Goal: Task Accomplishment & Management: Complete application form

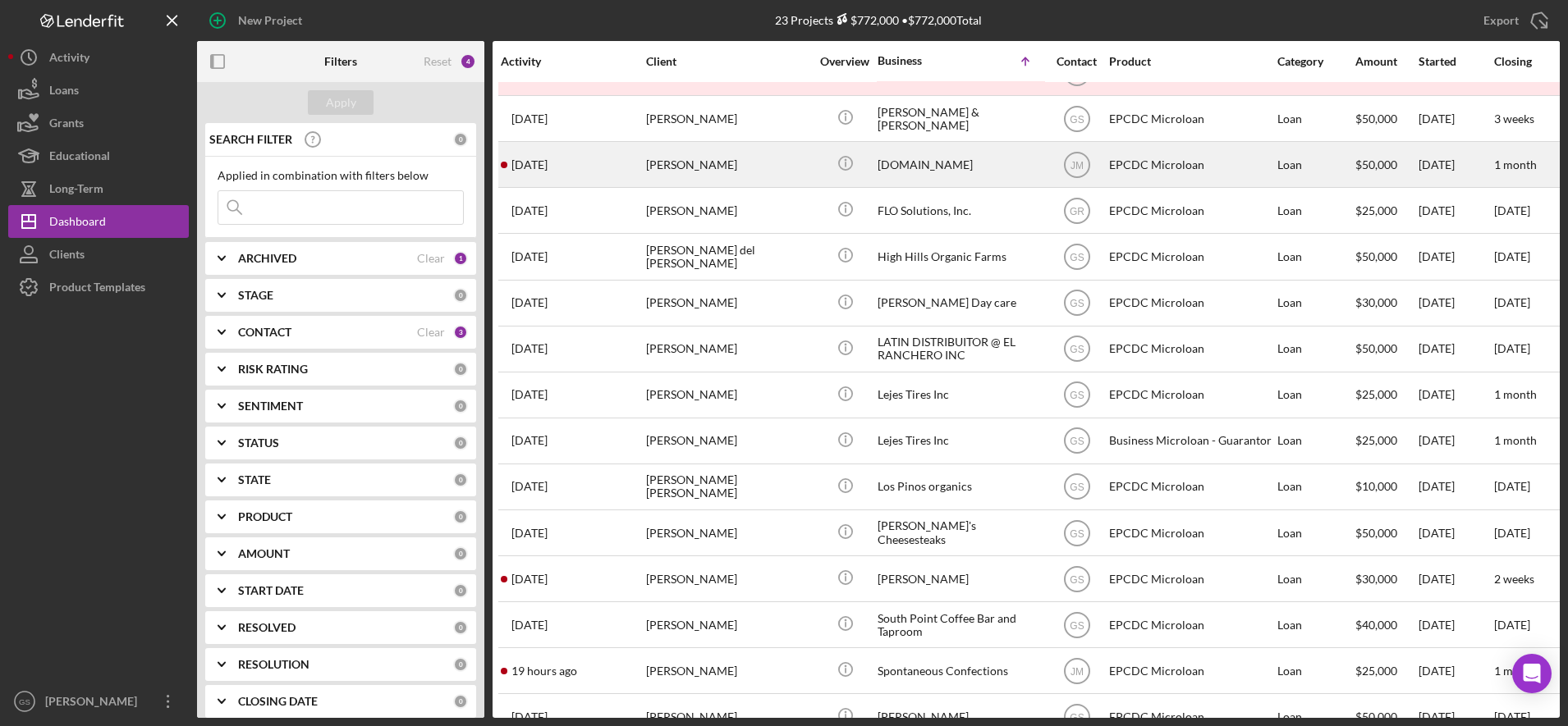
scroll to position [310, 3]
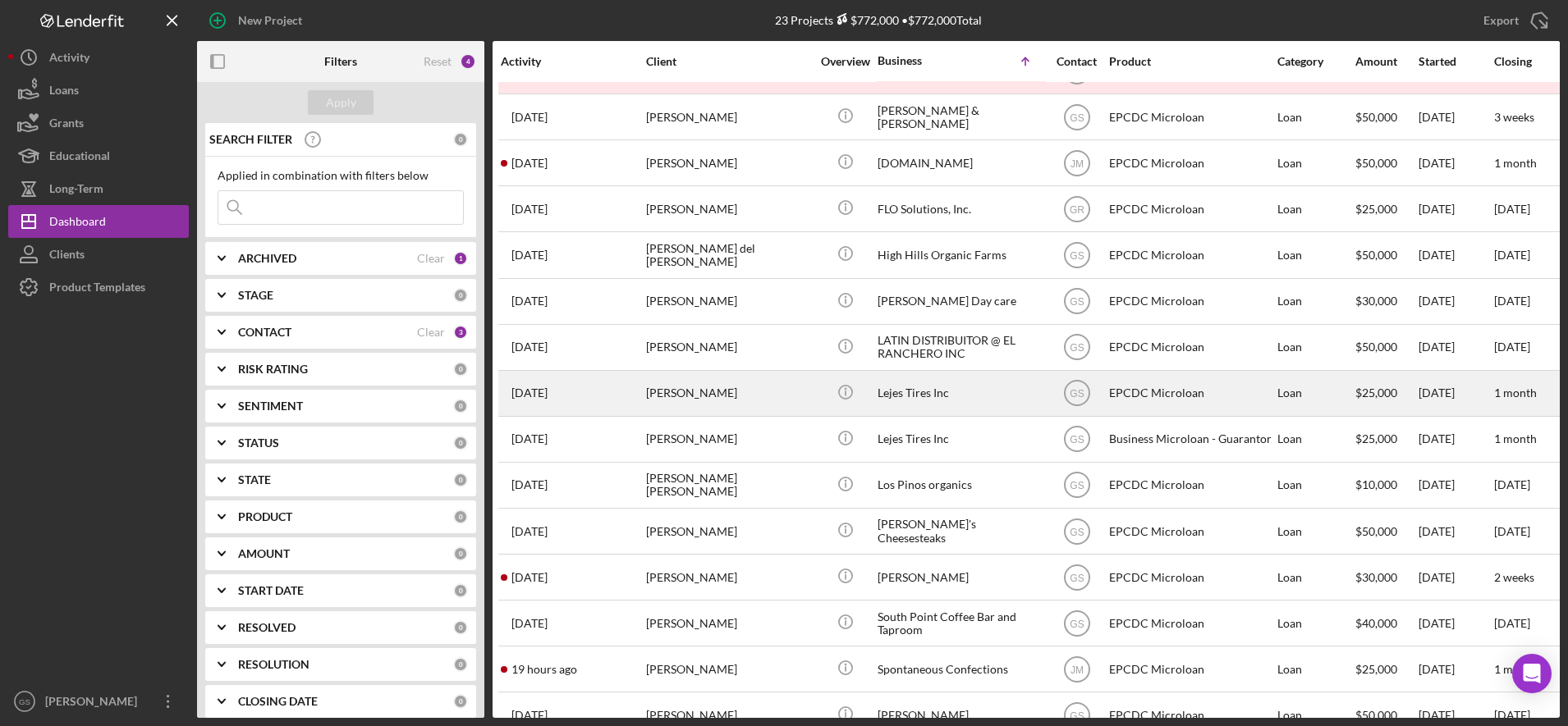
click at [892, 398] on div "Lejes Tires Inc" at bounding box center [959, 394] width 164 height 44
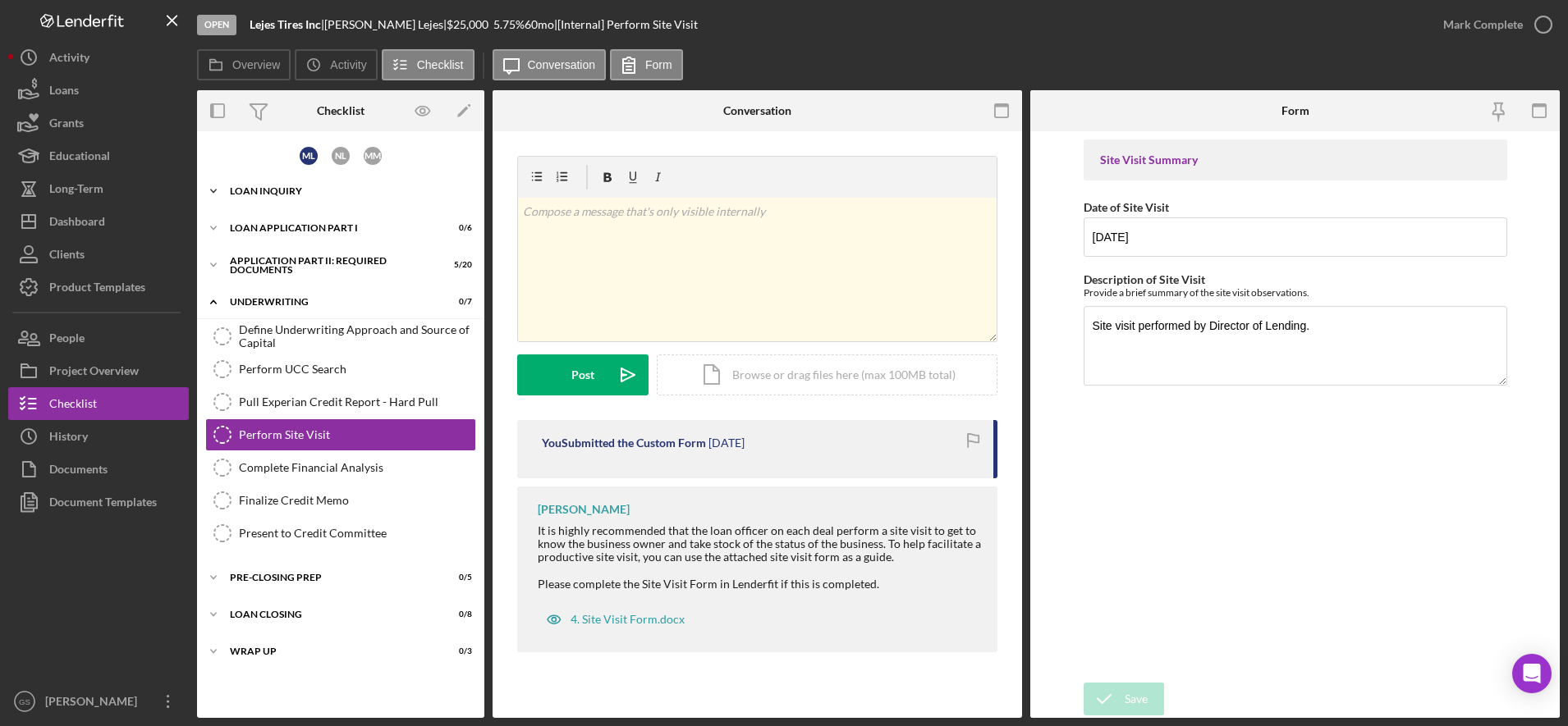
click at [360, 185] on div "Icon/Expander Loan Inquiry 3 / 6" at bounding box center [341, 190] width 288 height 32
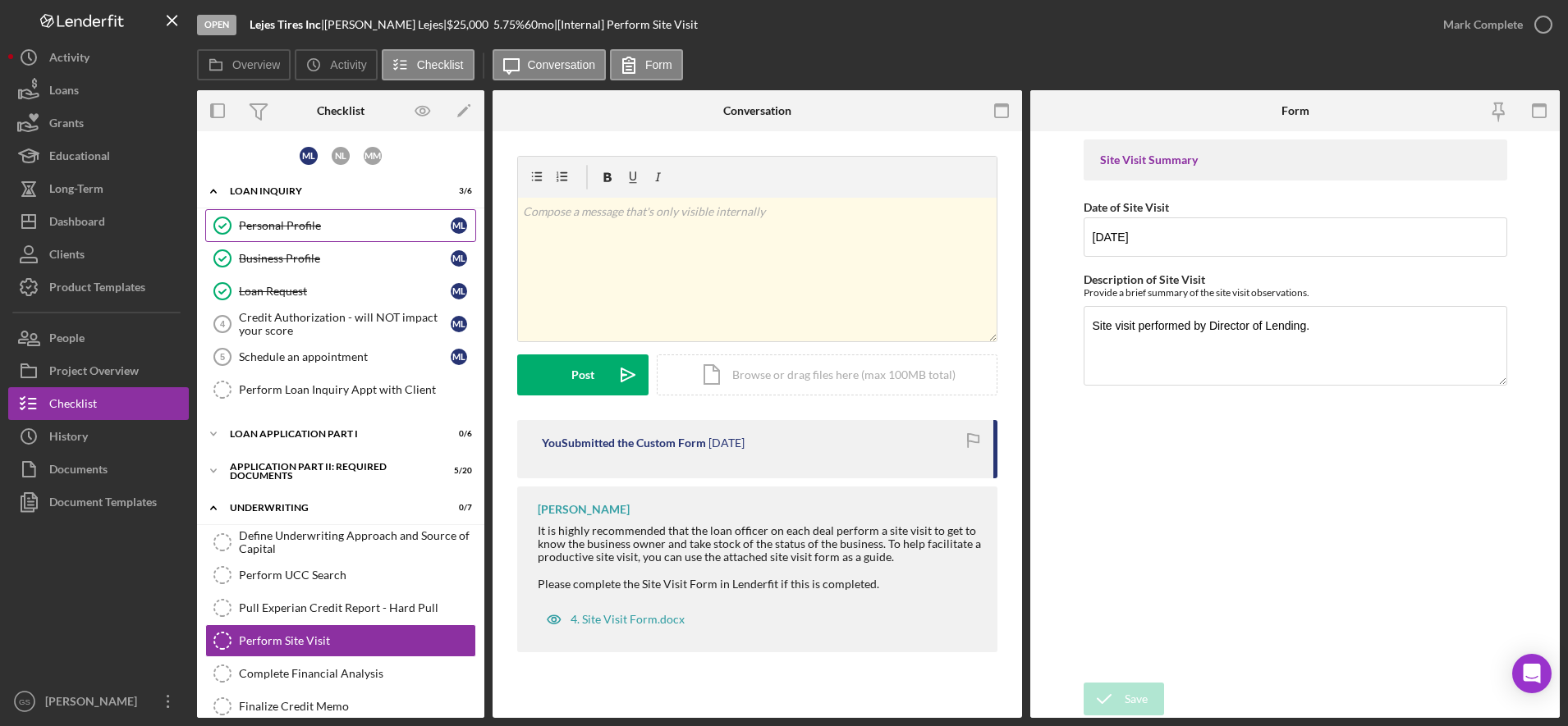
click at [278, 223] on div "Personal Profile" at bounding box center [344, 225] width 211 height 13
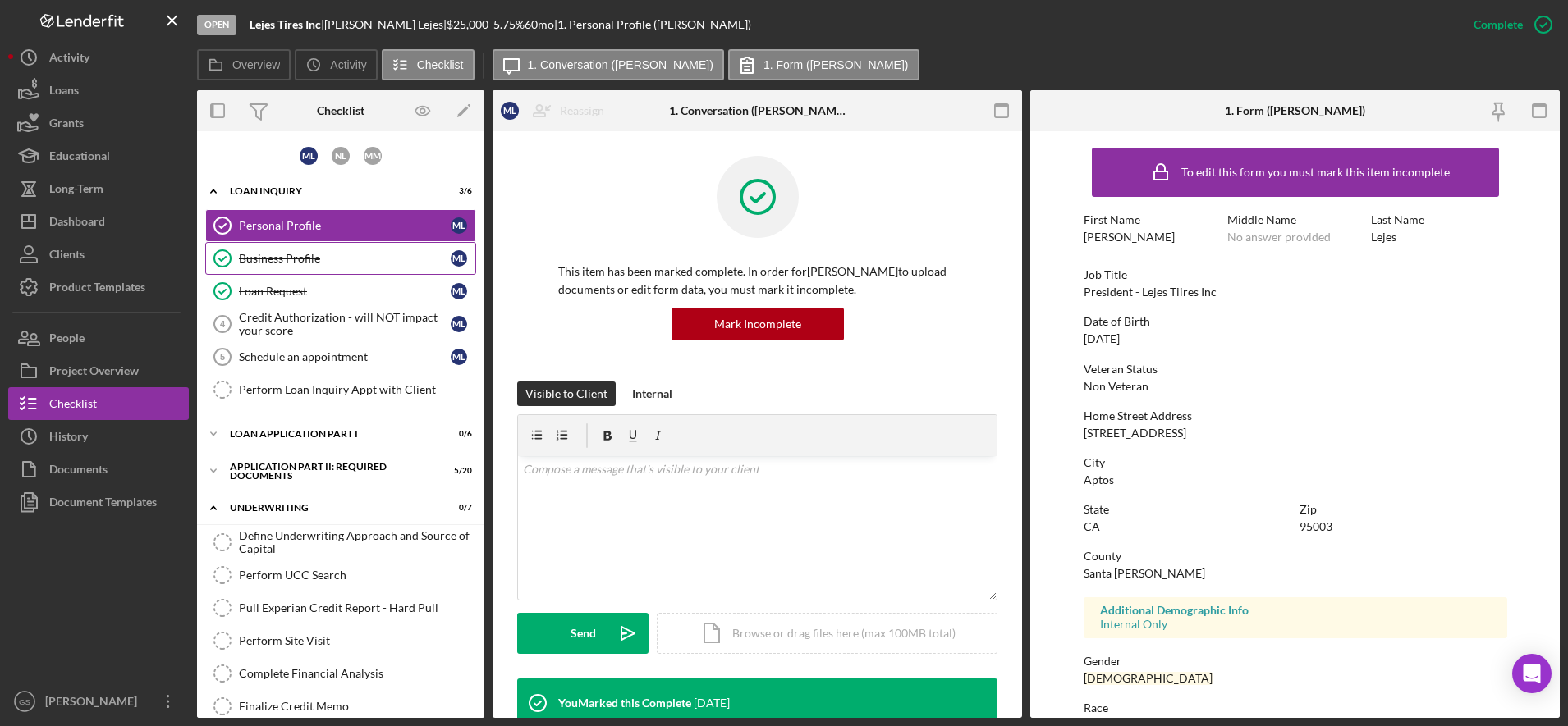
click at [283, 250] on link "Business Profile Business Profile M L" at bounding box center [340, 258] width 271 height 32
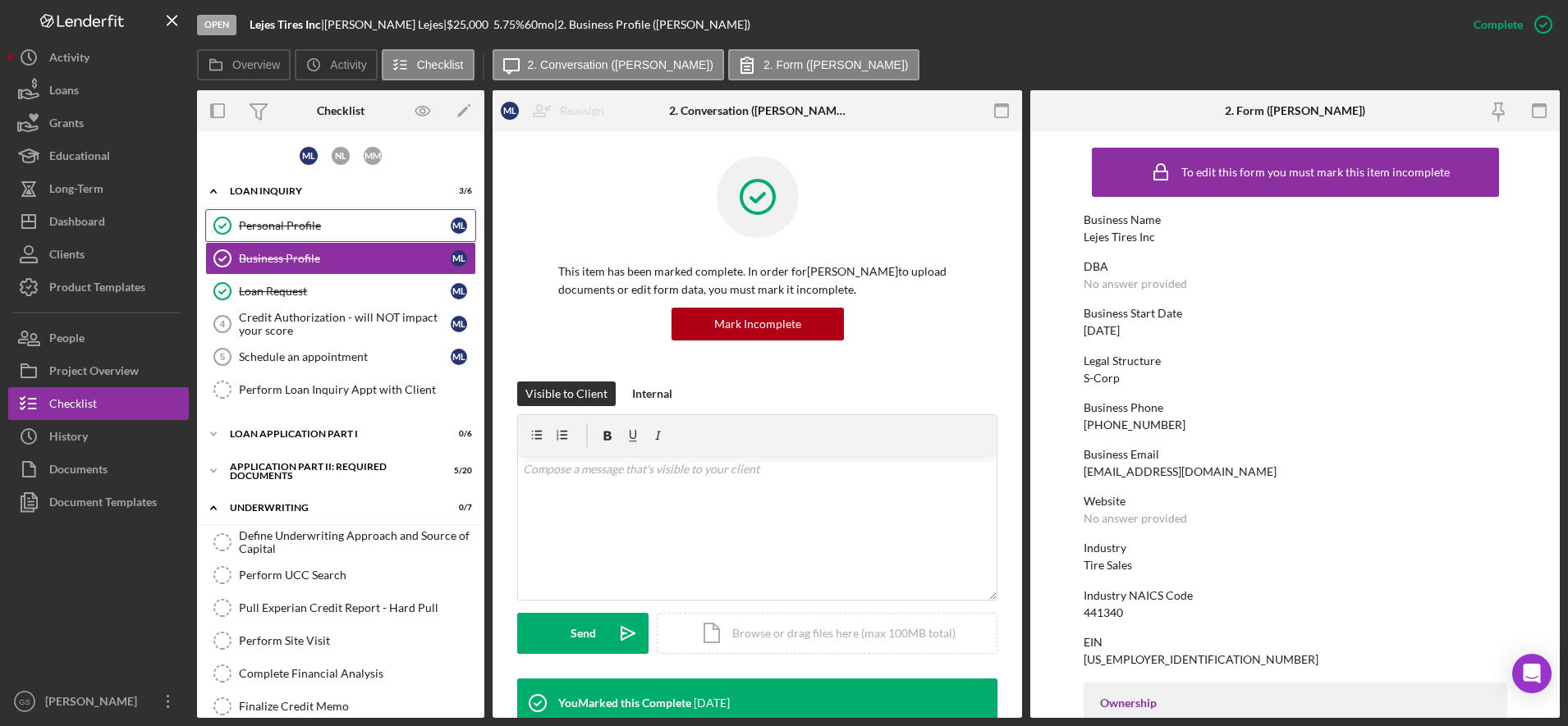
click at [297, 216] on link "Personal Profile Personal Profile M L" at bounding box center [340, 225] width 271 height 32
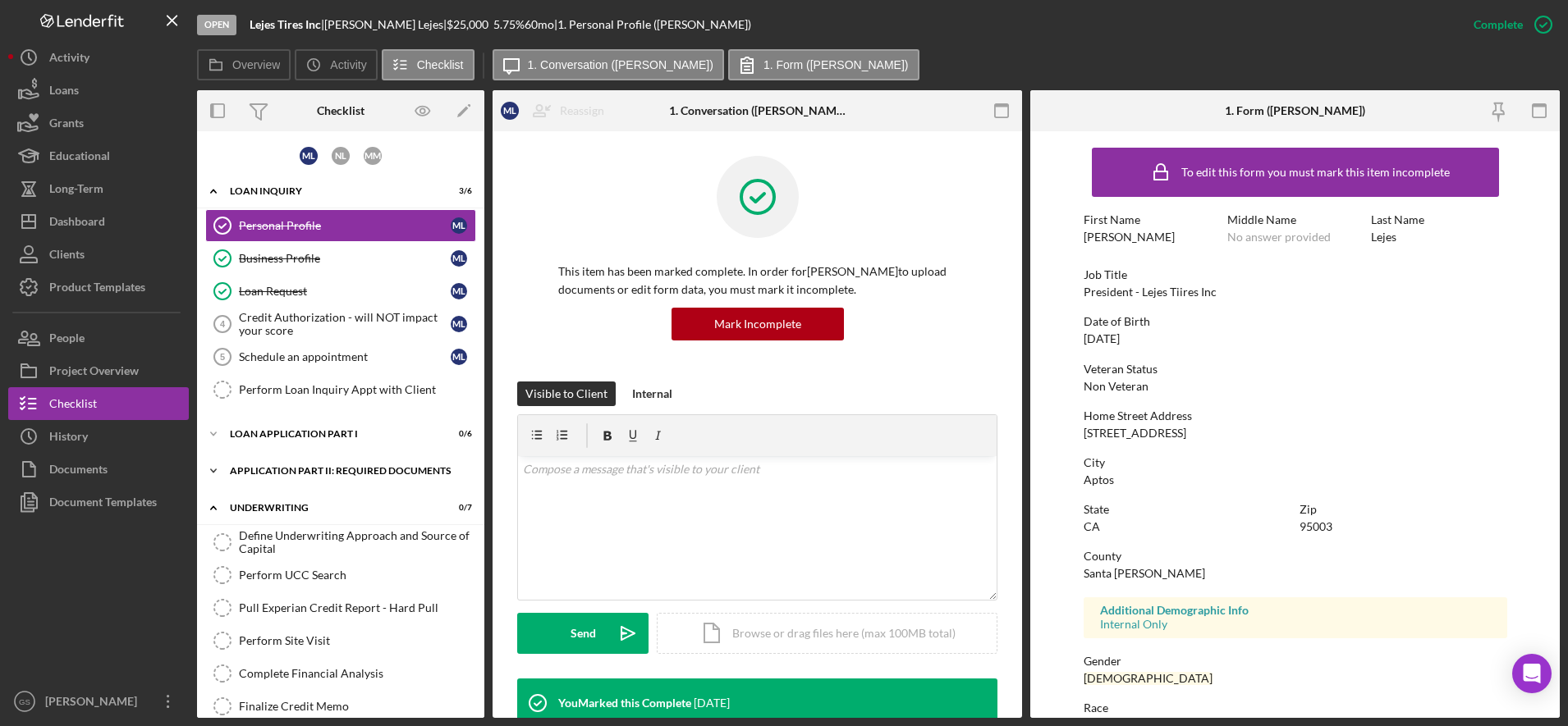
click at [309, 486] on div "Icon/Expander Application Part II: Required Documents 5 / 20" at bounding box center [341, 470] width 288 height 32
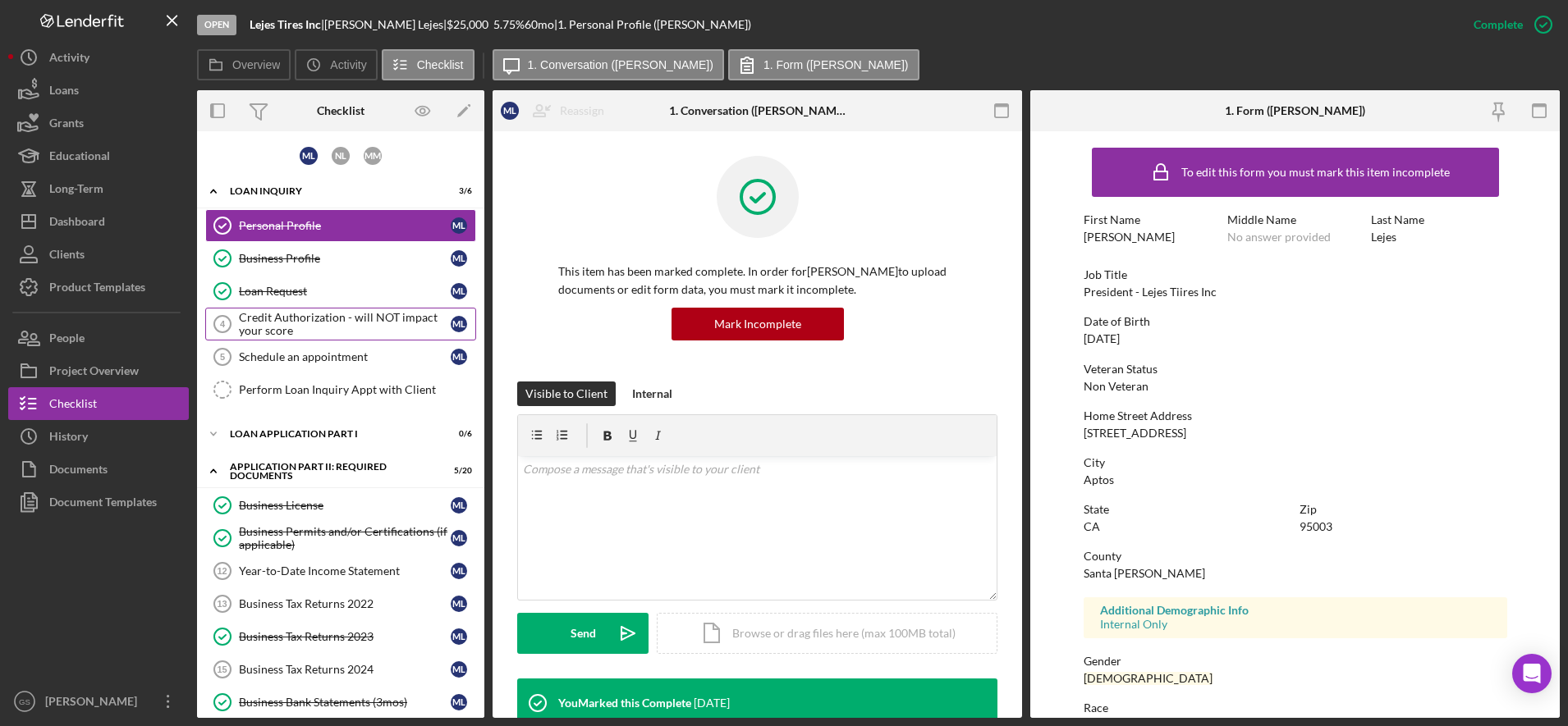
click at [436, 327] on div "Credit Authorization - will NOT impact your score" at bounding box center [344, 324] width 211 height 26
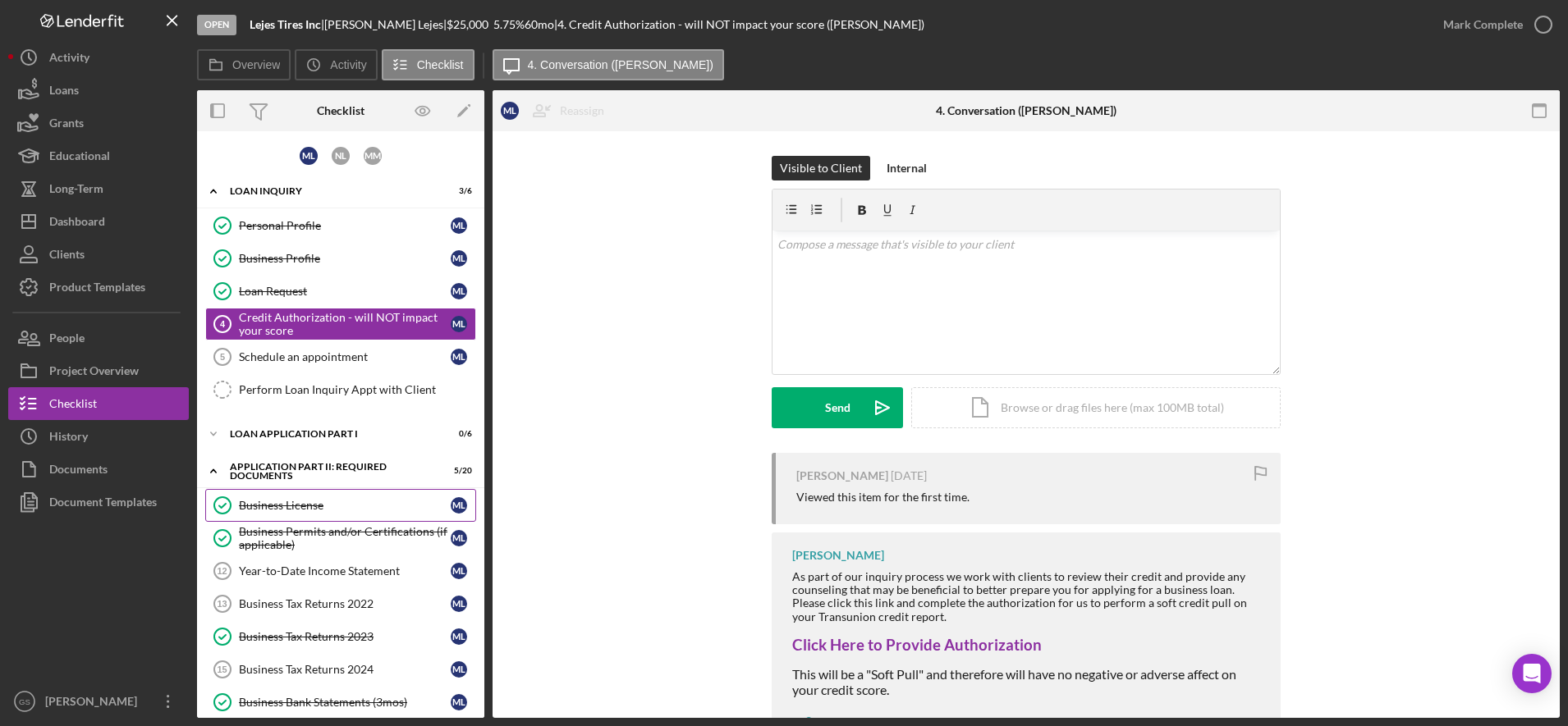
click at [255, 515] on link "Business License Business License M L" at bounding box center [340, 505] width 271 height 32
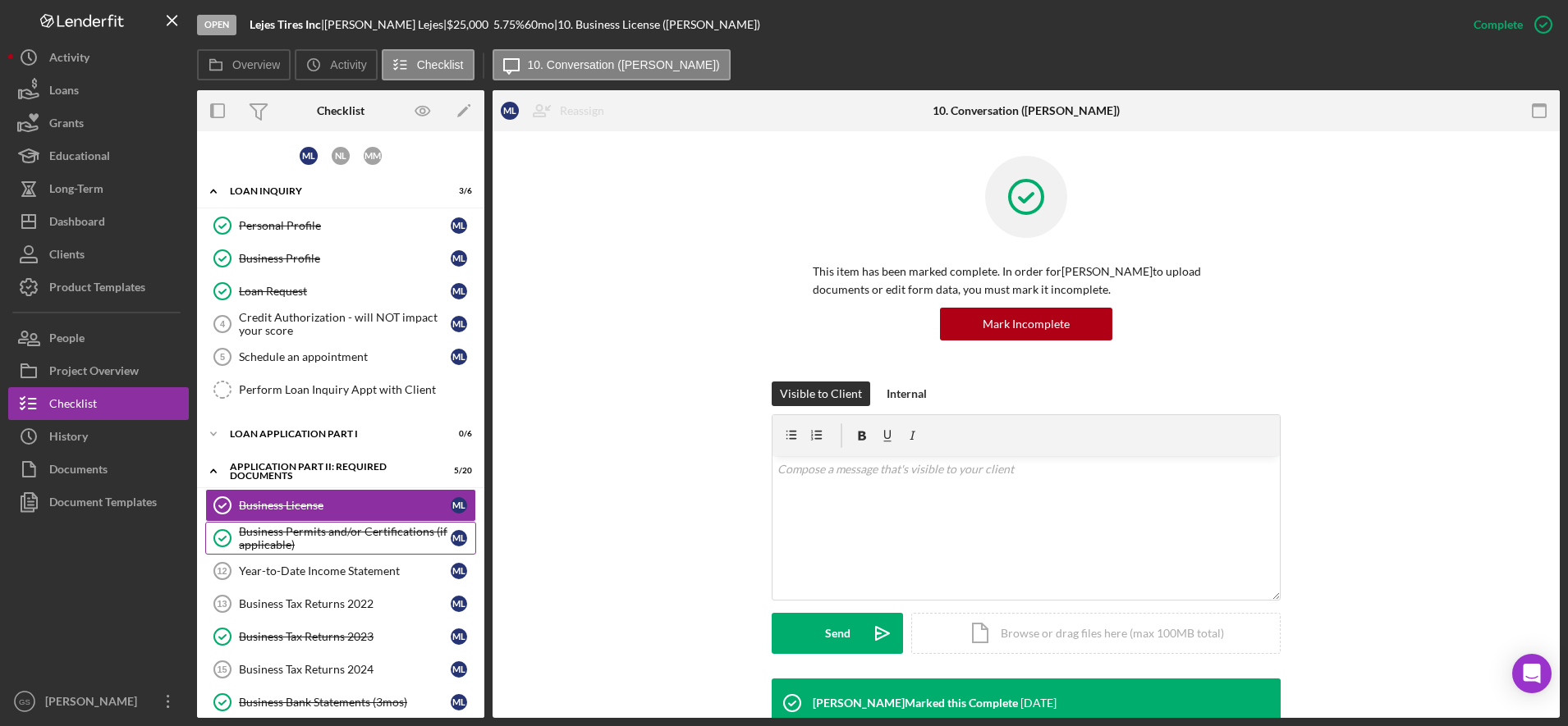
click at [289, 531] on div "Business Permits and/or Certifications (if applicable)" at bounding box center [344, 538] width 211 height 26
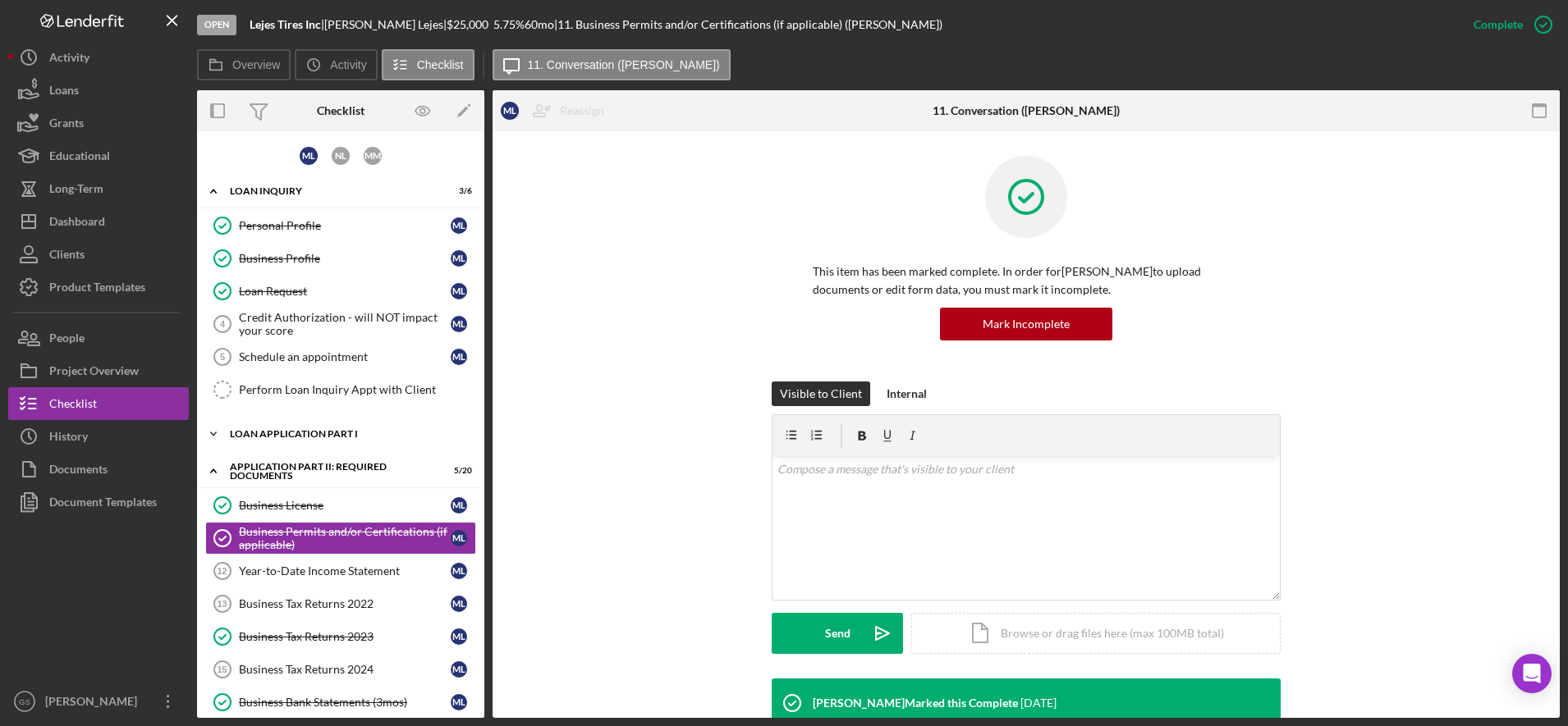
click at [339, 426] on div "Icon/Expander Loan Application Part I 0 / 6" at bounding box center [341, 433] width 288 height 32
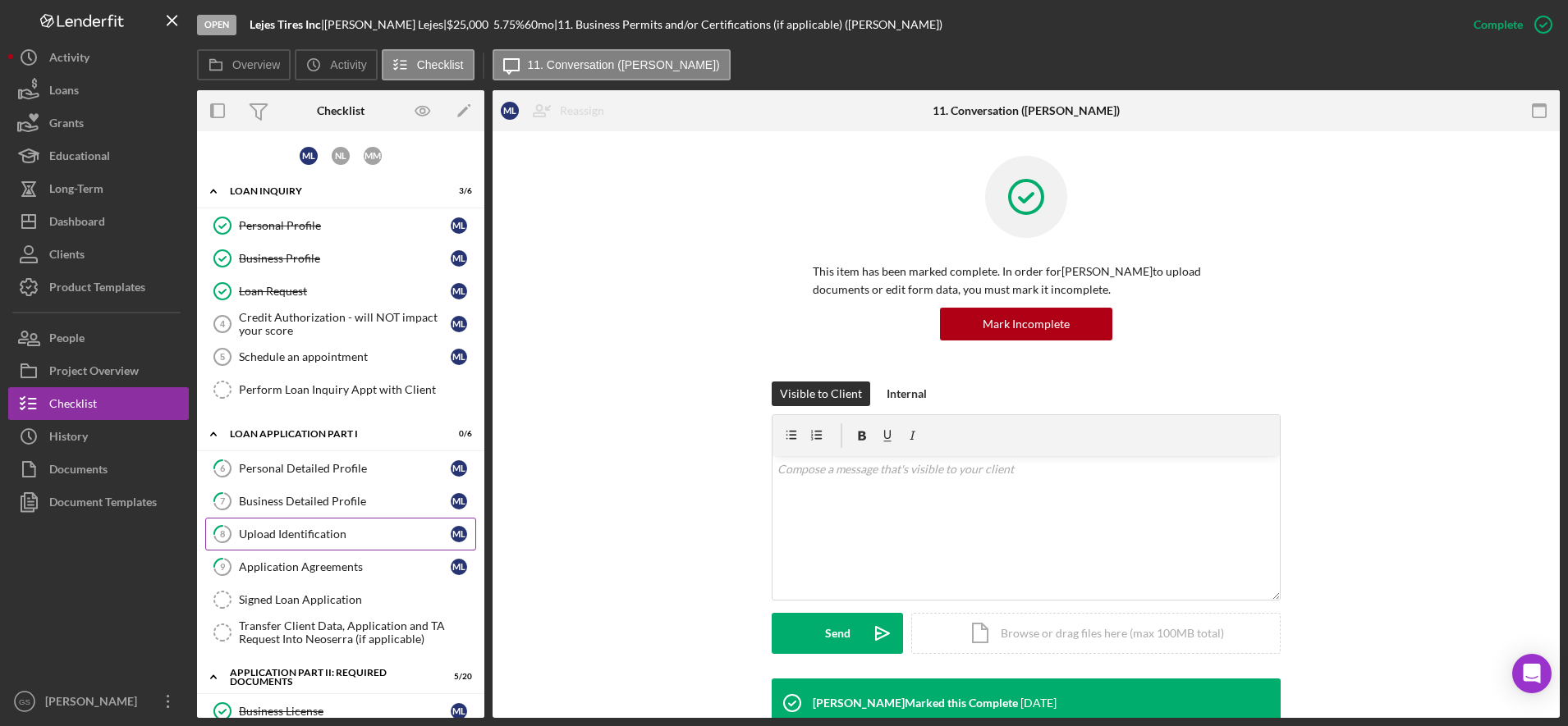
click at [333, 533] on div "Upload Identification" at bounding box center [344, 534] width 211 height 13
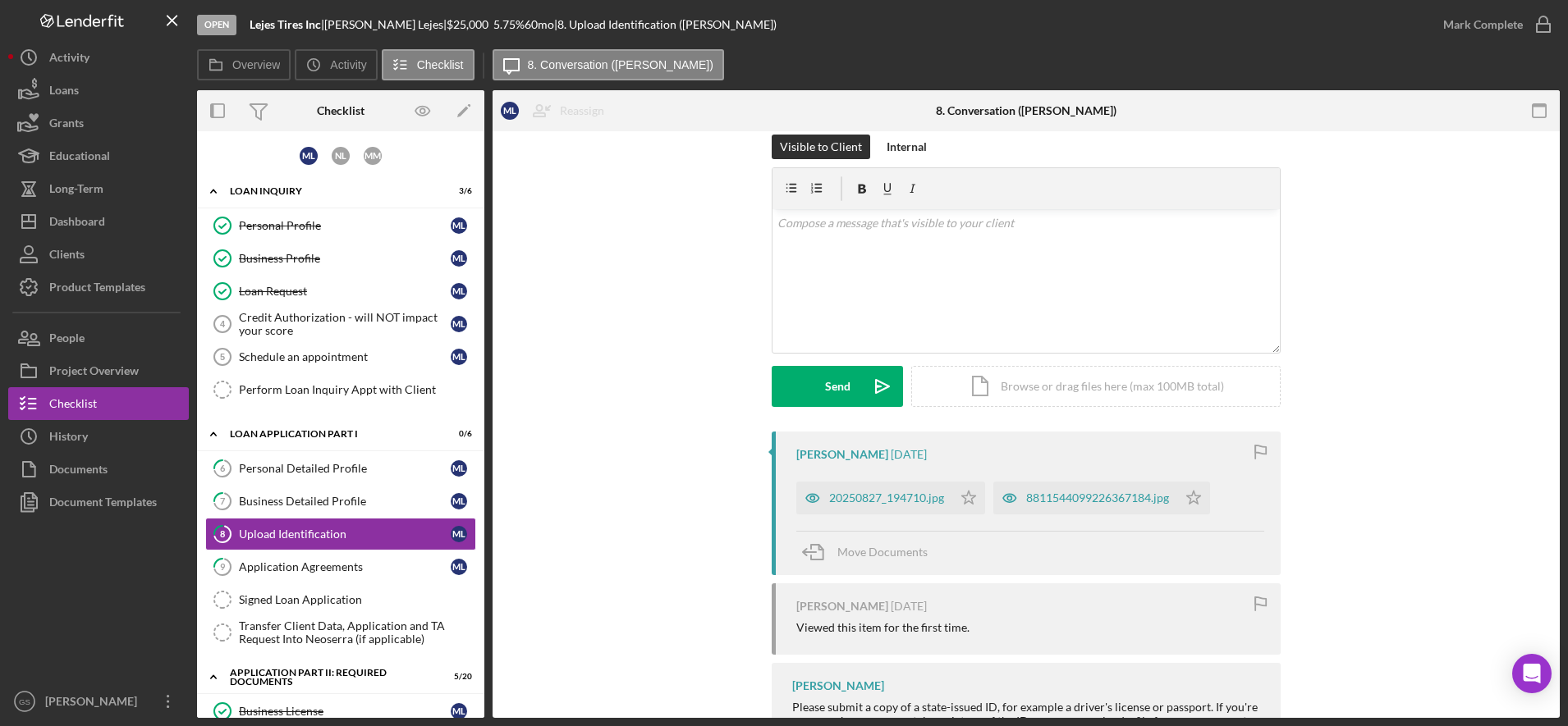
scroll to position [27, 0]
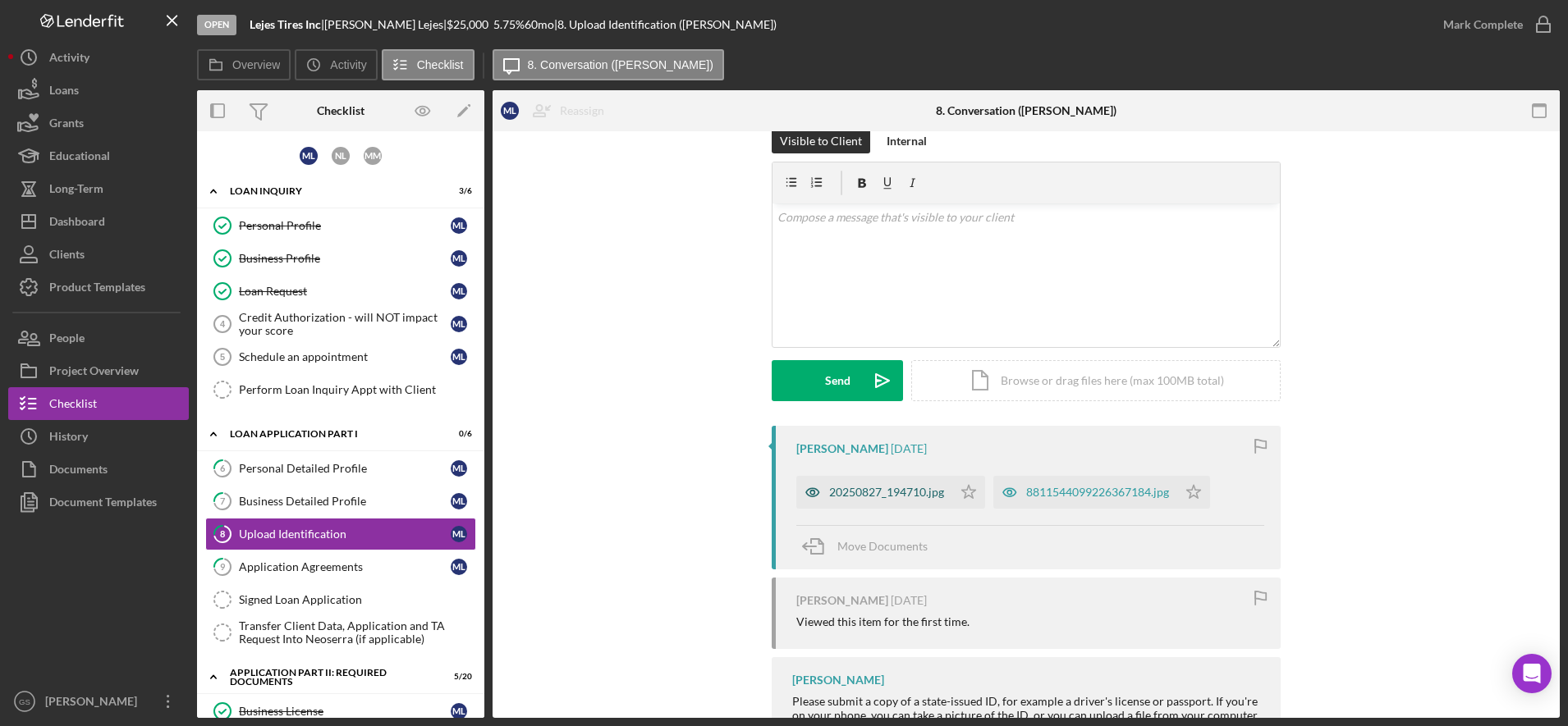
click at [887, 495] on div "20250827_194710.jpg" at bounding box center [886, 492] width 115 height 13
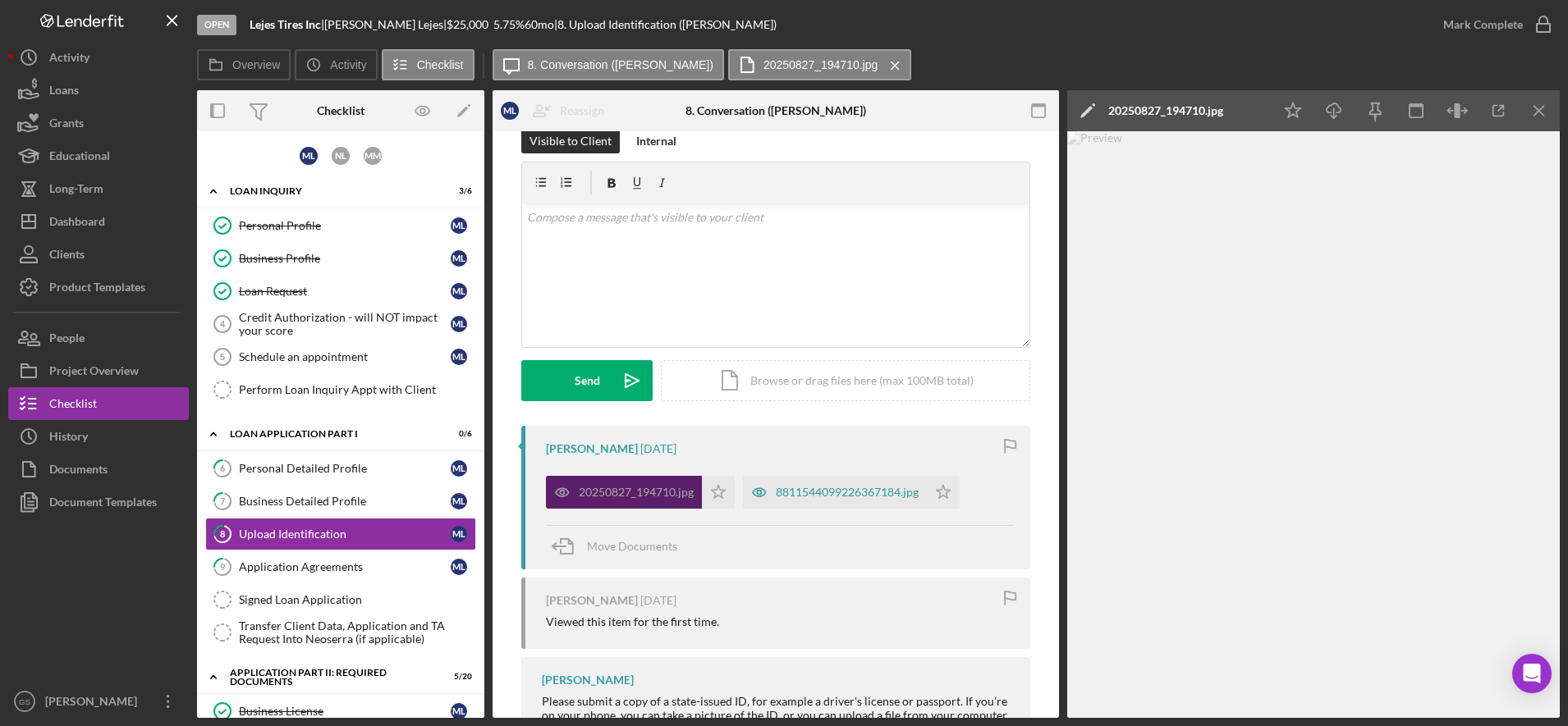
click at [887, 495] on div "8811544099226367184.jpg" at bounding box center [846, 492] width 143 height 13
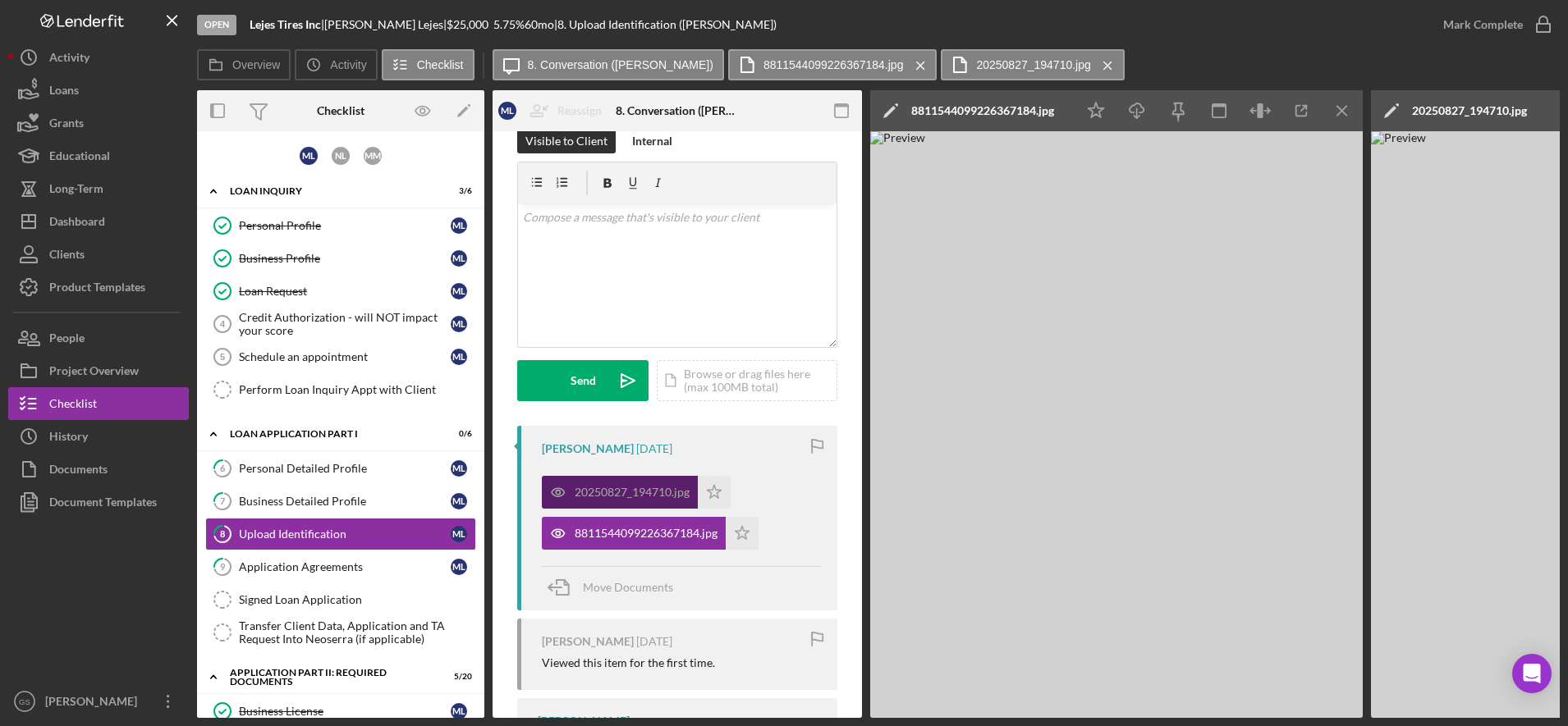
click at [887, 495] on img at bounding box center [1116, 424] width 493 height 587
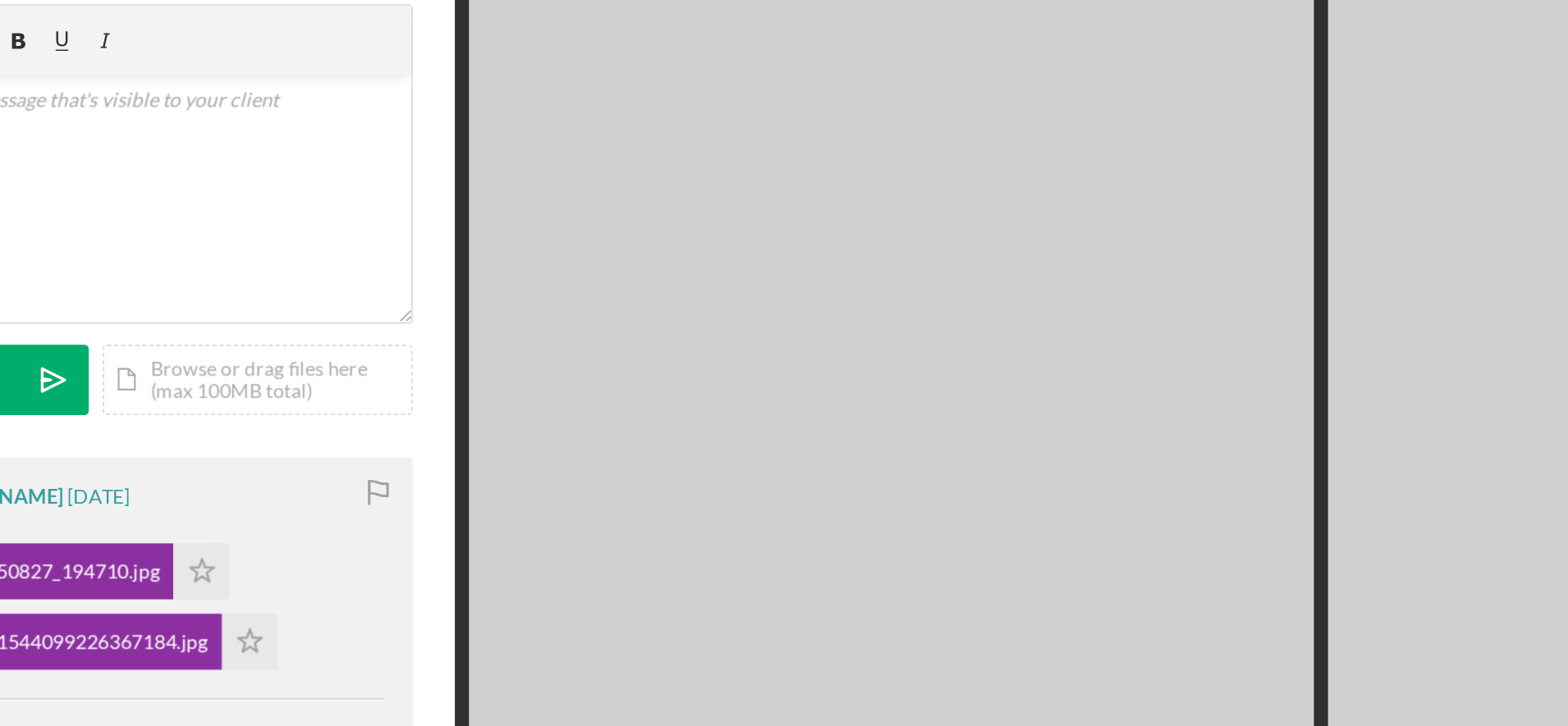
scroll to position [0, 0]
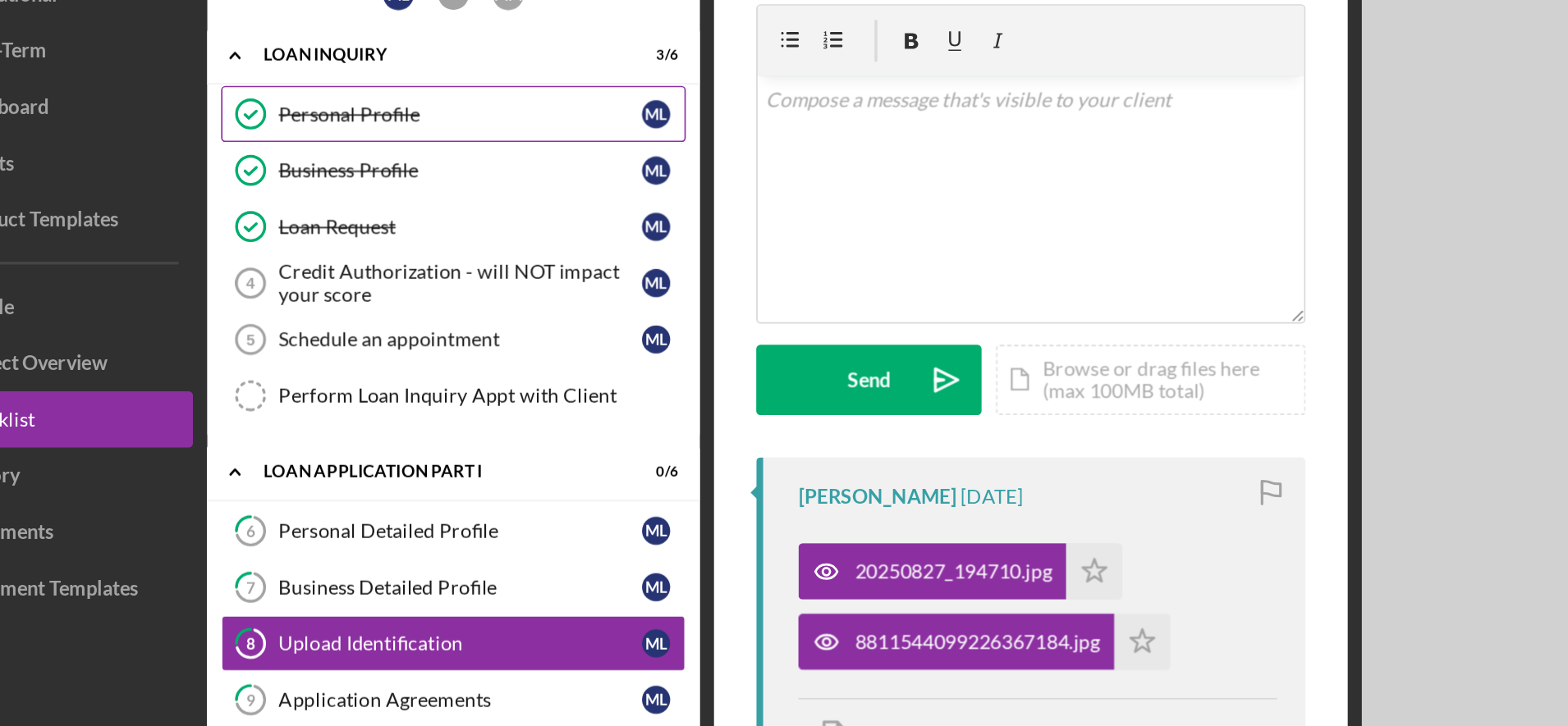
click at [330, 226] on div "Personal Profile" at bounding box center [344, 225] width 211 height 13
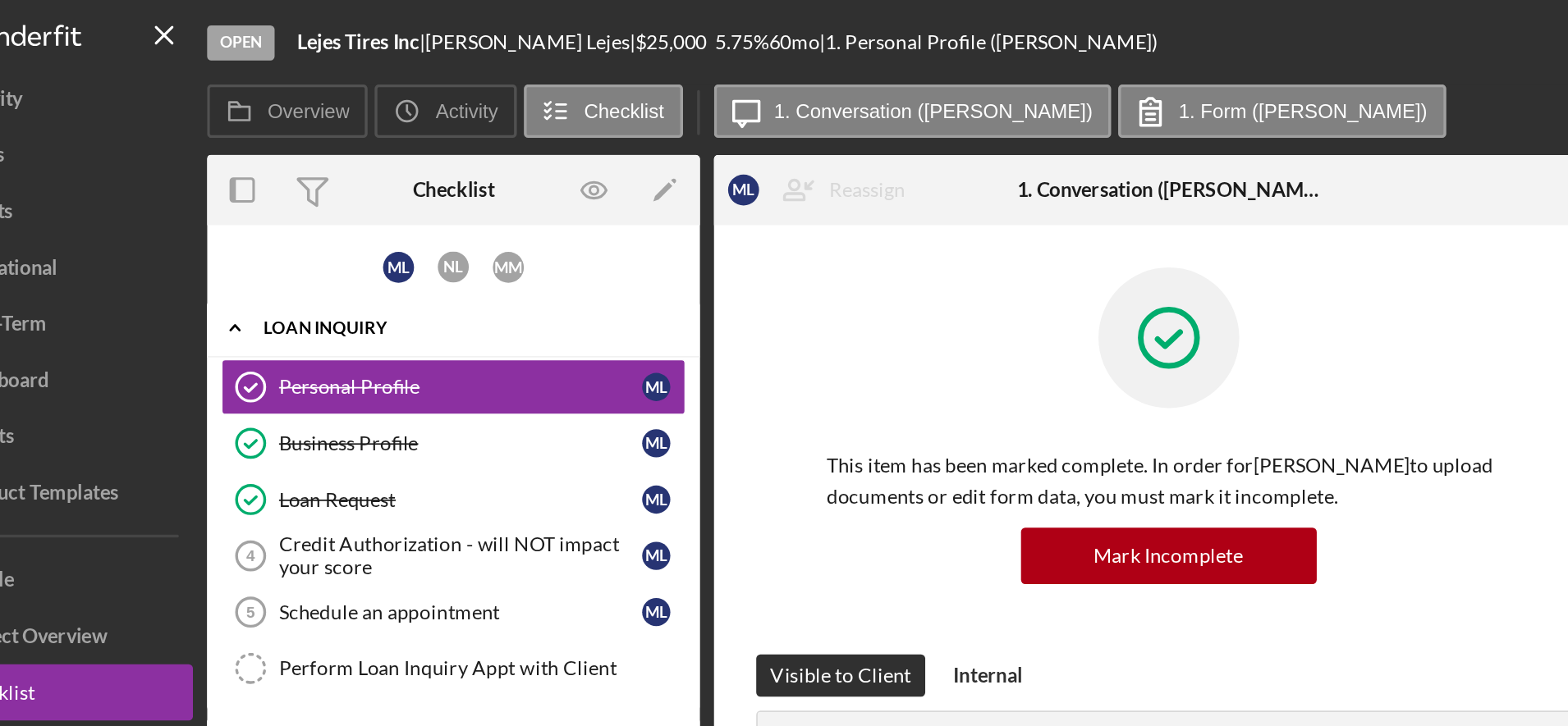
scroll to position [4, 0]
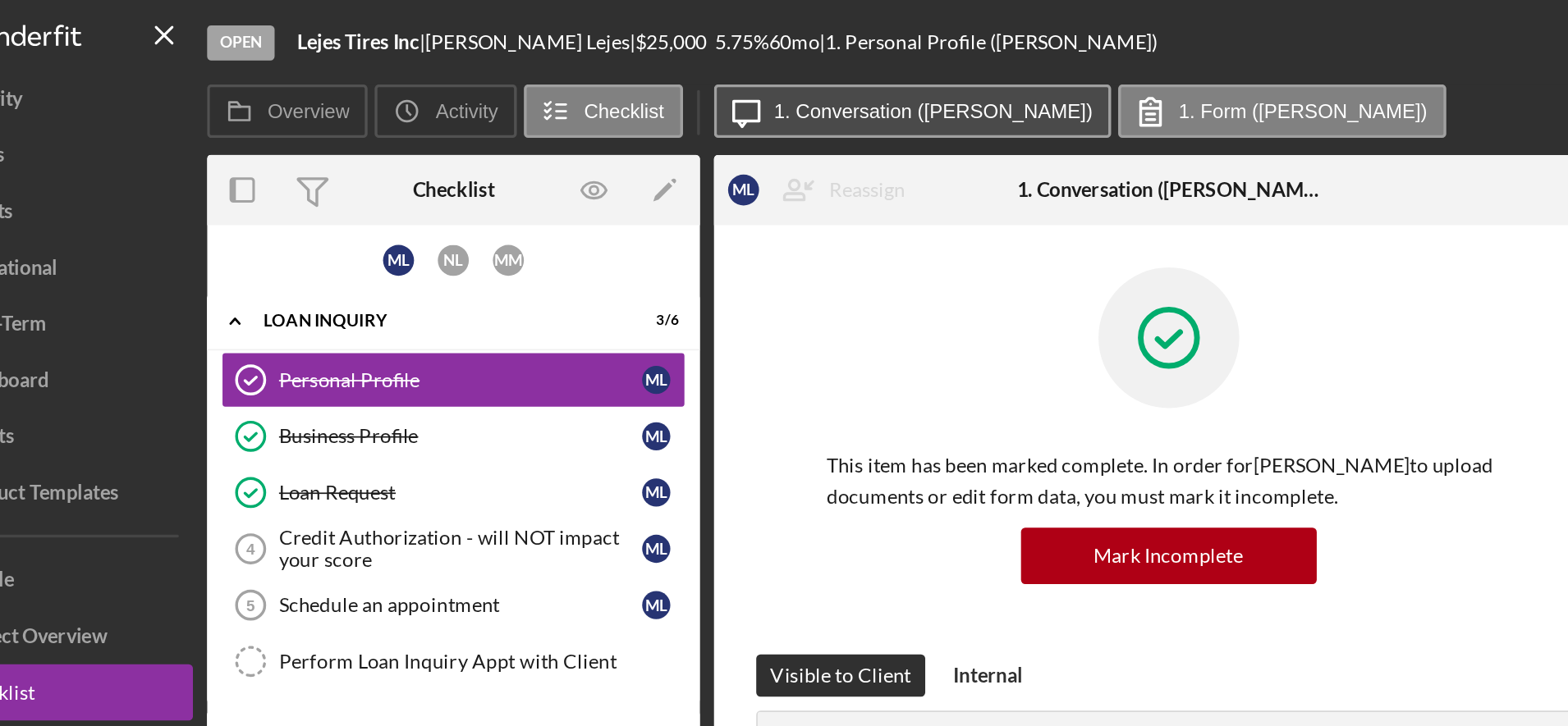
click at [577, 69] on label "1. Conversation ([PERSON_NAME])" at bounding box center [621, 64] width 186 height 13
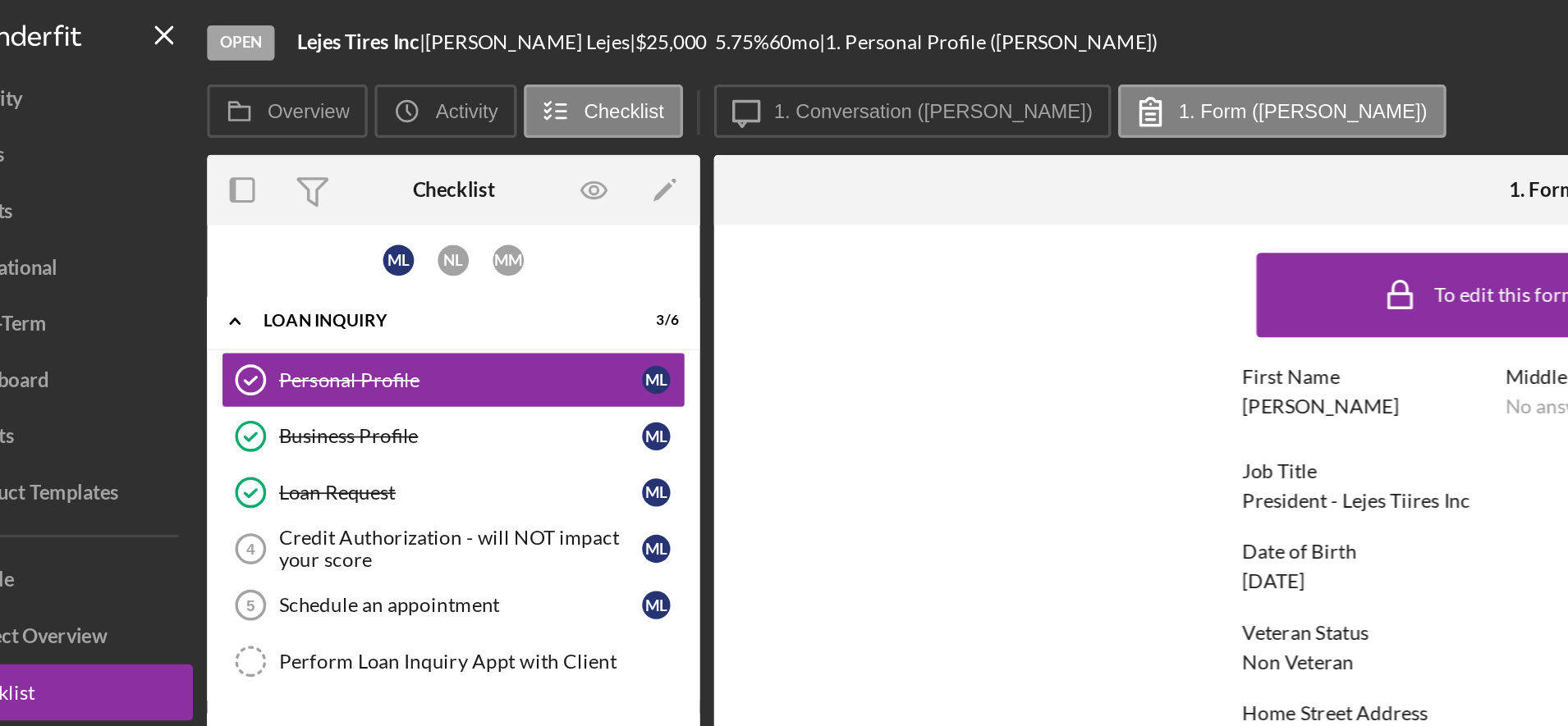
click at [586, 125] on div at bounding box center [670, 110] width 355 height 41
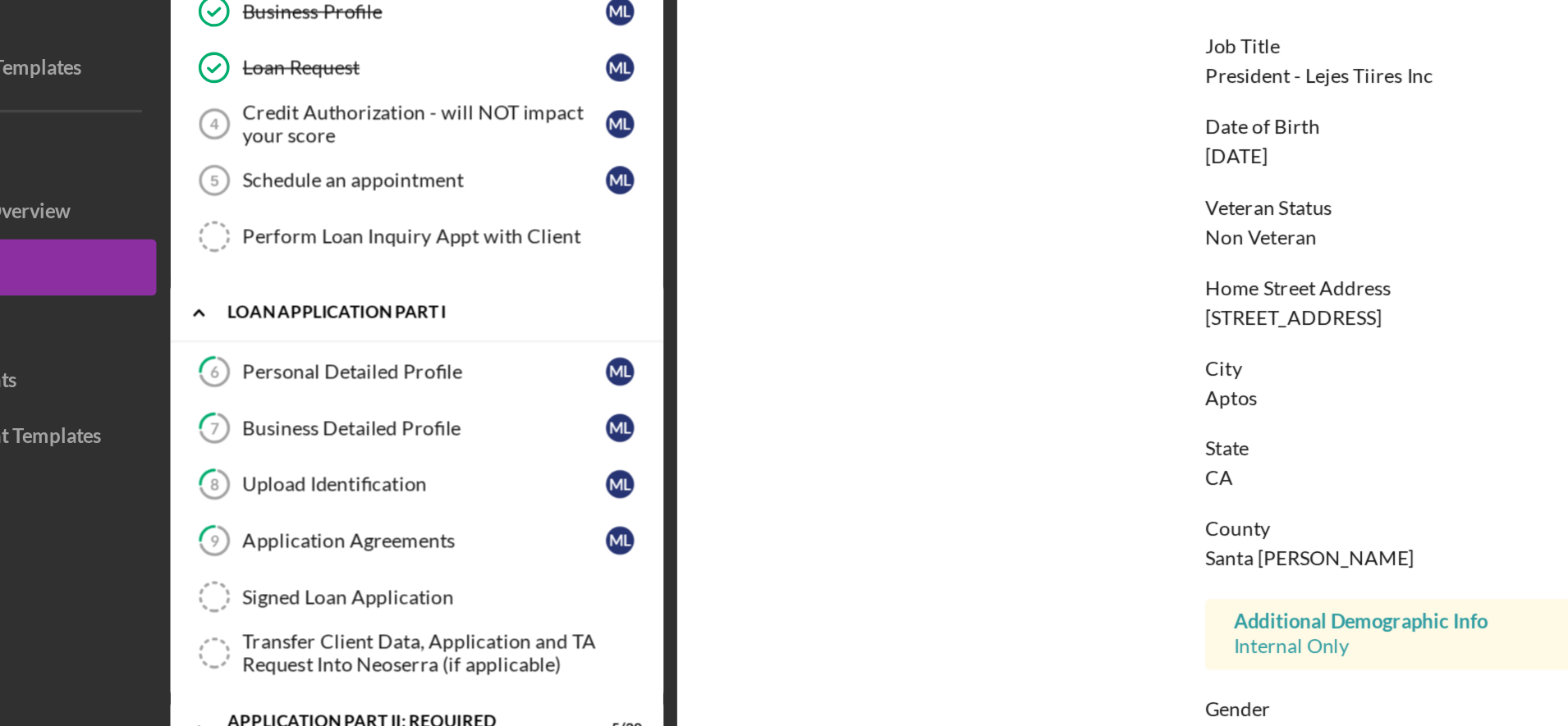
scroll to position [0, 0]
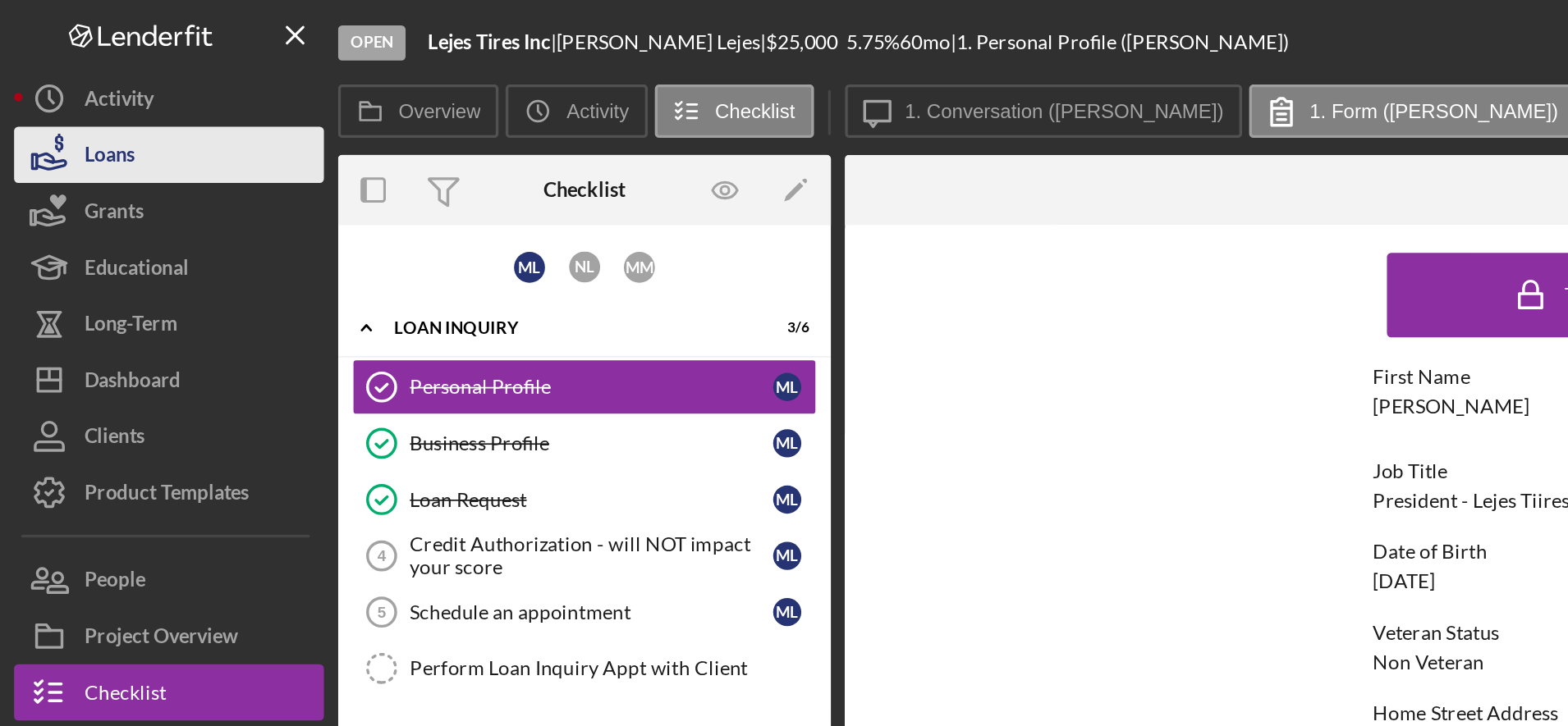
click at [96, 89] on button "Loans" at bounding box center [98, 89] width 181 height 32
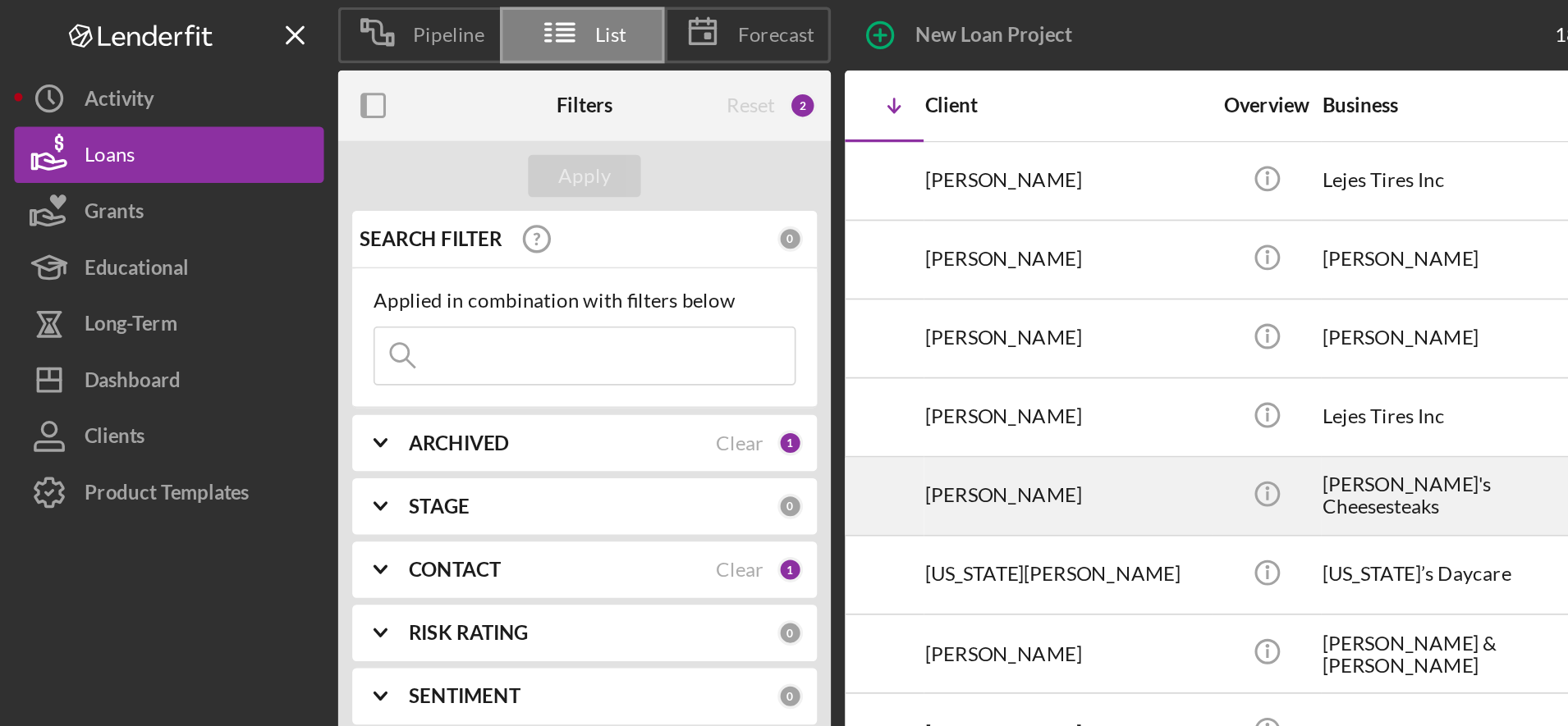
scroll to position [0, 123]
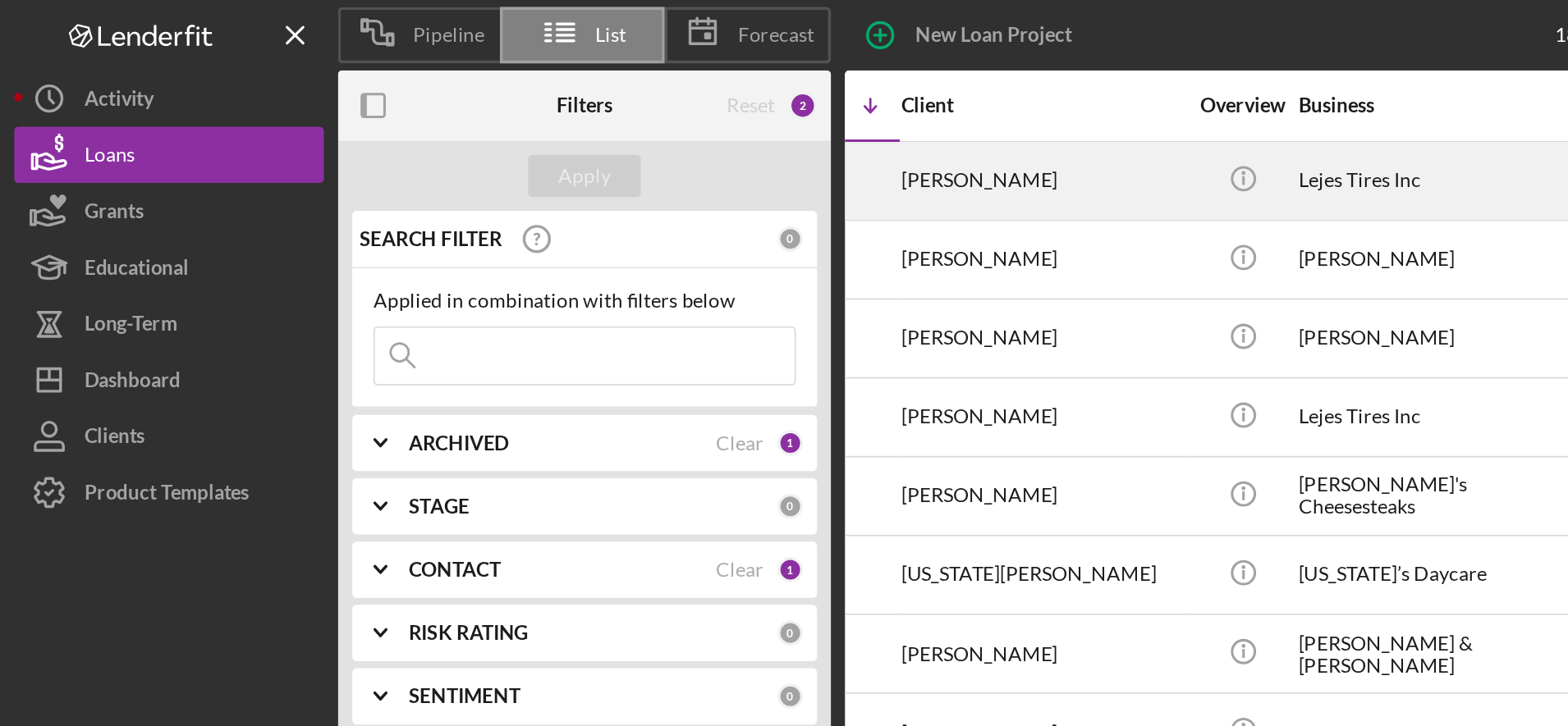
click at [578, 112] on div "[PERSON_NAME]" at bounding box center [607, 105] width 164 height 44
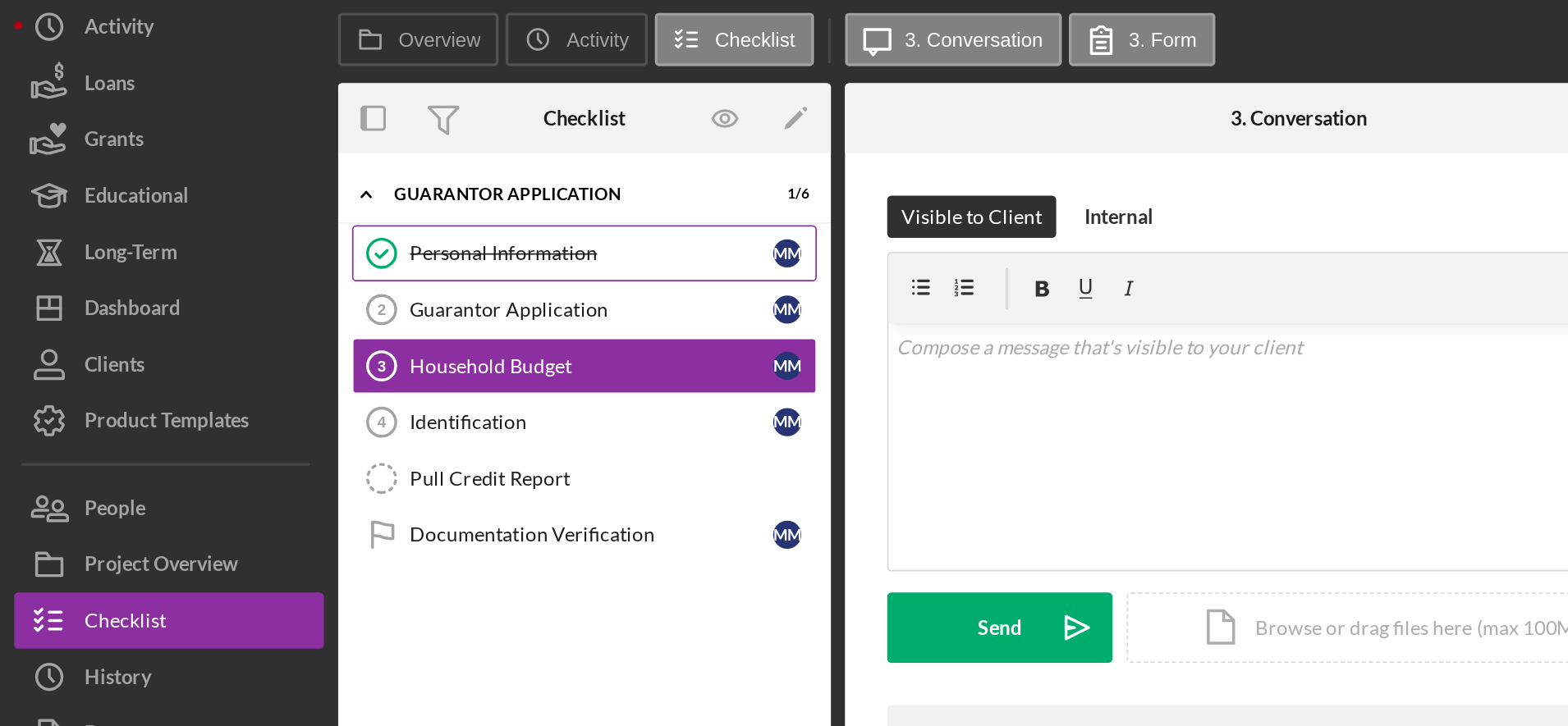
click at [379, 196] on link "Personal Information Personal Information M M" at bounding box center [340, 189] width 271 height 32
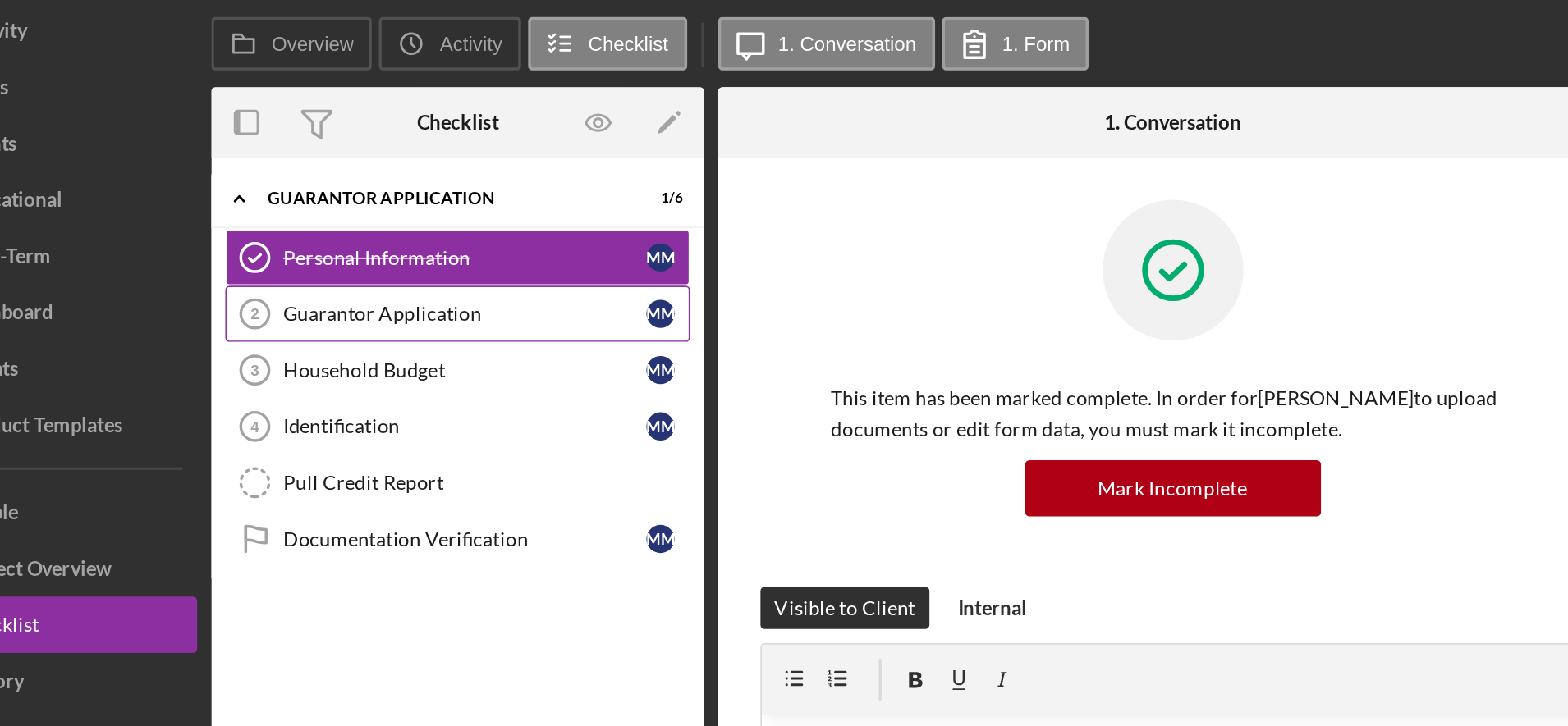
click at [314, 225] on div "Guarantor Application" at bounding box center [344, 222] width 211 height 13
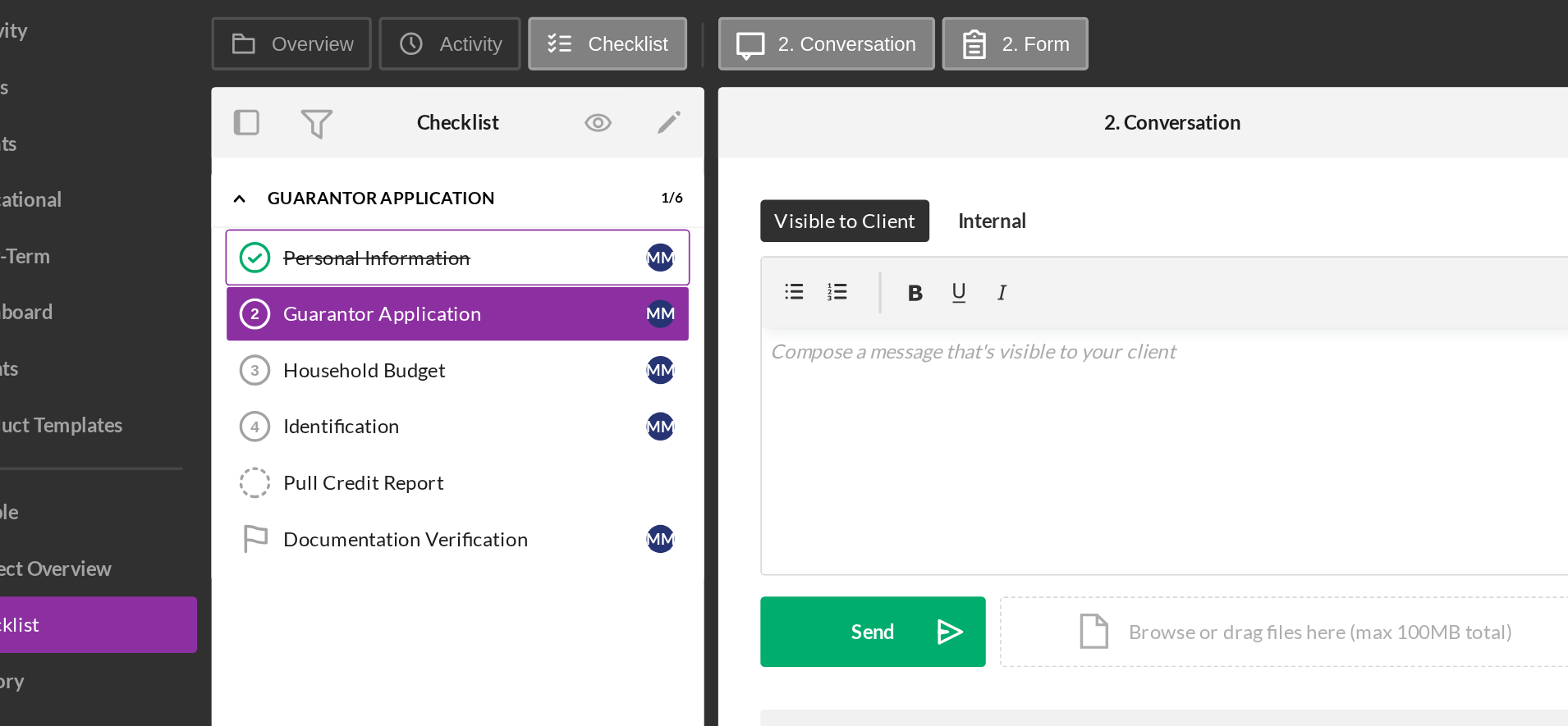
click at [354, 187] on div "Personal Information" at bounding box center [344, 189] width 211 height 13
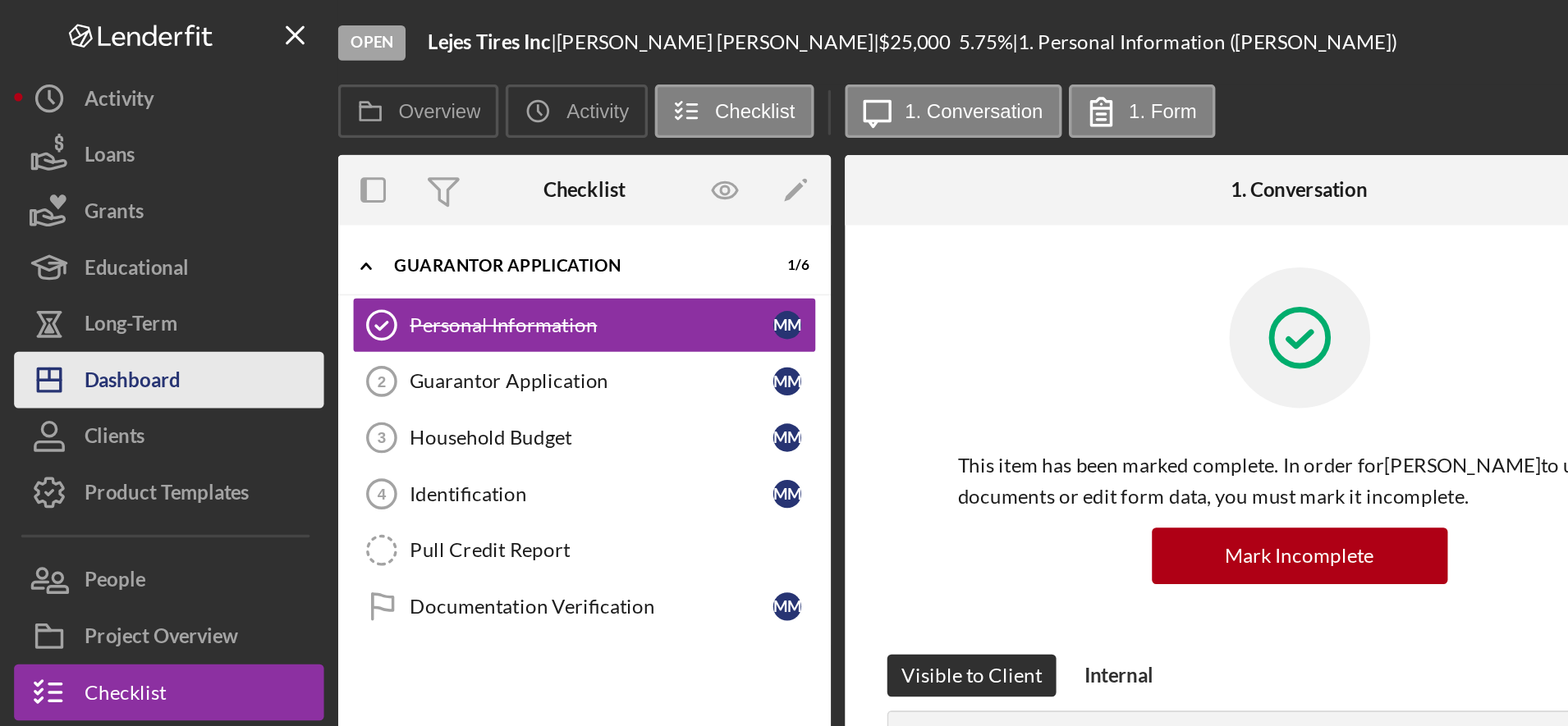
click at [123, 216] on button "Icon/Dashboard Dashboard" at bounding box center [98, 221] width 181 height 32
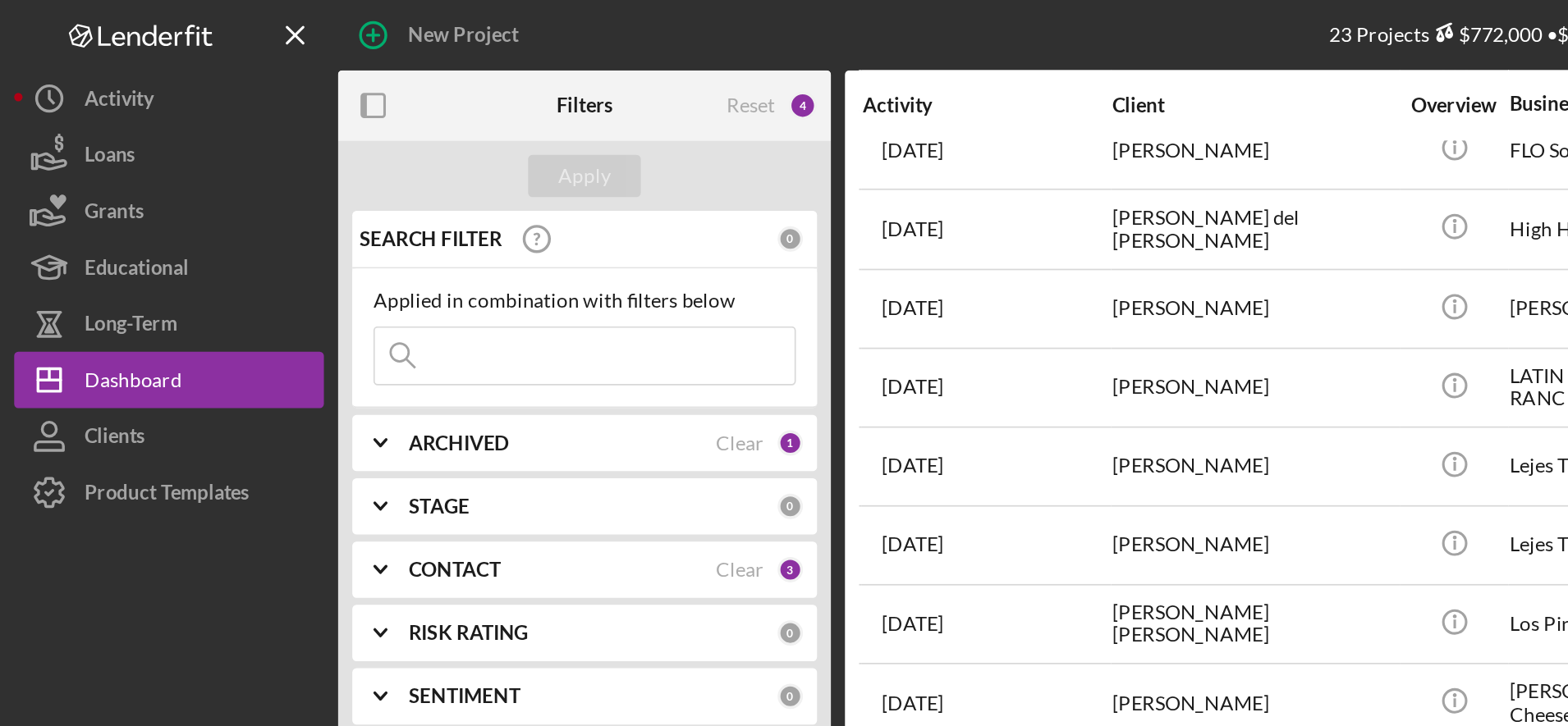
scroll to position [447, 0]
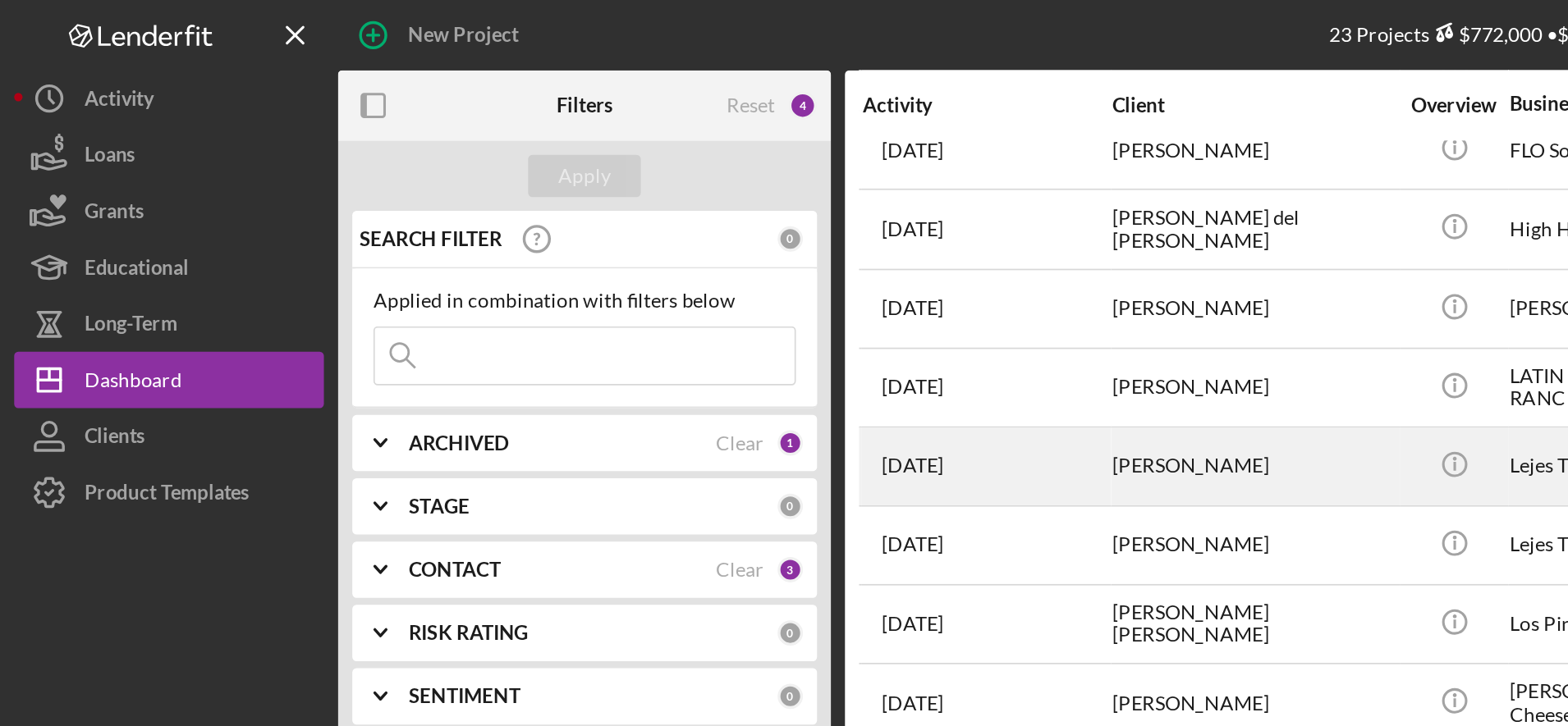
click at [700, 250] on div "[PERSON_NAME]" at bounding box center [730, 272] width 164 height 44
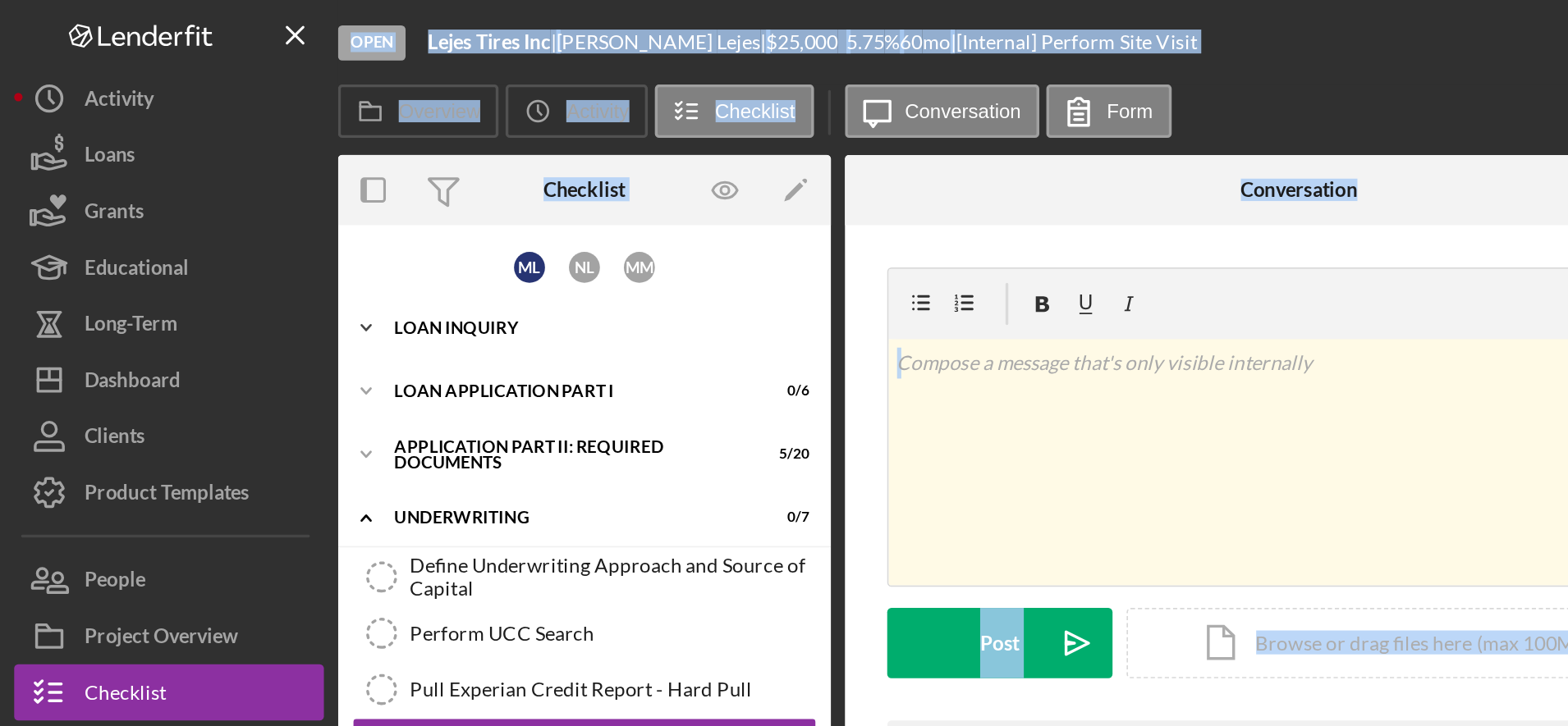
click at [315, 184] on div "Icon/Expander Loan Inquiry 3 / 6" at bounding box center [341, 190] width 288 height 32
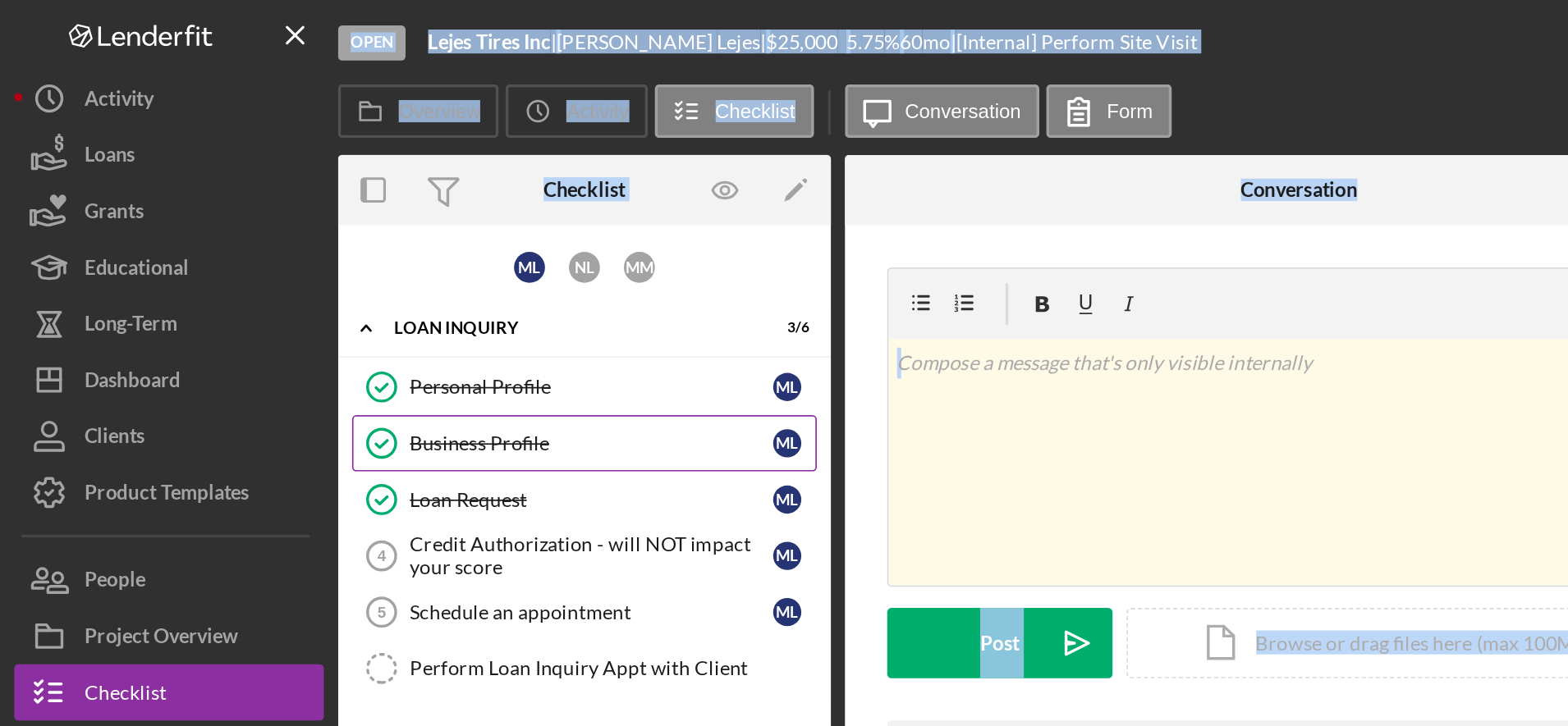
click at [299, 262] on div "Business Profile" at bounding box center [344, 258] width 211 height 13
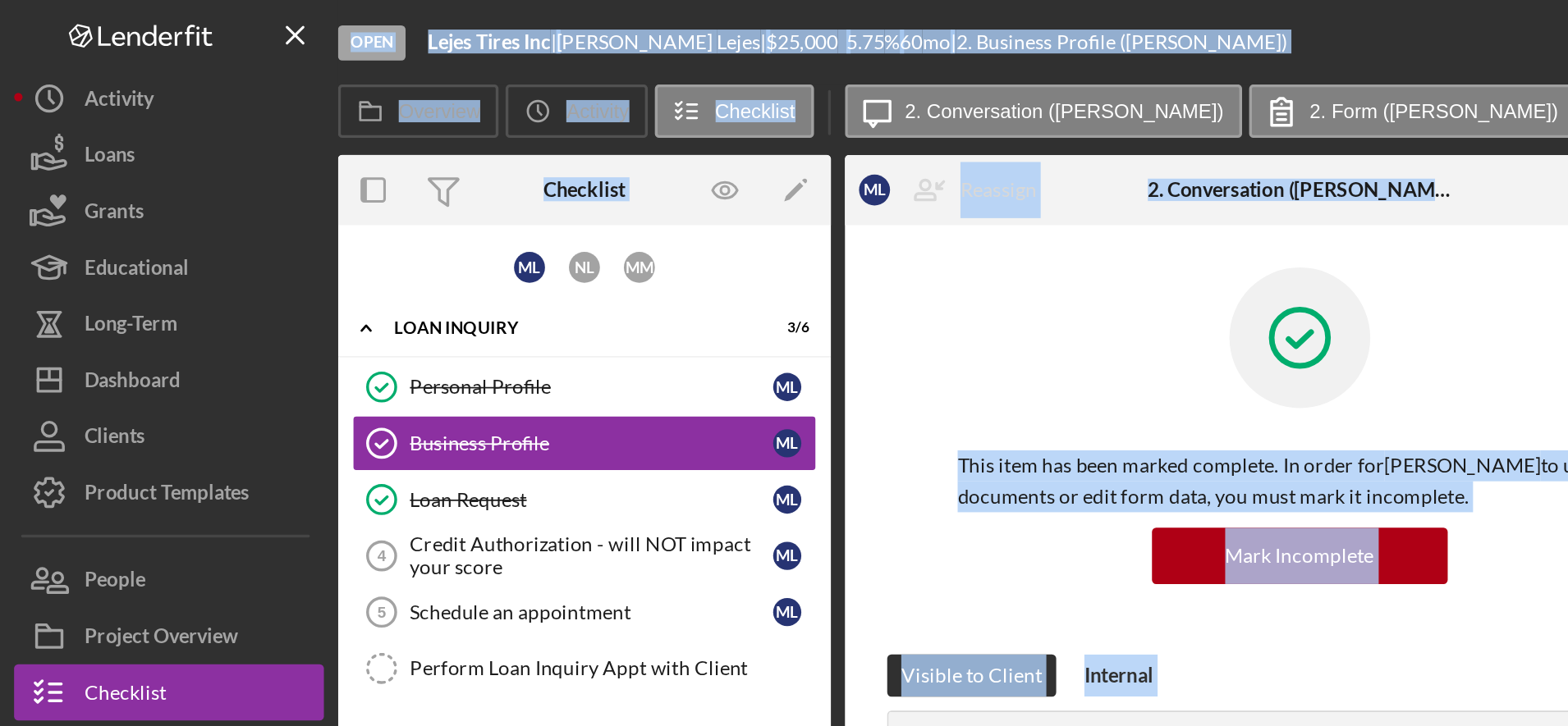
click at [631, 215] on div at bounding box center [757, 210] width 398 height 107
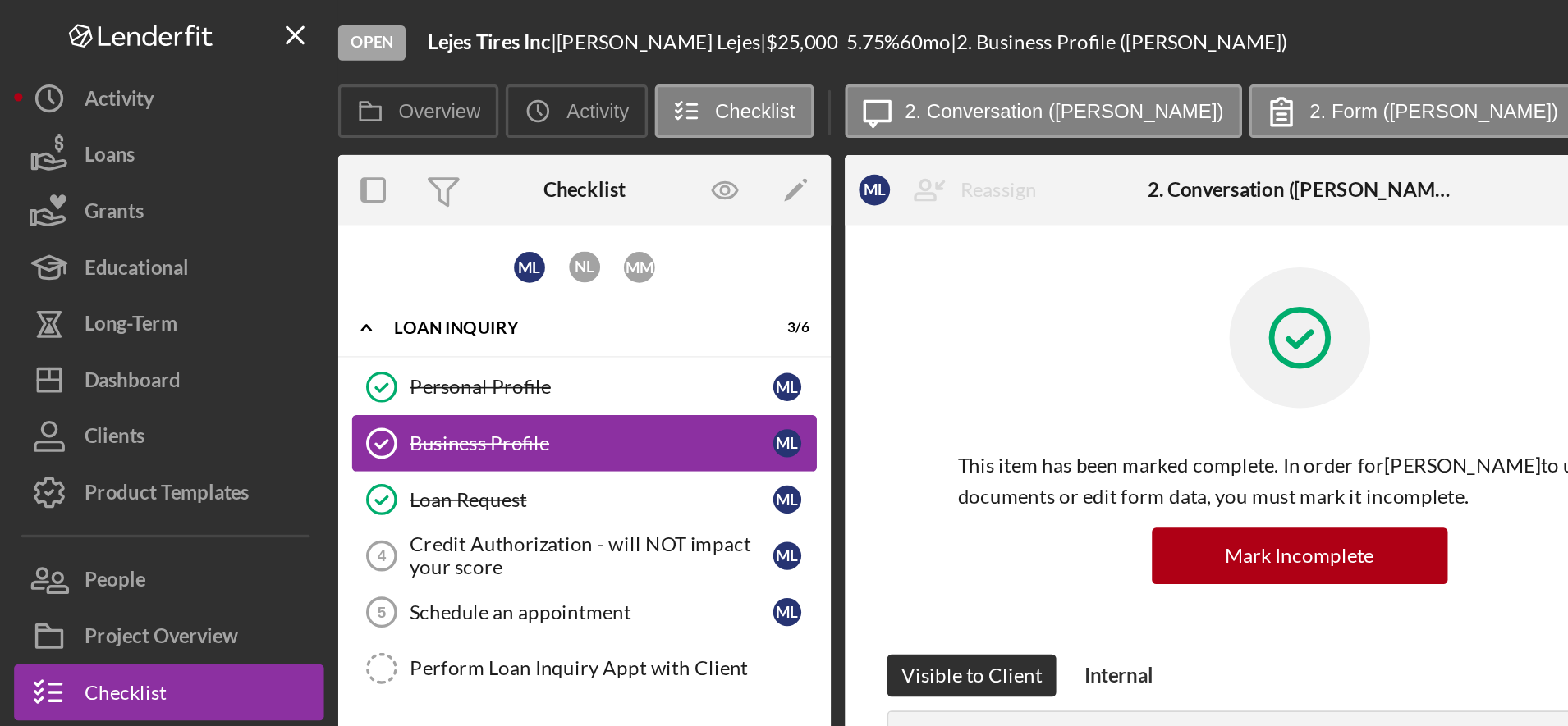
click at [335, 258] on div "Business Profile" at bounding box center [344, 258] width 211 height 13
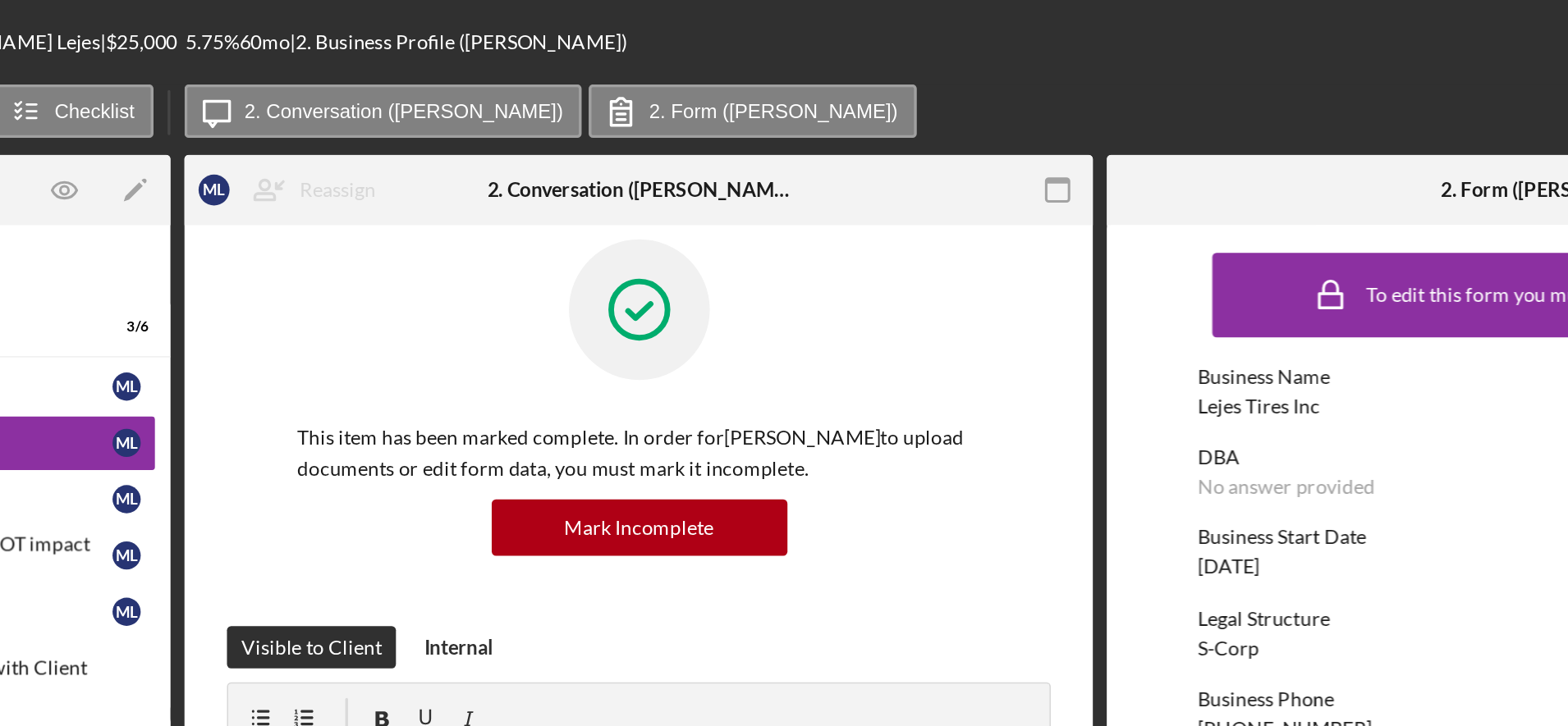
scroll to position [17, 0]
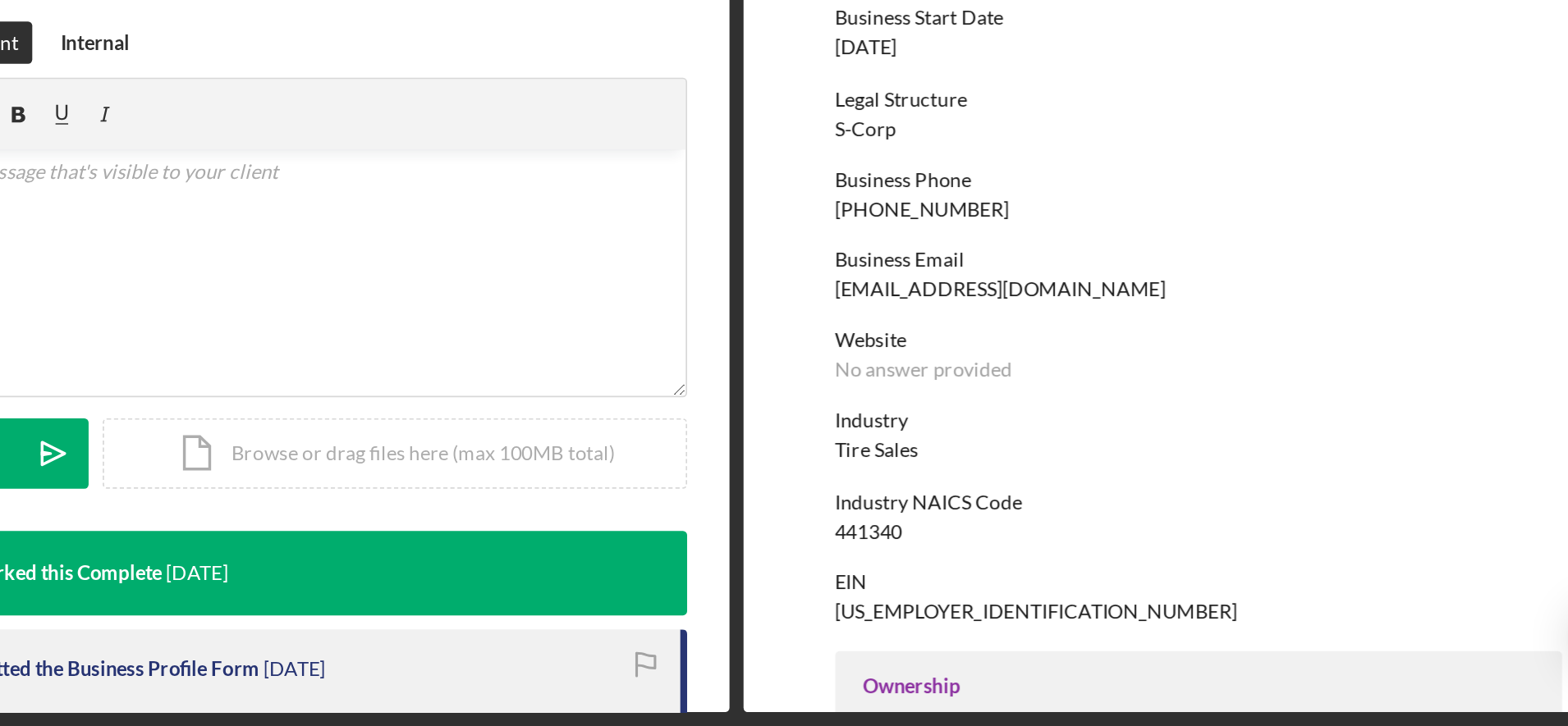
scroll to position [0, 0]
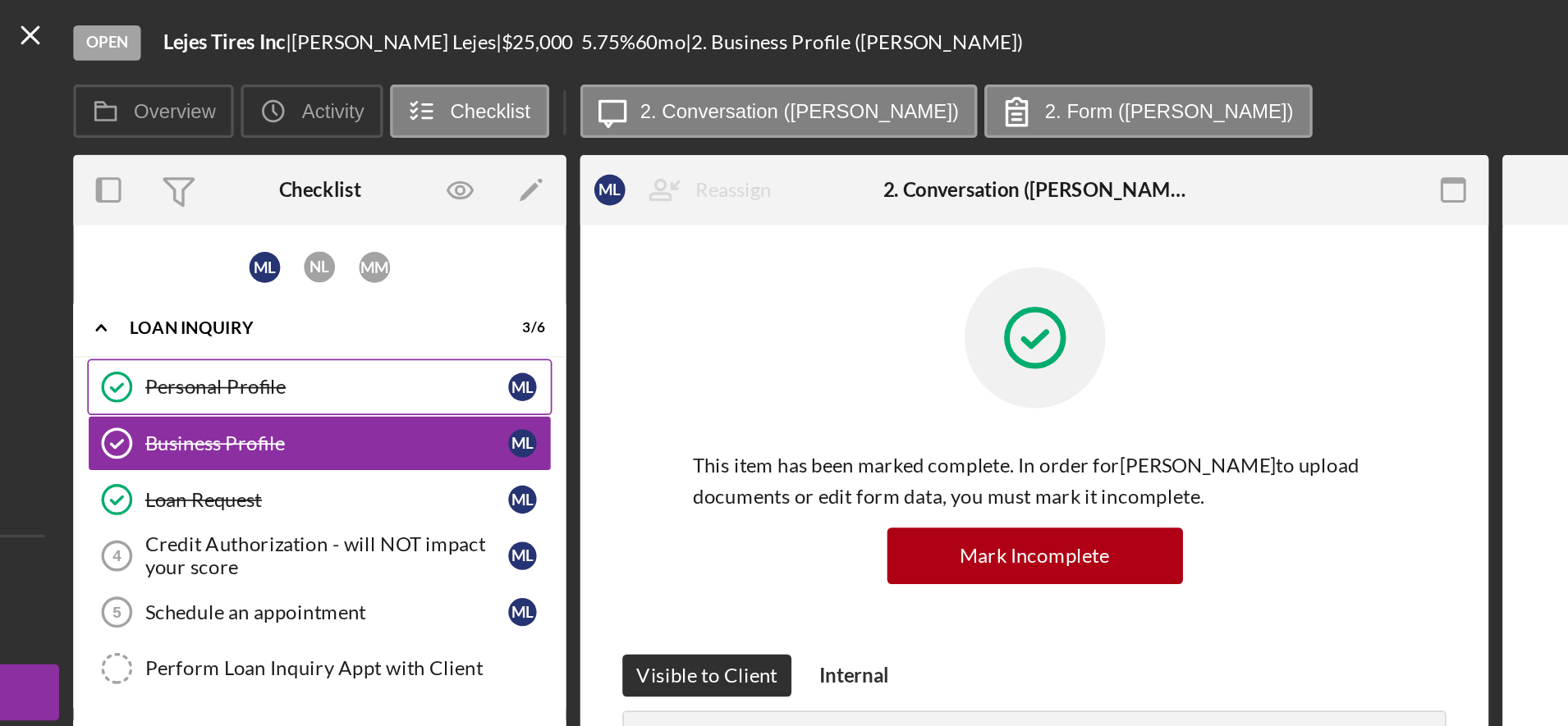
click at [336, 220] on div "Personal Profile" at bounding box center [344, 225] width 211 height 13
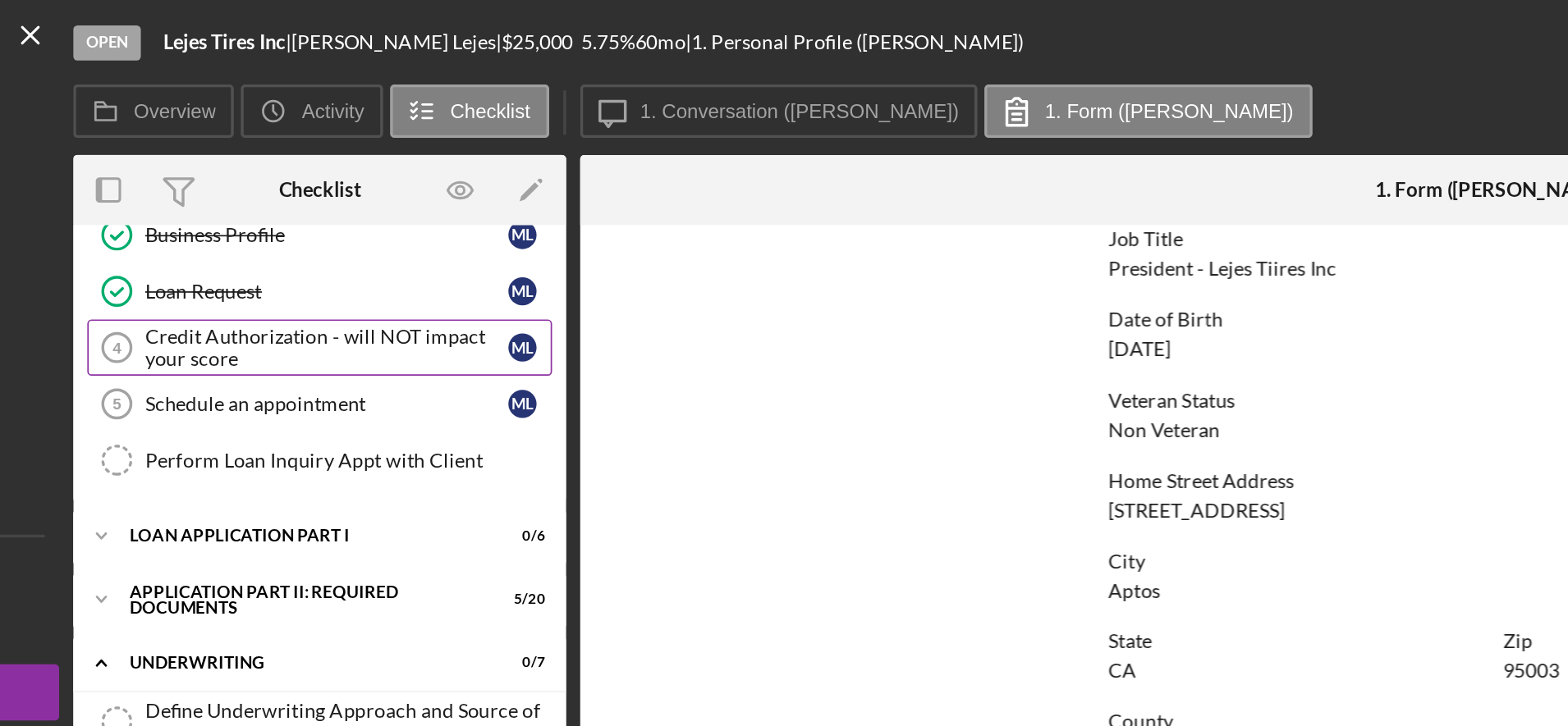
scroll to position [165, 0]
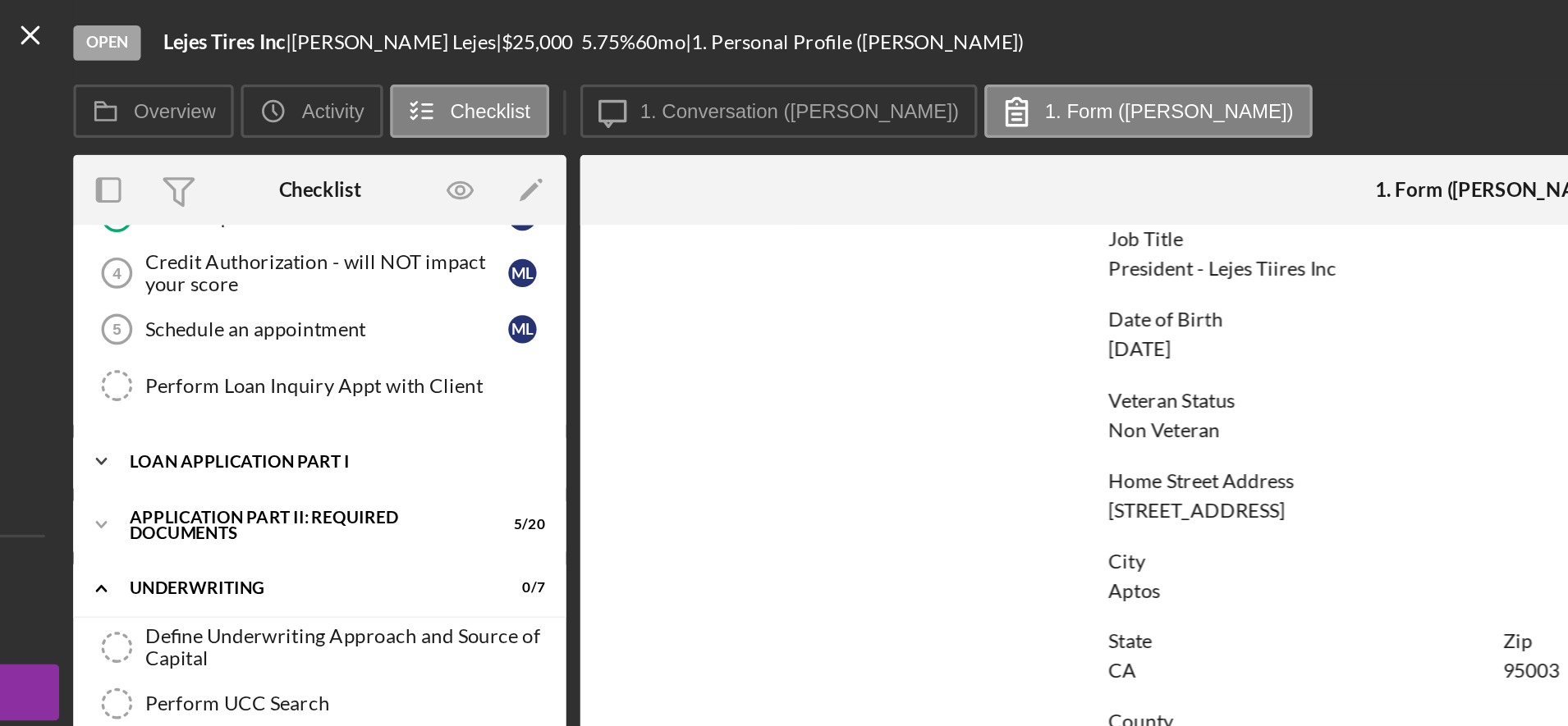
click at [367, 275] on div "Icon/Expander Loan Application Part I 0 / 6" at bounding box center [341, 268] width 288 height 32
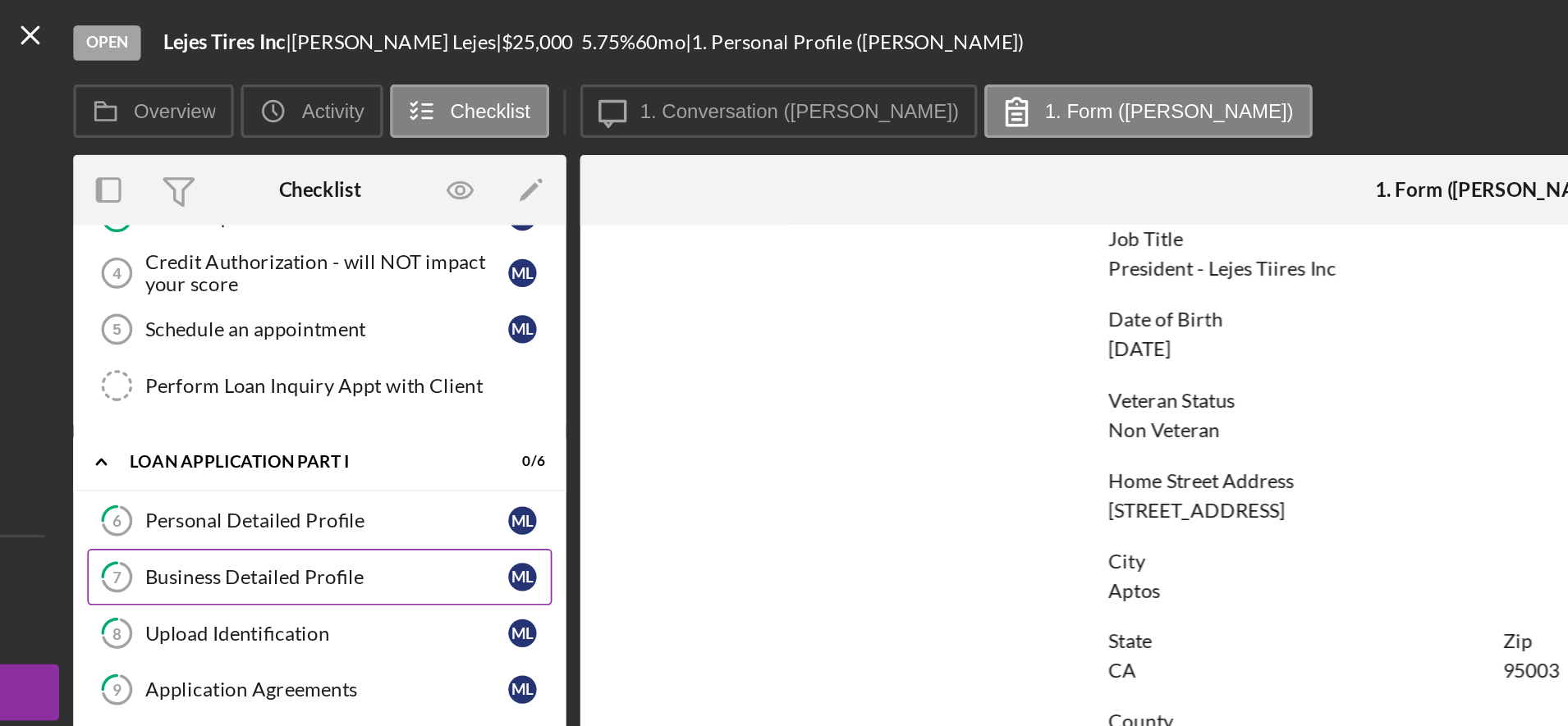
click at [348, 330] on div "Business Detailed Profile" at bounding box center [344, 336] width 211 height 13
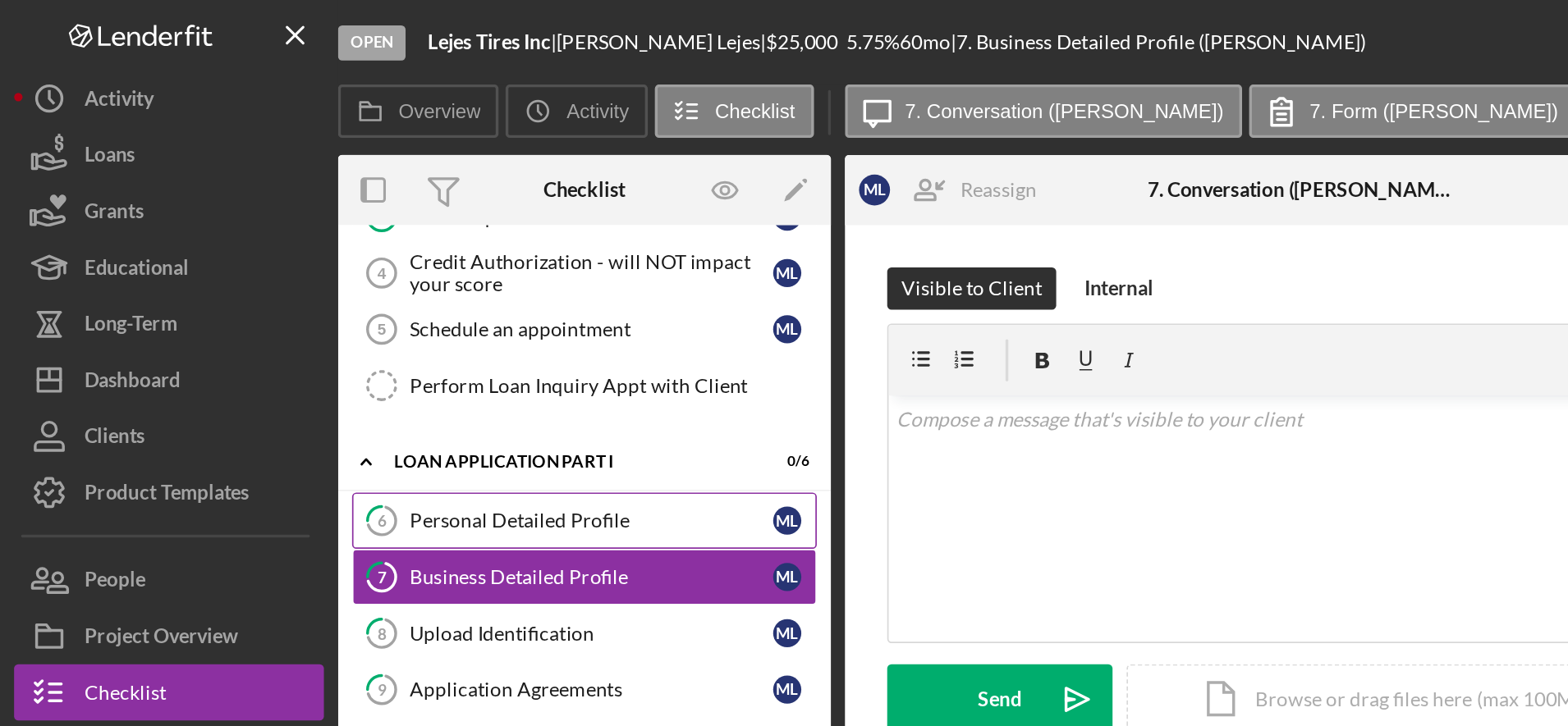
click at [362, 302] on div "Personal Detailed Profile" at bounding box center [344, 303] width 211 height 13
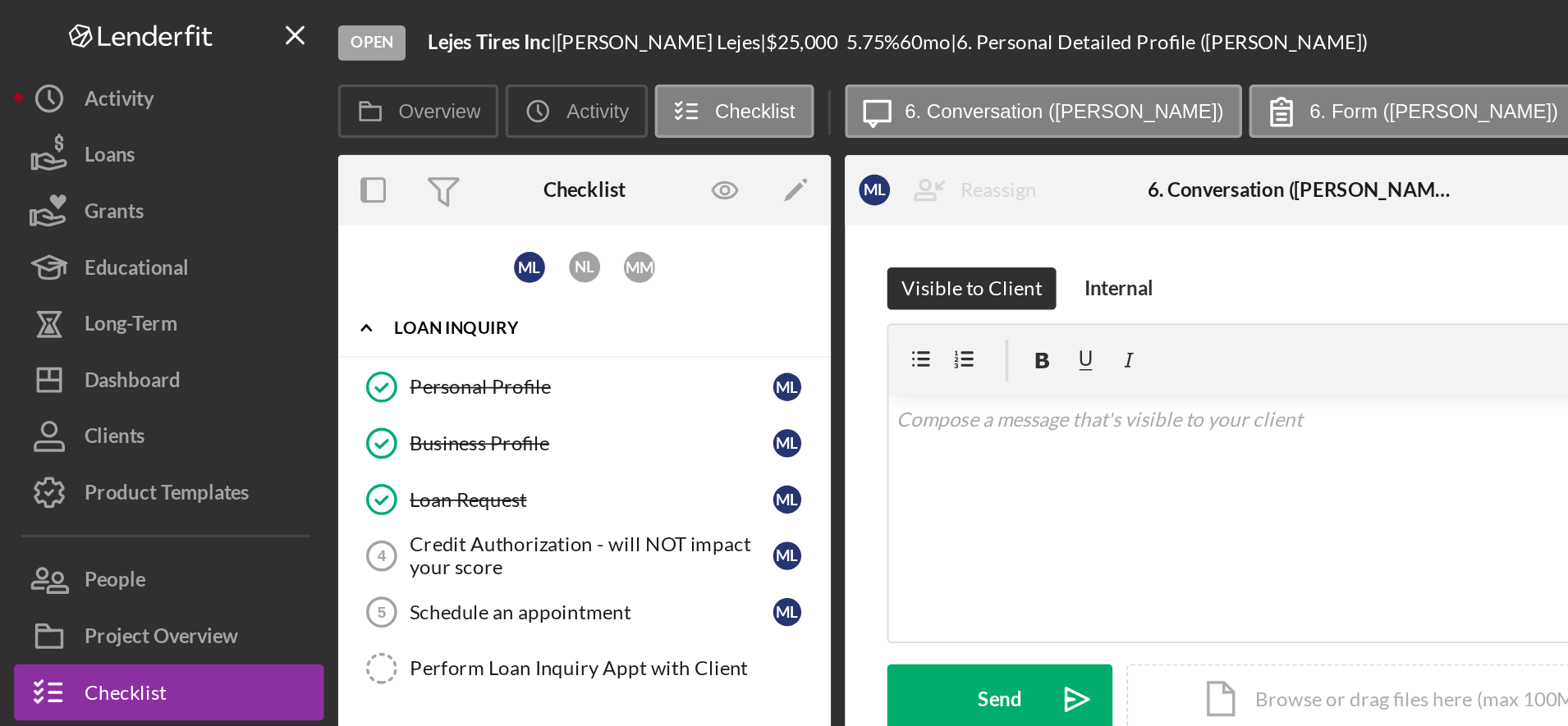
click at [348, 187] on div "Loan Inquiry" at bounding box center [346, 190] width 234 height 10
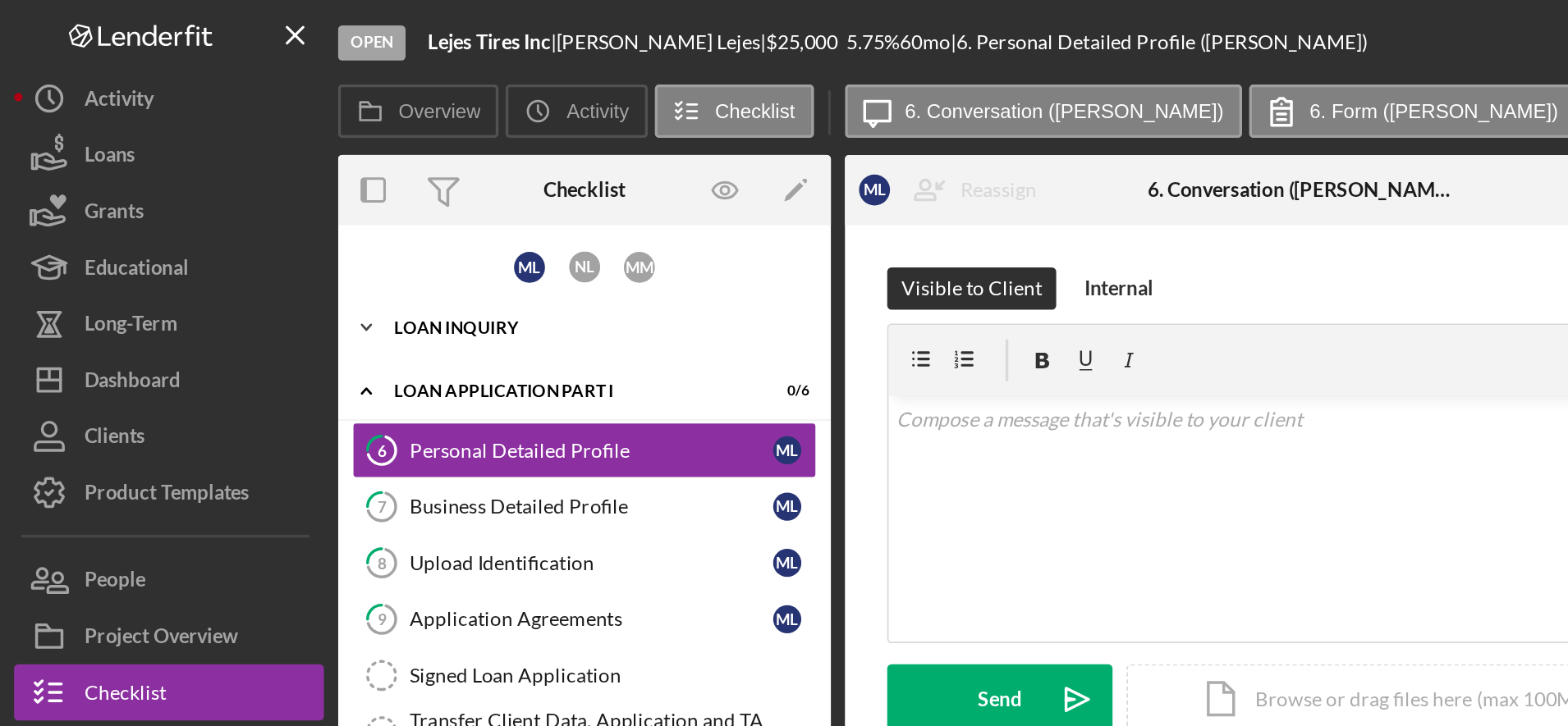
click at [349, 191] on div "Loan Inquiry" at bounding box center [346, 190] width 234 height 10
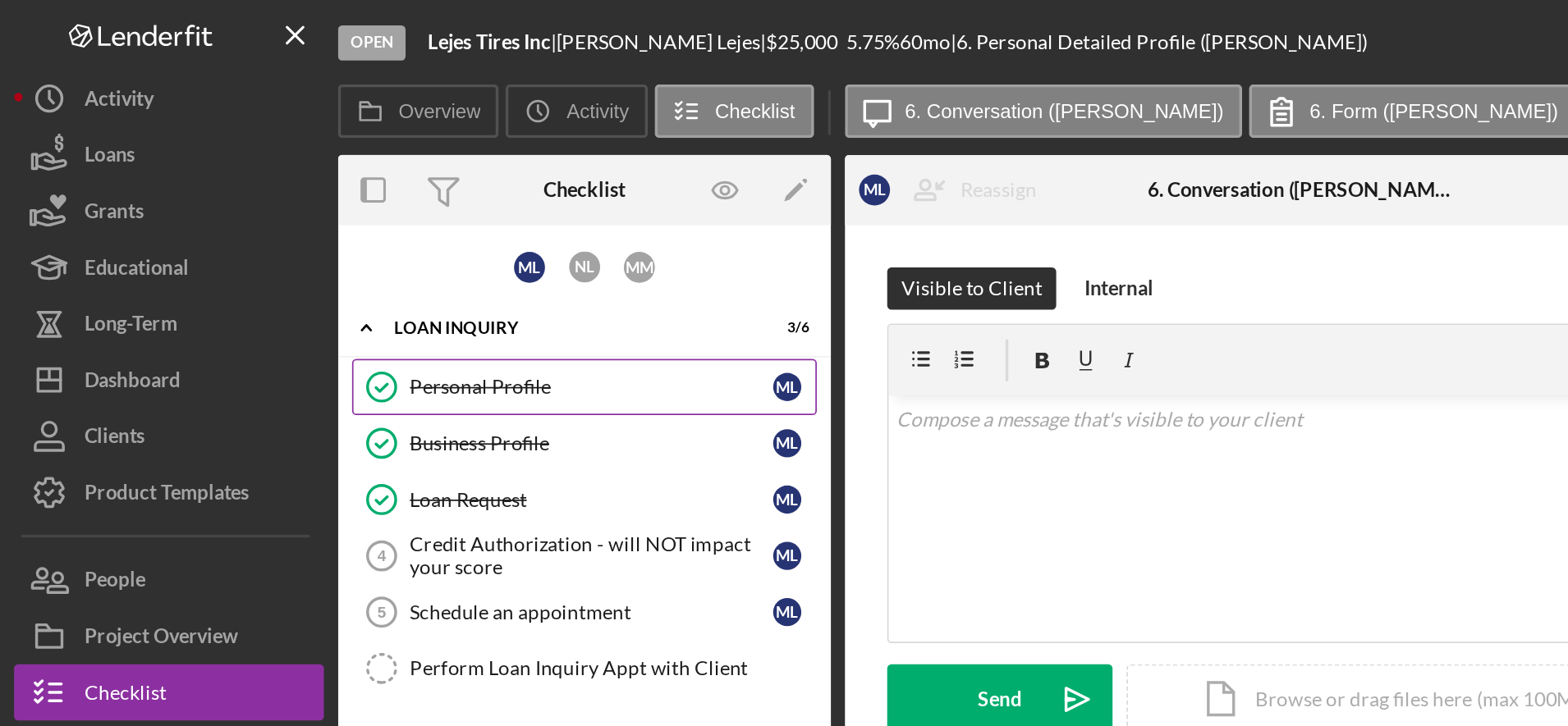
click at [316, 224] on div "Personal Profile" at bounding box center [344, 225] width 211 height 13
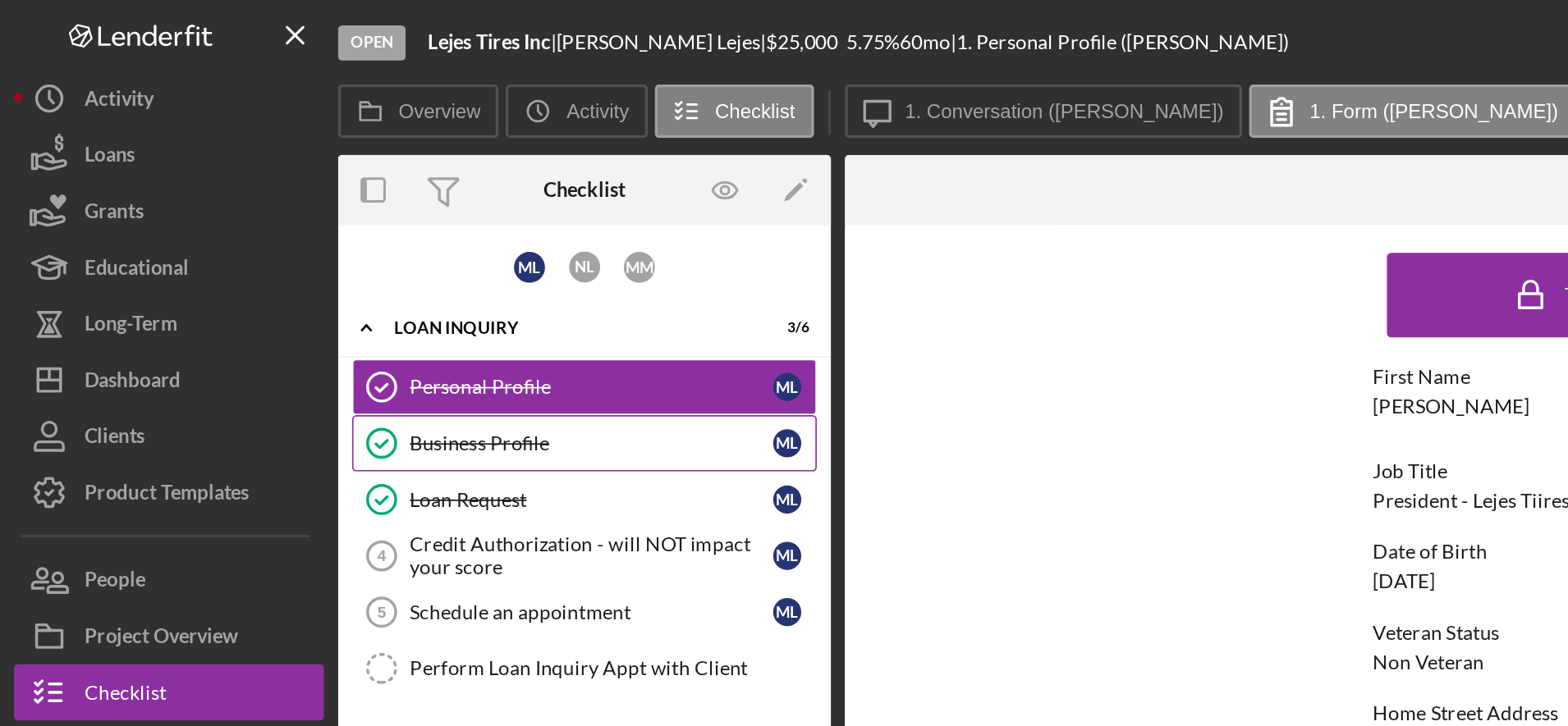
click at [356, 253] on div "Business Profile" at bounding box center [344, 258] width 211 height 13
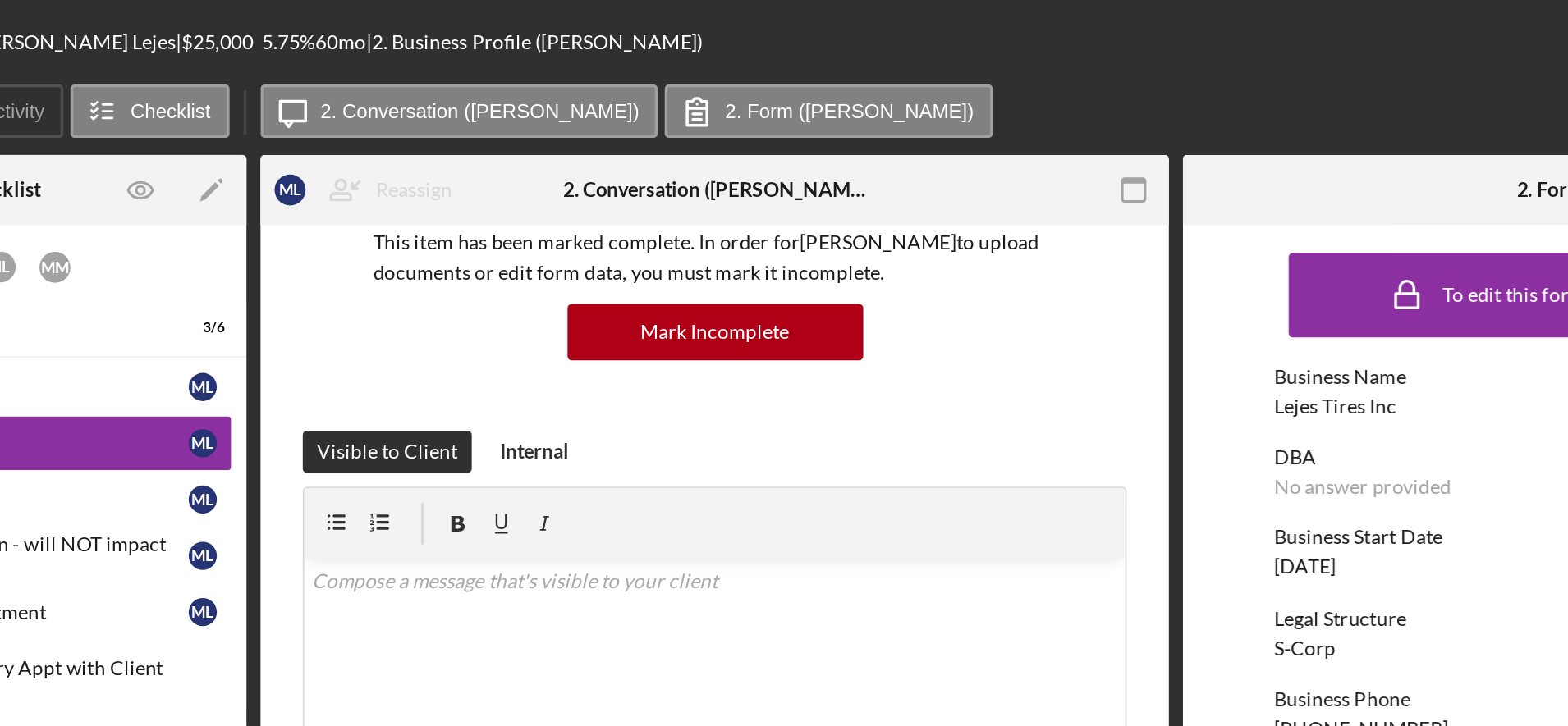
scroll to position [182, 0]
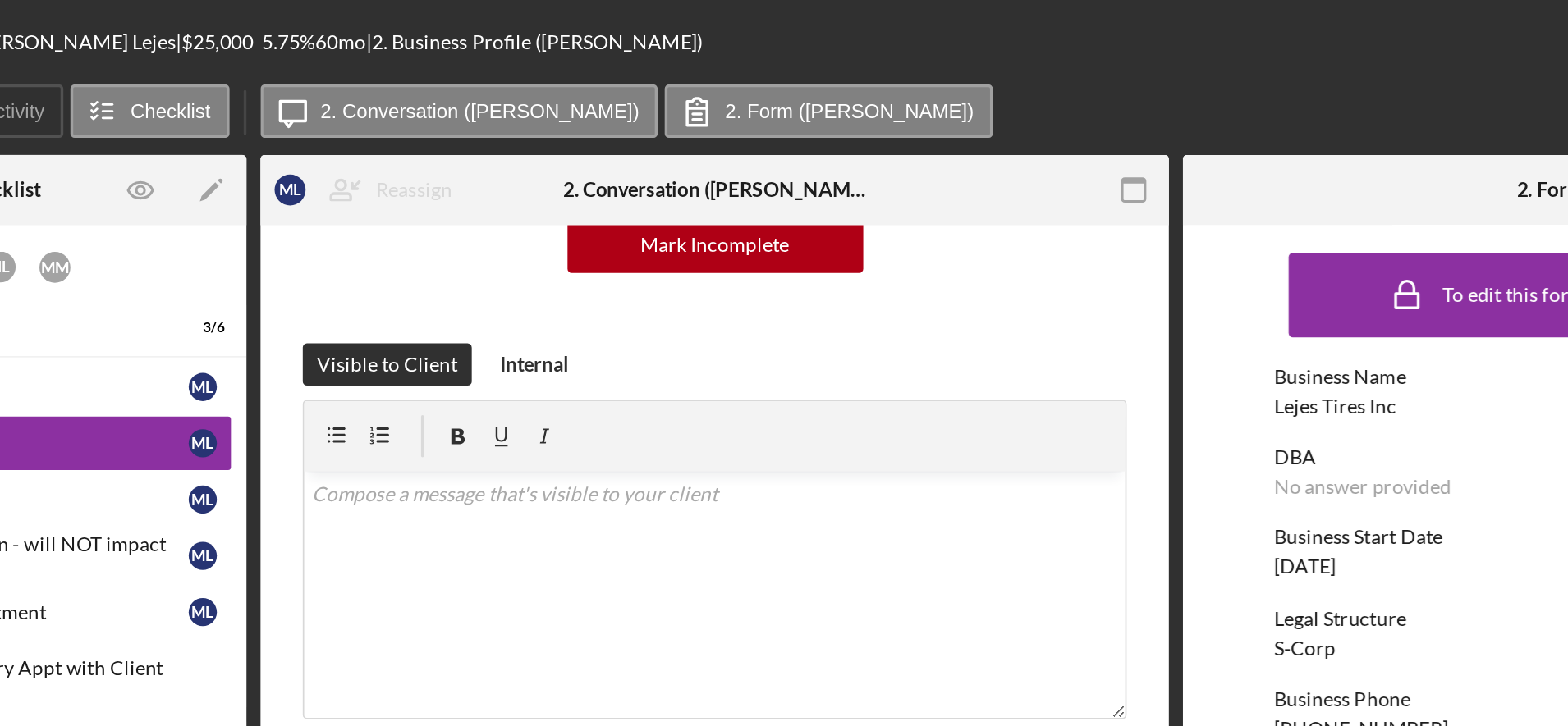
click at [1186, 366] on div "Legal Structure" at bounding box center [1294, 360] width 424 height 13
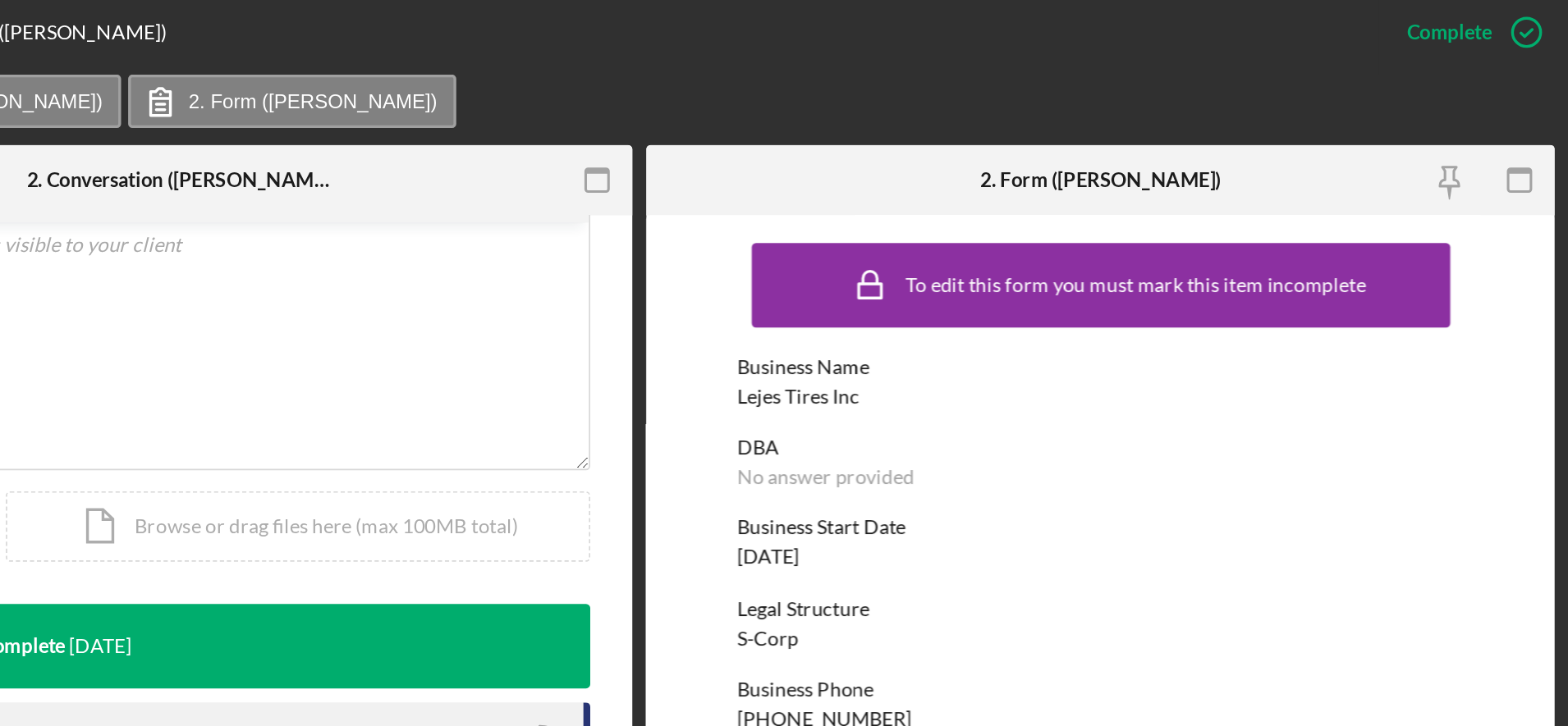
scroll to position [416, 0]
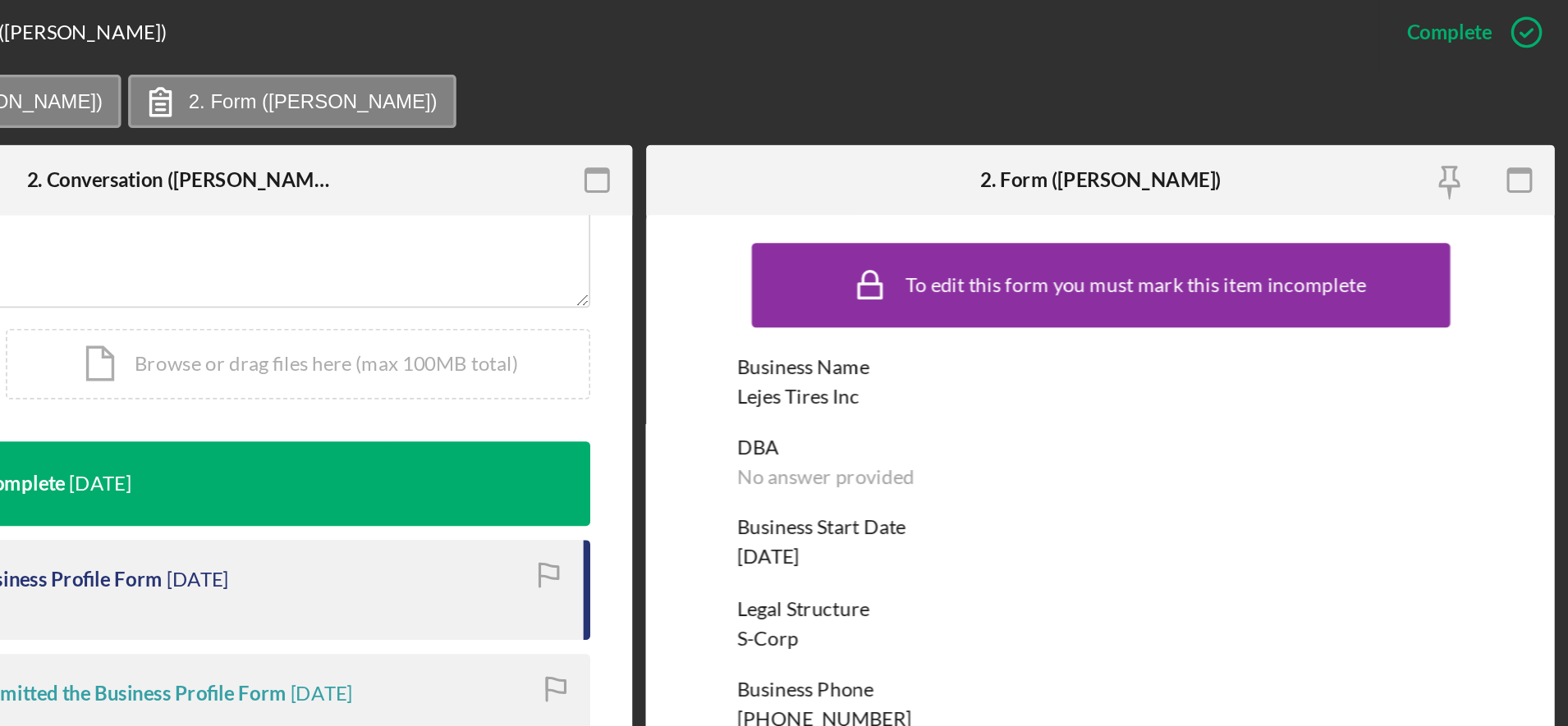
click at [1432, 279] on div "DBA No answer provided" at bounding box center [1294, 275] width 424 height 31
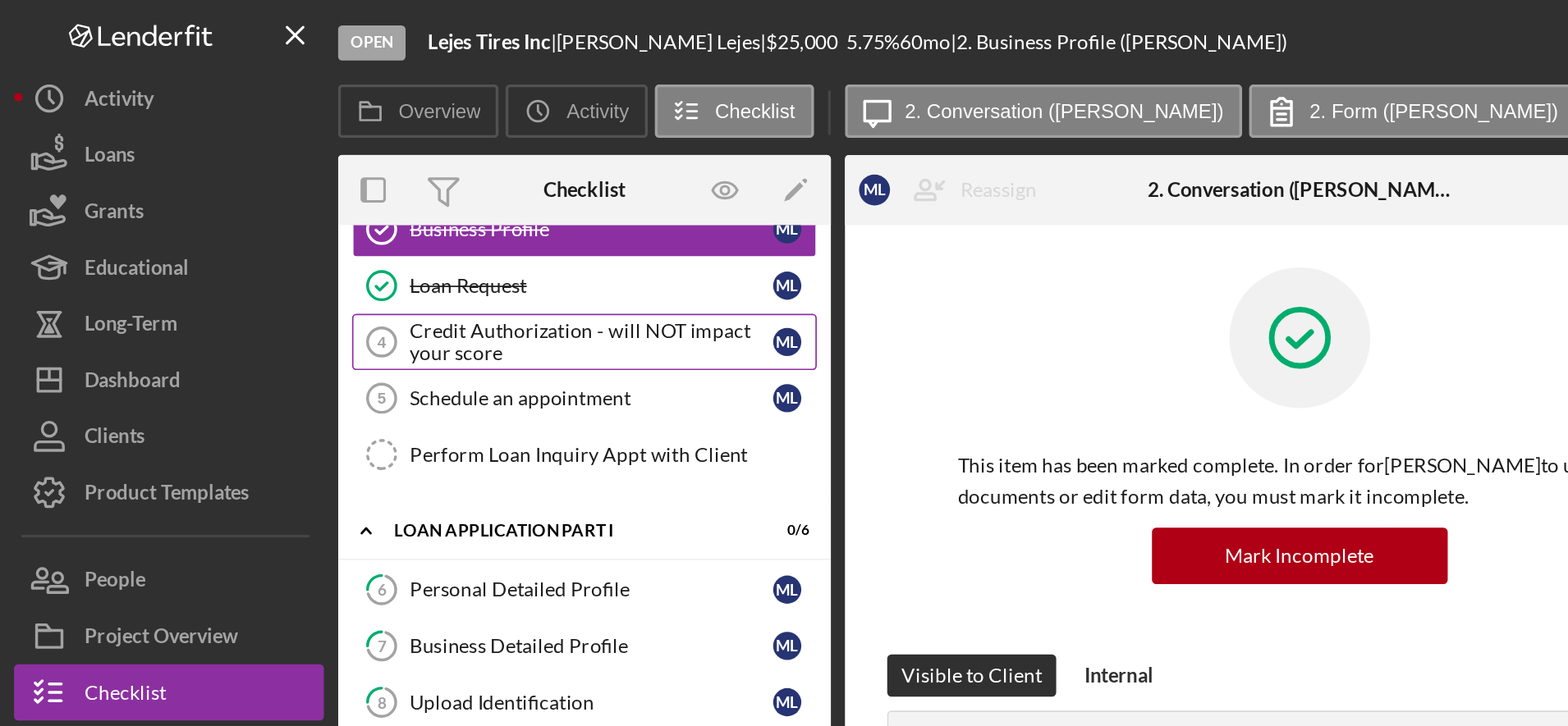
scroll to position [126, 0]
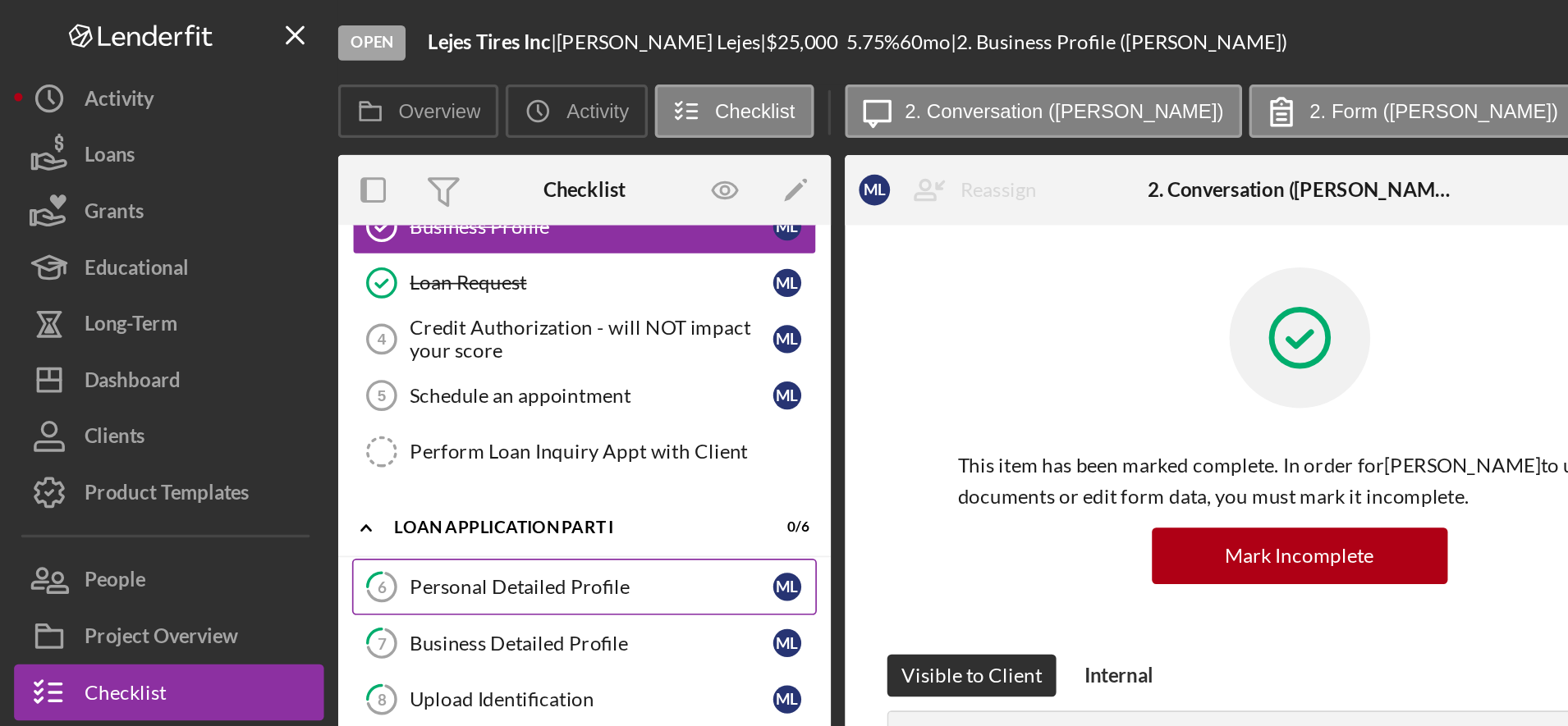
click at [364, 333] on link "6 Personal Detailed Profile M L" at bounding box center [340, 342] width 271 height 32
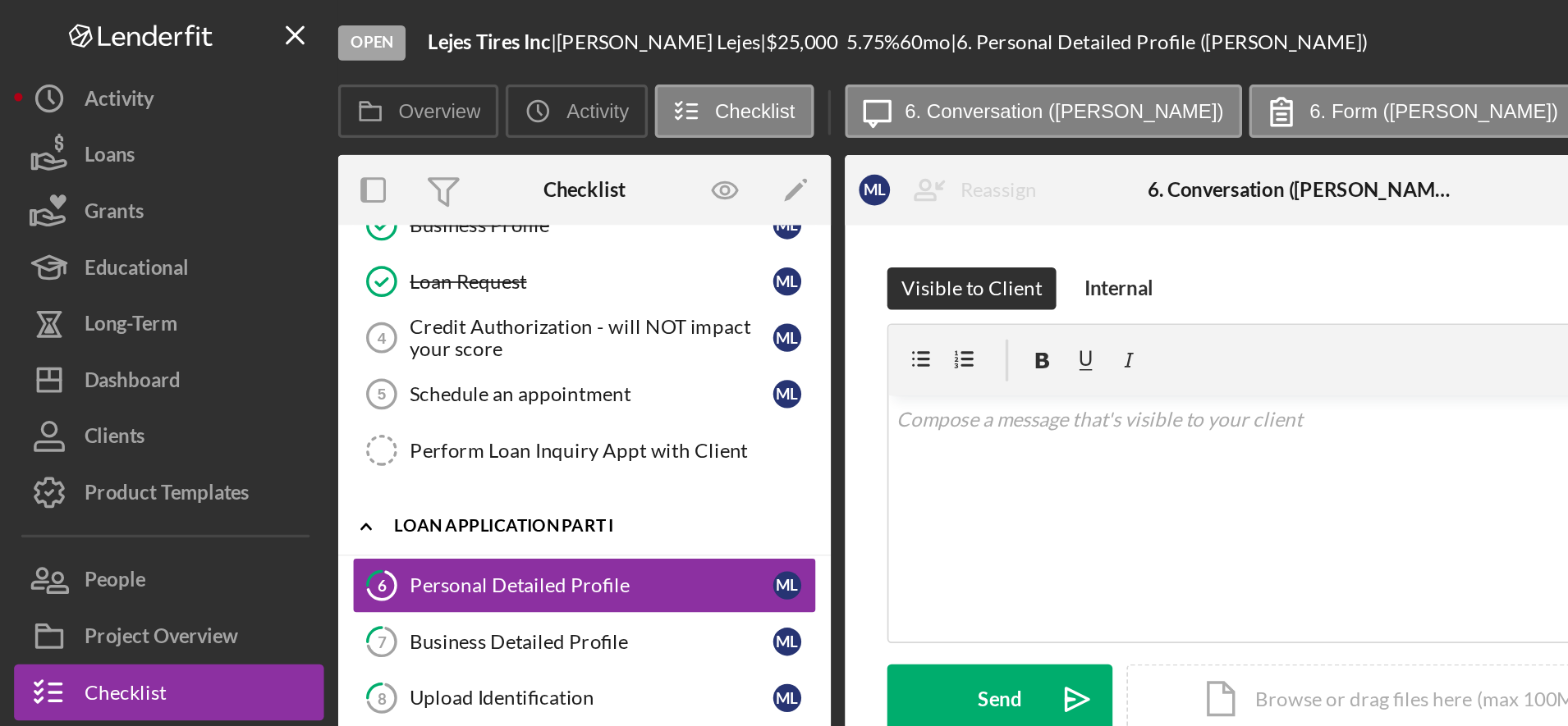
scroll to position [129, 0]
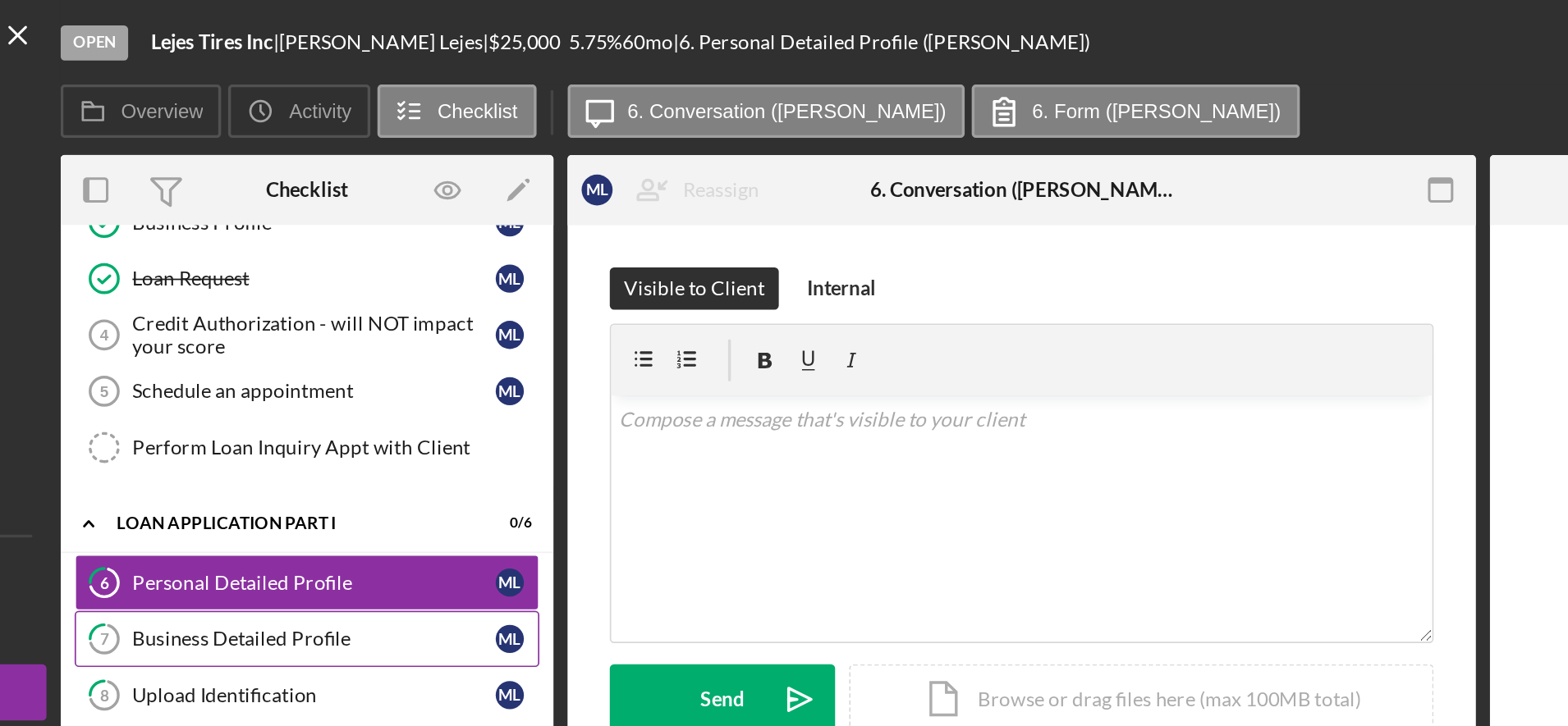
click at [342, 372] on div "Business Detailed Profile" at bounding box center [344, 372] width 211 height 13
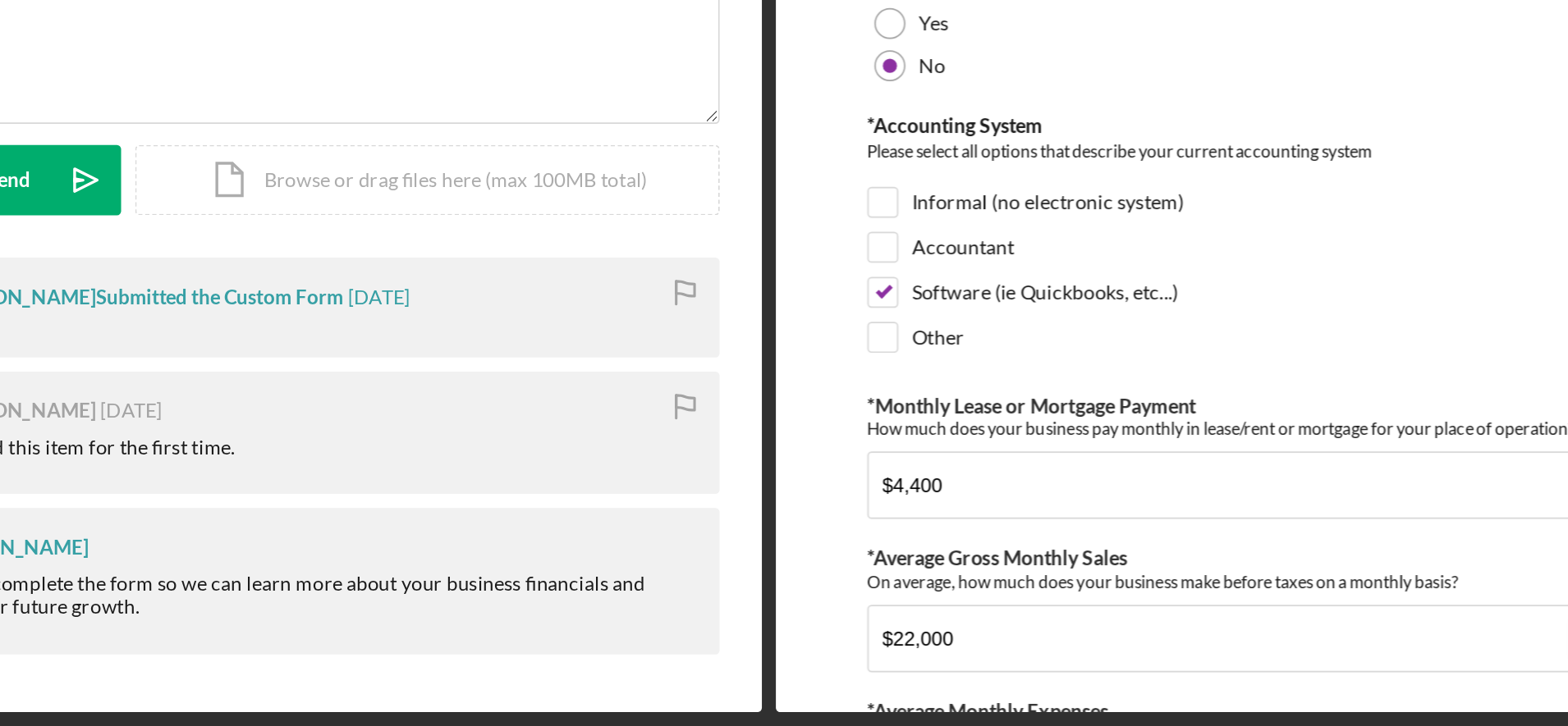
click at [1329, 621] on div "DETAILED BUSINESS PROFILE Please complete the following questions so we can bet…" at bounding box center [1294, 718] width 424 height 1158
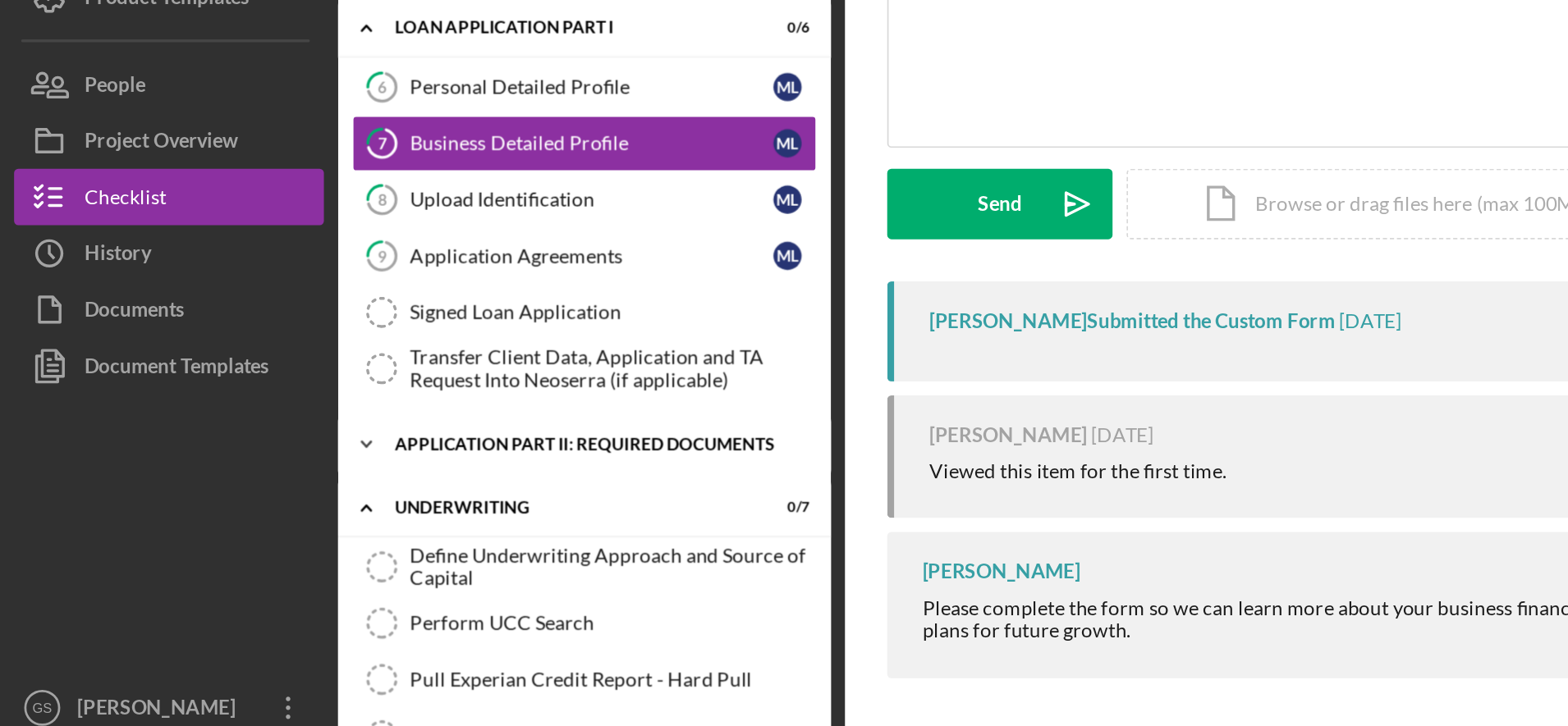
click at [360, 552] on div "Icon/Expander Application Part II: Required Documents 5 / 20" at bounding box center [341, 547] width 288 height 32
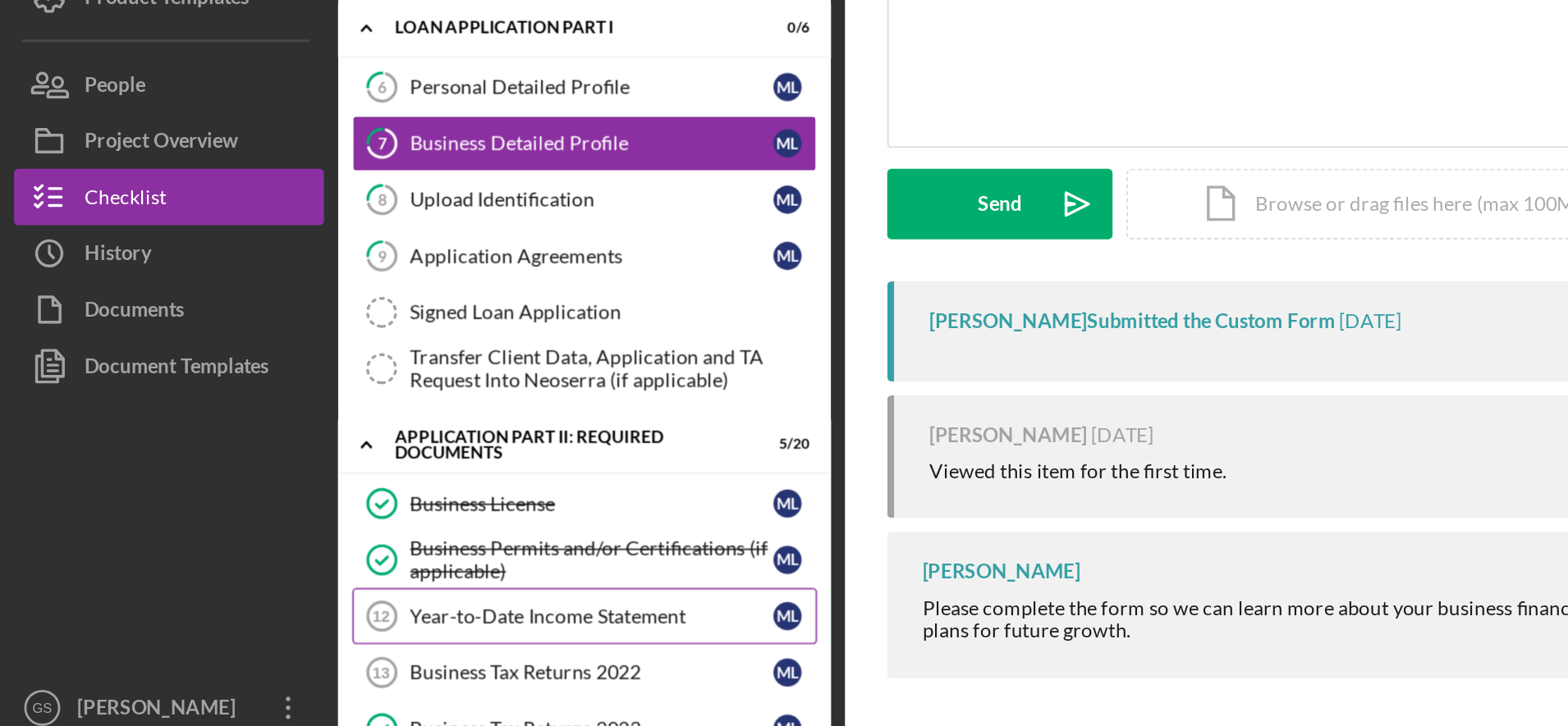
click at [335, 645] on div "Year-to-Date Income Statement" at bounding box center [344, 648] width 211 height 13
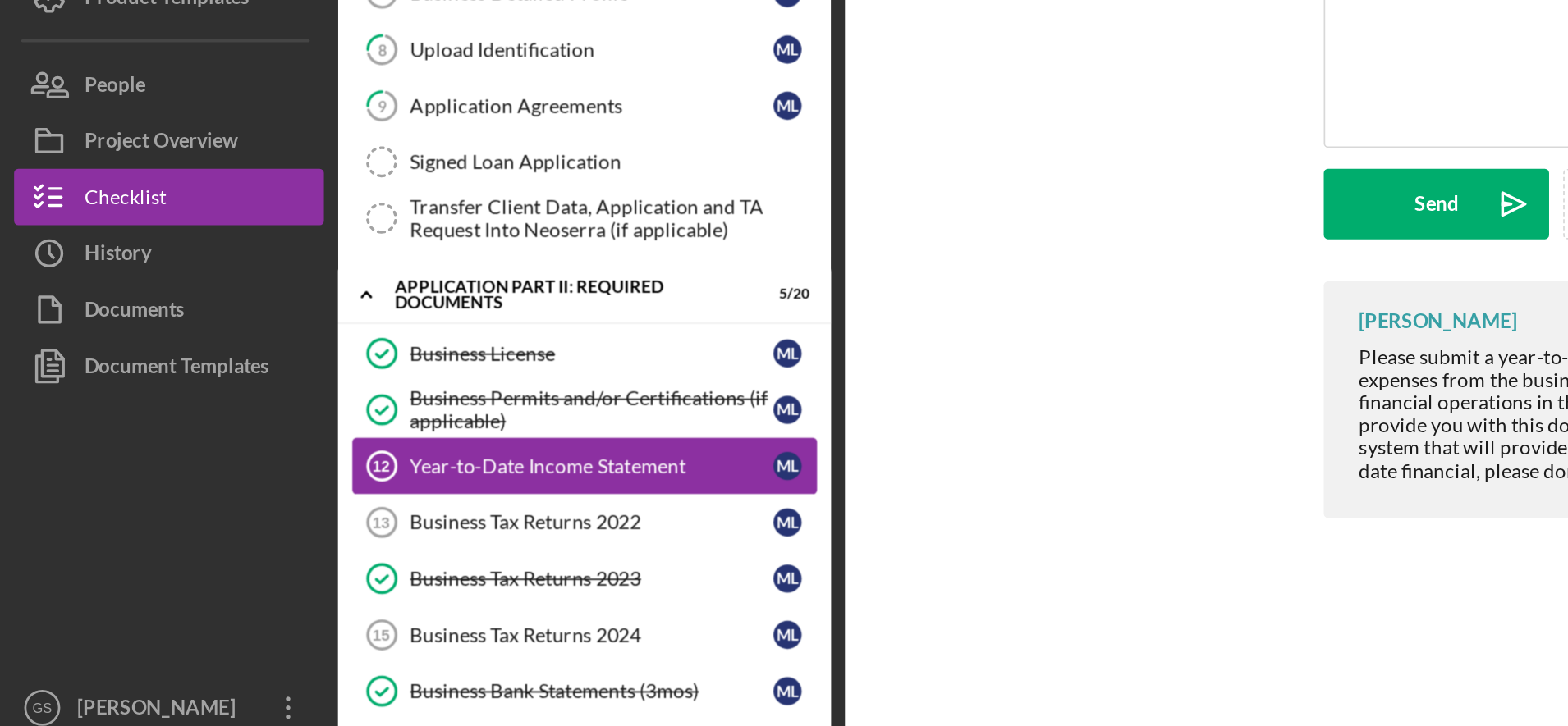
scroll to position [217, 0]
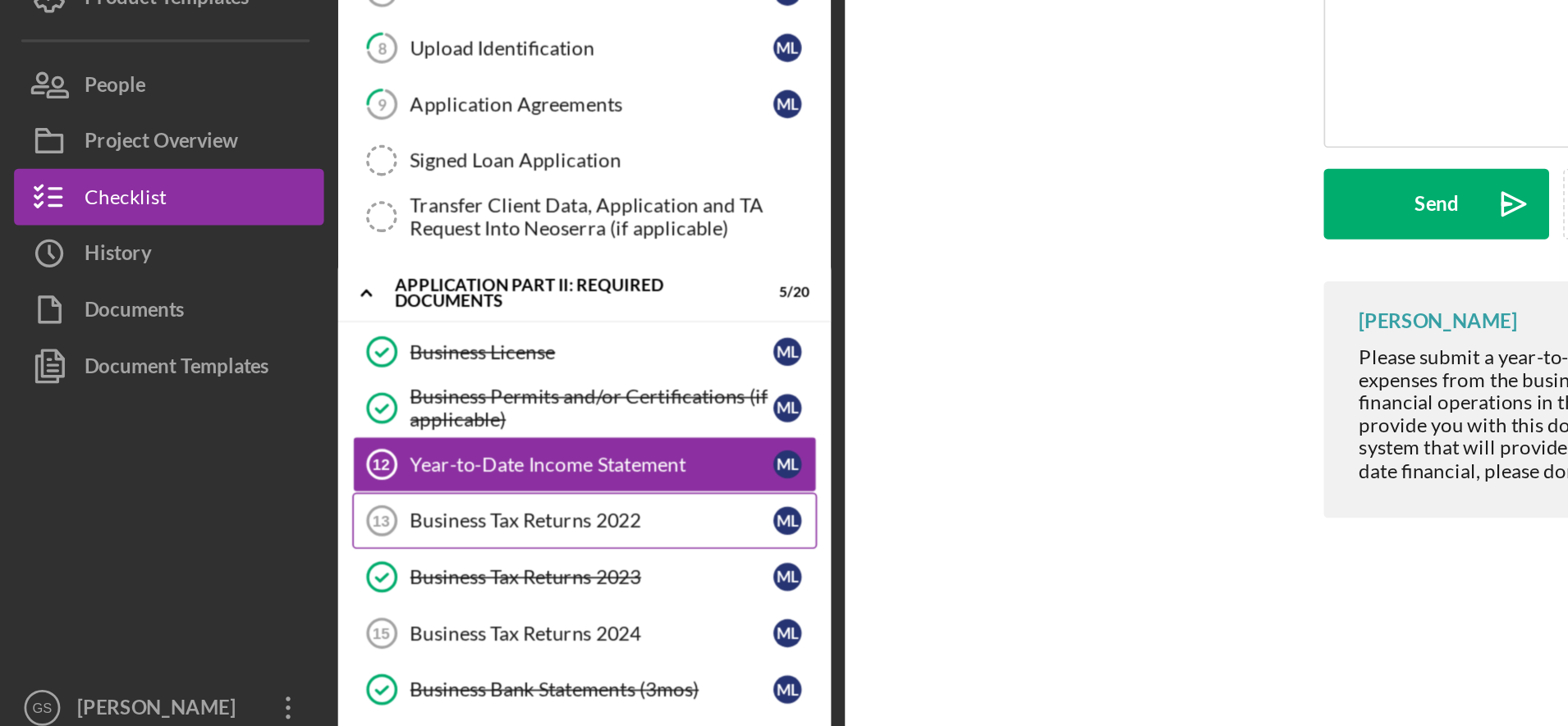
click at [335, 599] on link "Business Tax Returns 2022 13 Business Tax Returns 2022 M L" at bounding box center [340, 592] width 271 height 32
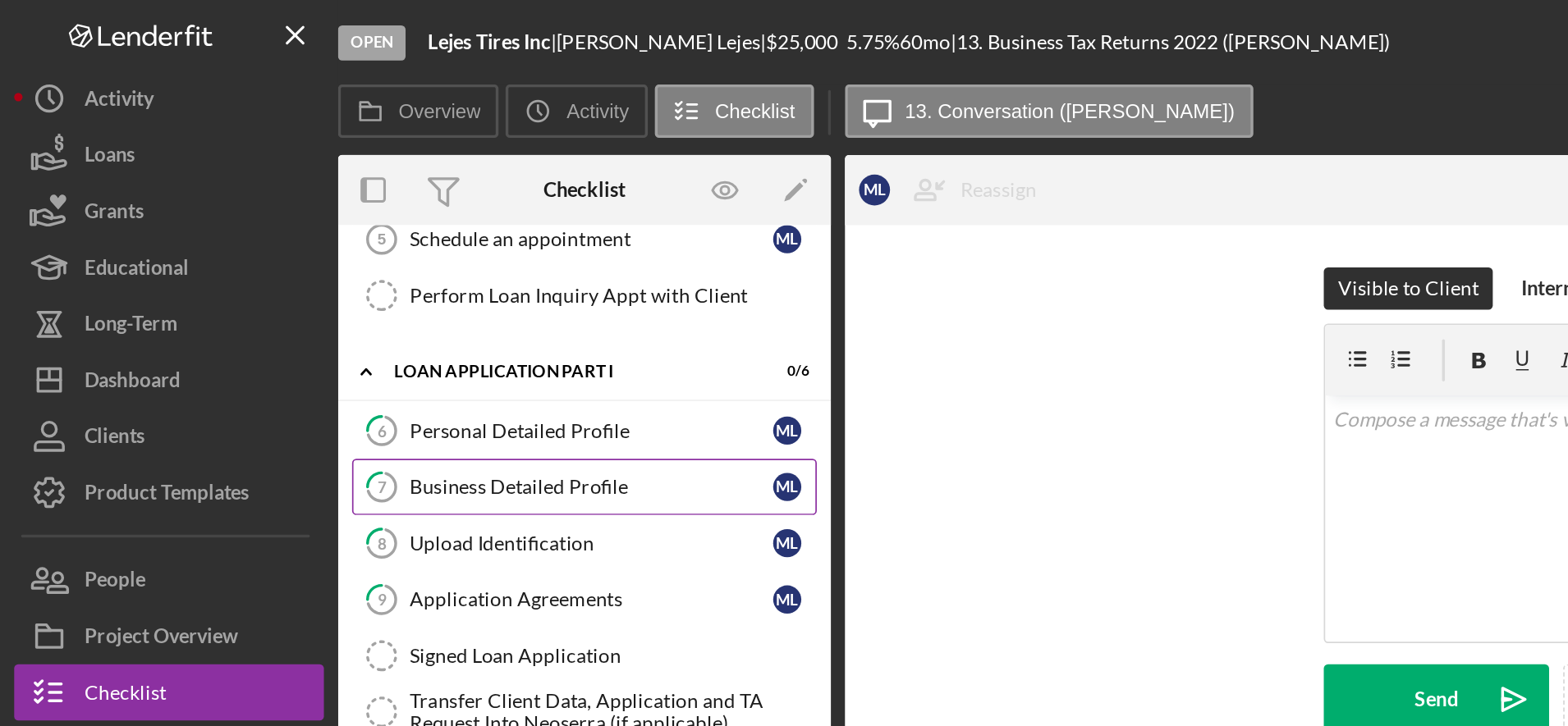
click at [313, 286] on div "Business Detailed Profile" at bounding box center [344, 283] width 211 height 13
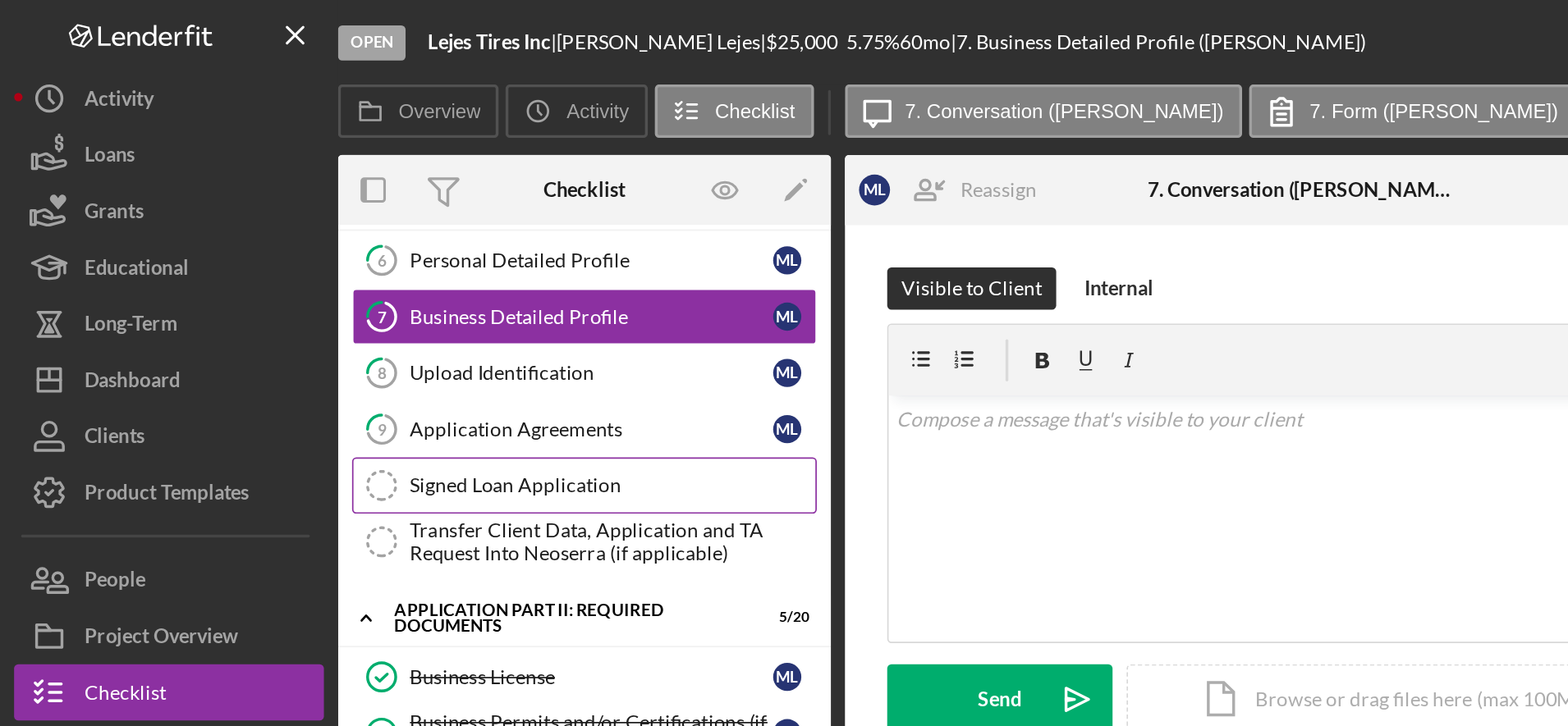
scroll to position [350, 0]
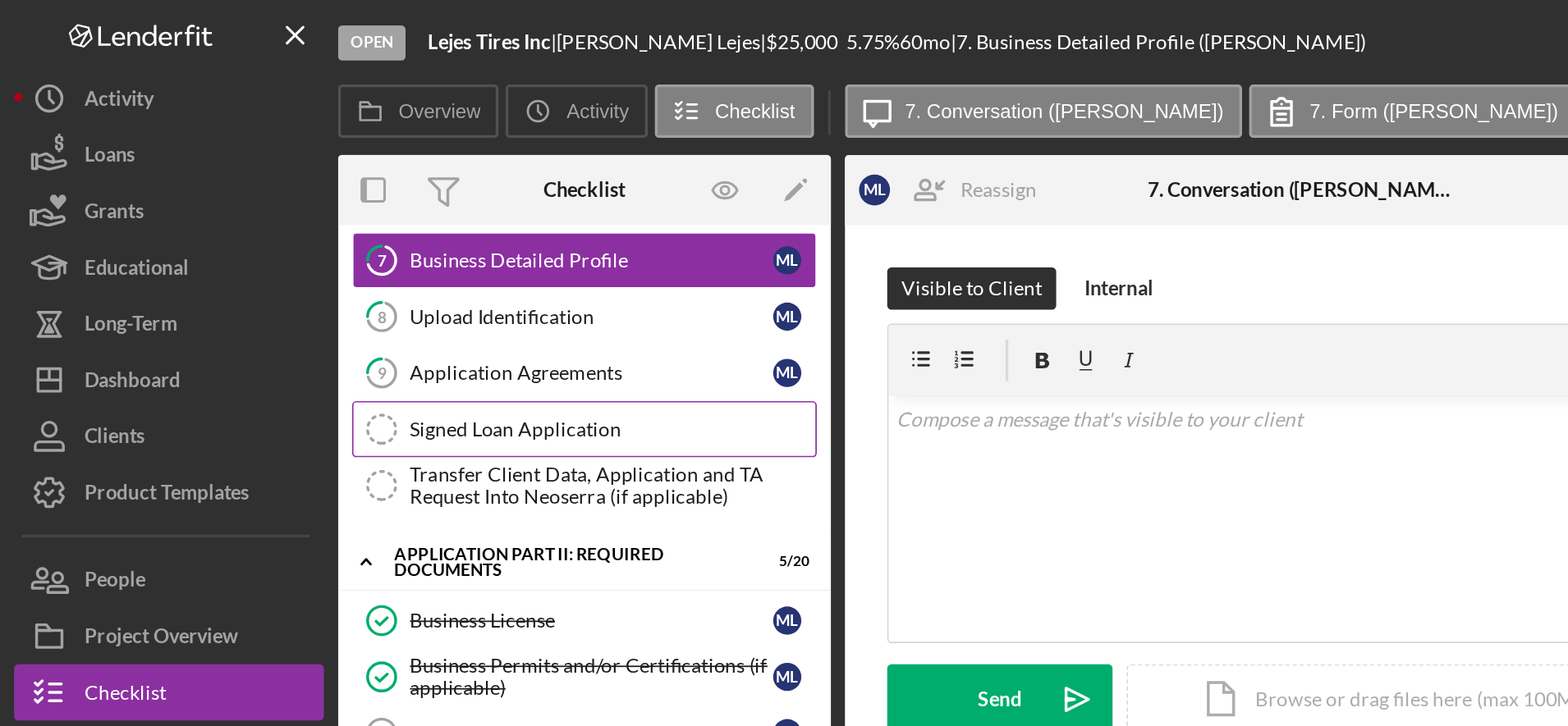
click at [282, 365] on div "Business License" at bounding box center [344, 361] width 211 height 13
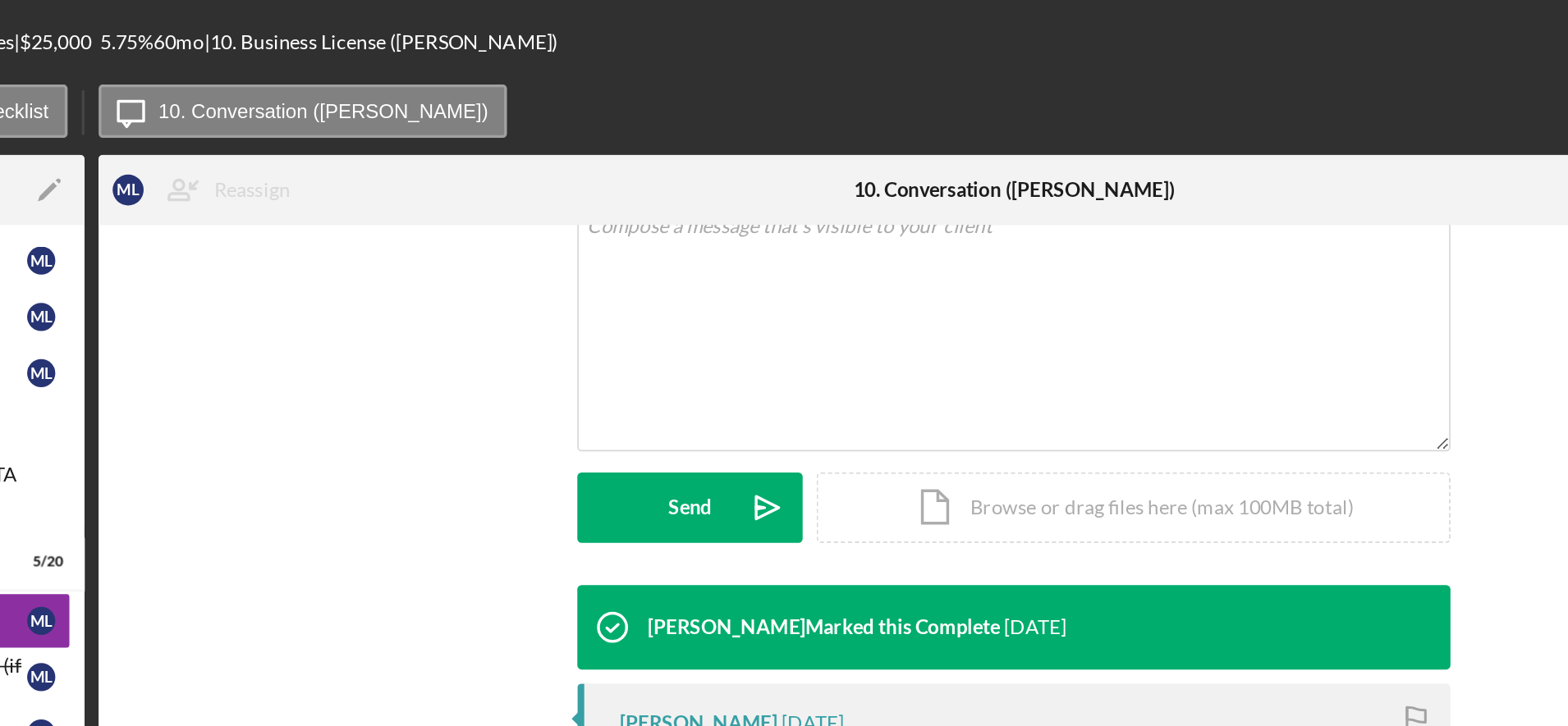
scroll to position [399, 0]
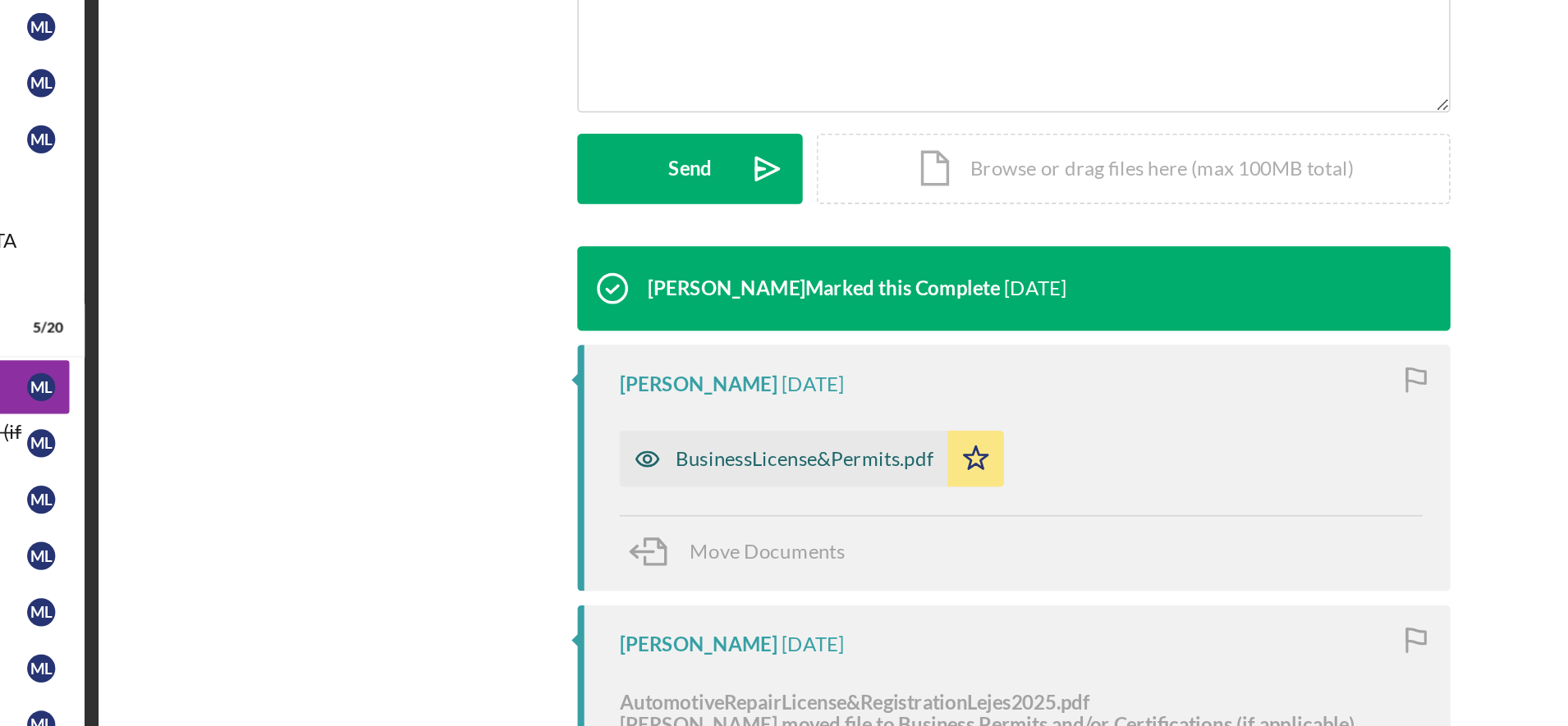
click at [941, 403] on div "BusinessLicense&Permits.pdf" at bounding box center [903, 403] width 150 height 13
